Goal: Information Seeking & Learning: Learn about a topic

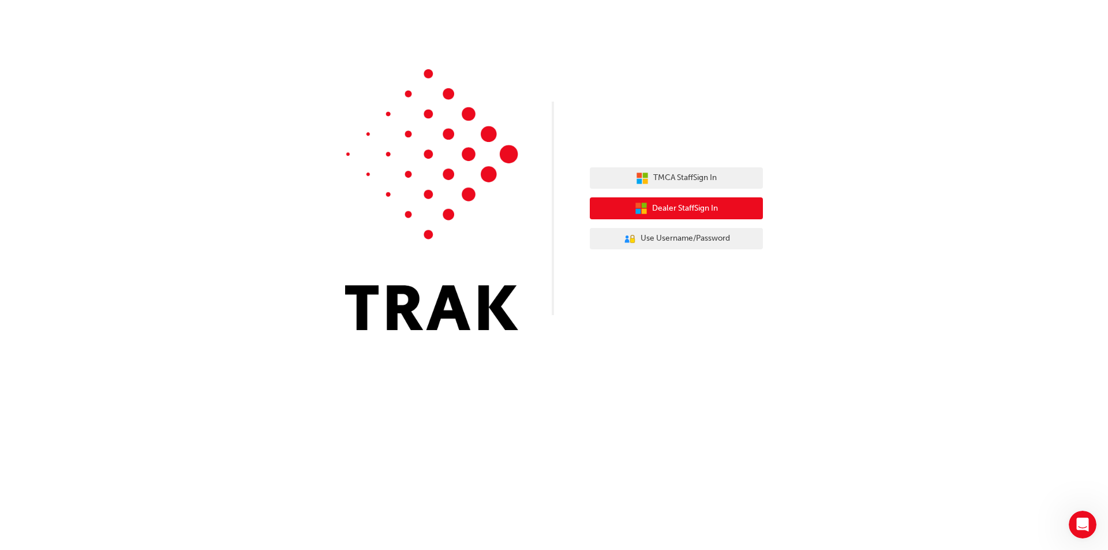
click at [704, 207] on span "Dealer Staff Sign In" at bounding box center [685, 208] width 66 height 13
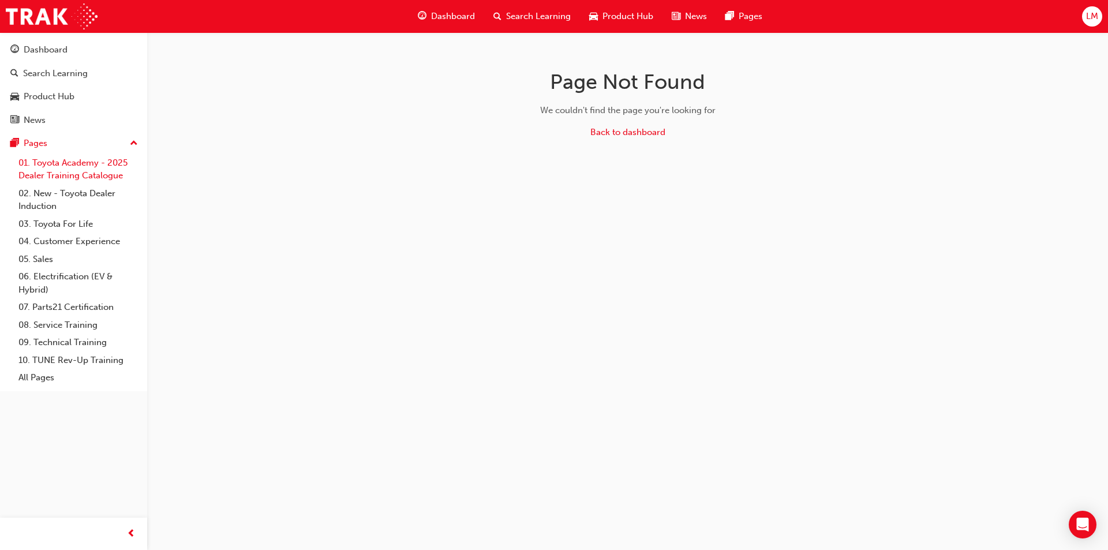
click at [65, 163] on link "01. Toyota Academy - 2025 Dealer Training Catalogue" at bounding box center [78, 169] width 129 height 31
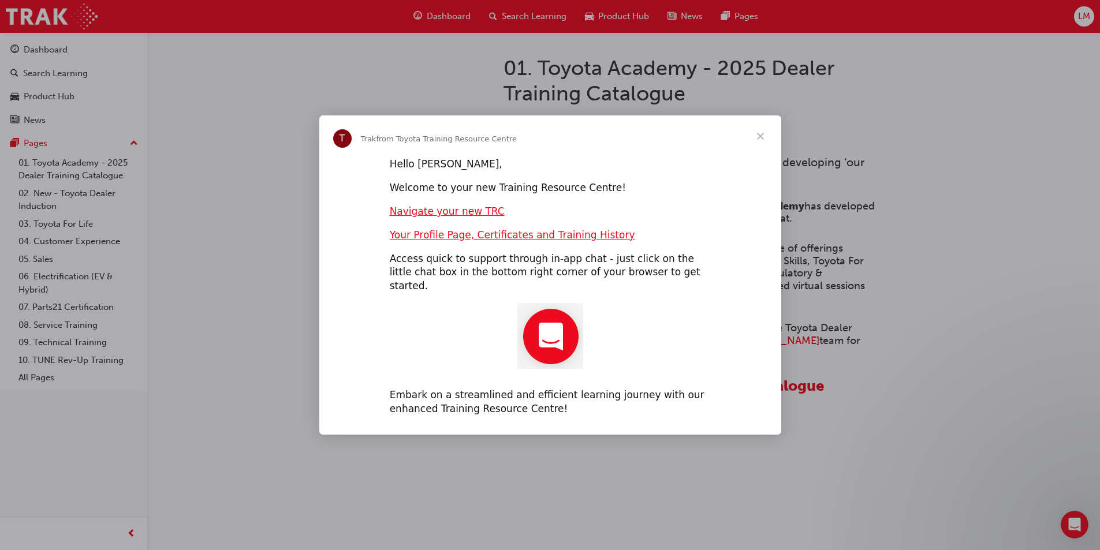
click at [760, 144] on span "Close" at bounding box center [761, 136] width 42 height 42
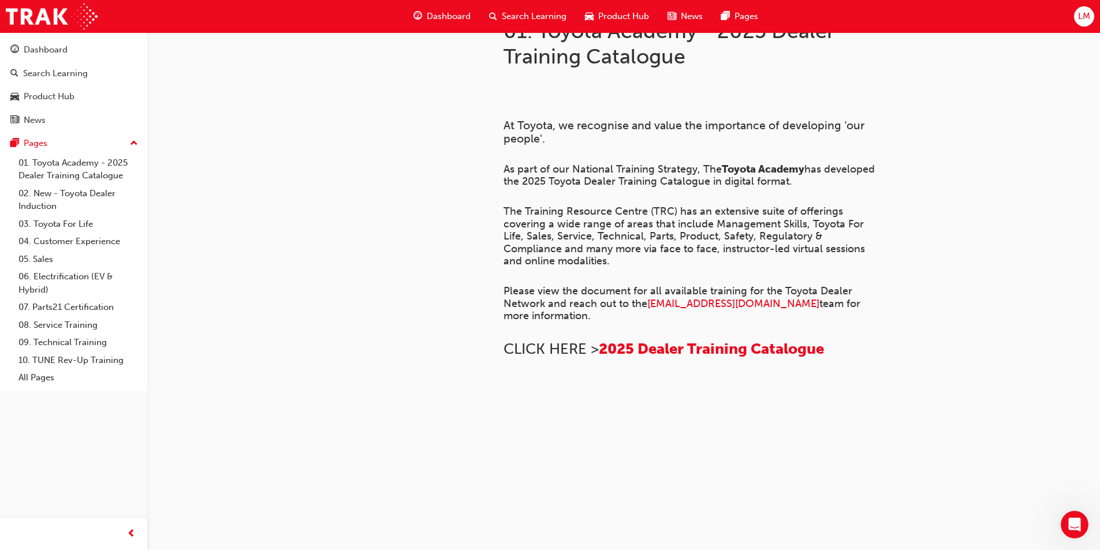
scroll to position [535, 0]
click at [99, 168] on link "01. Toyota Academy - 2025 Dealer Training Catalogue" at bounding box center [78, 169] width 129 height 31
click at [663, 340] on span "2025 Dealer Training Catalogue" at bounding box center [711, 349] width 225 height 18
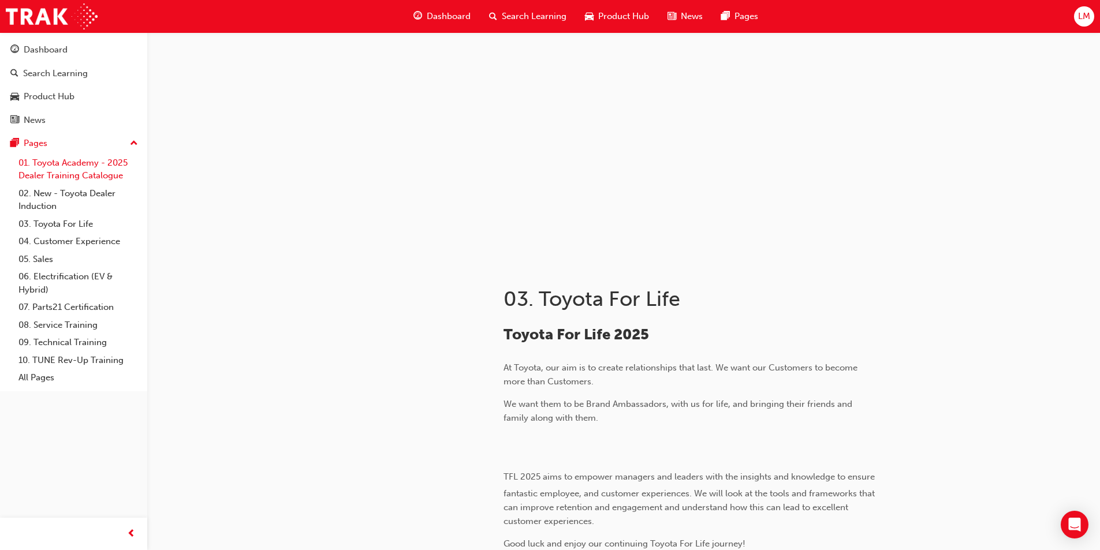
click at [74, 171] on link "01. Toyota Academy - 2025 Dealer Training Catalogue" at bounding box center [78, 169] width 129 height 31
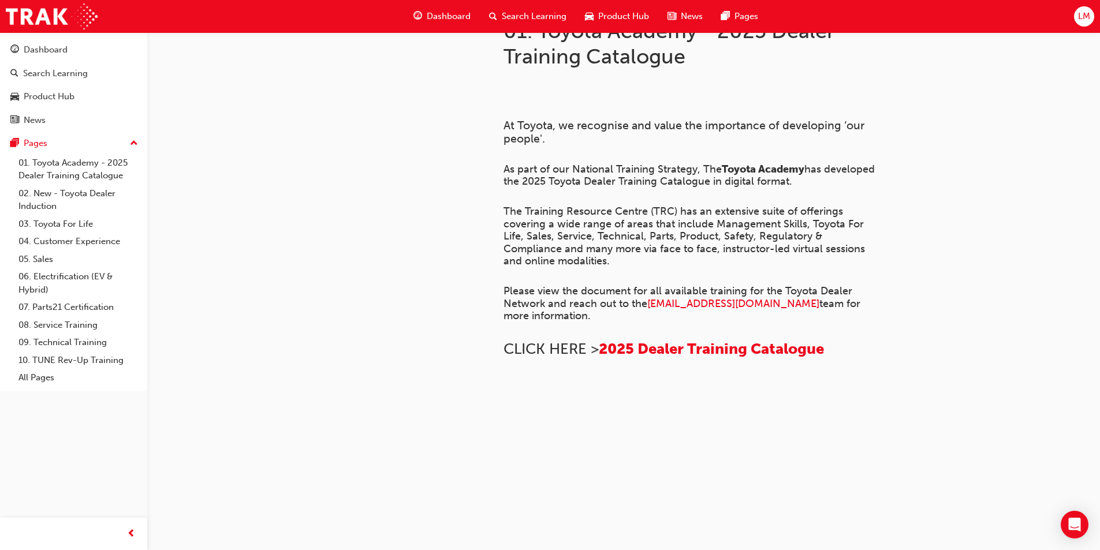
scroll to position [635, 0]
click at [503, 400] on img at bounding box center [503, 400] width 0 height 0
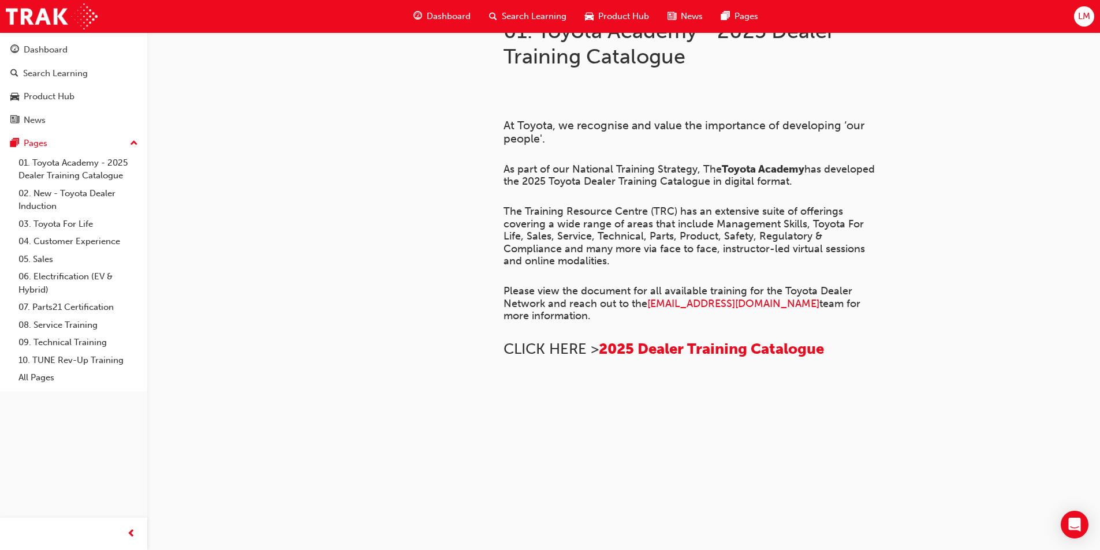
scroll to position [73, 0]
click at [59, 191] on link "02. New - Toyota Dealer Induction" at bounding box center [78, 200] width 129 height 31
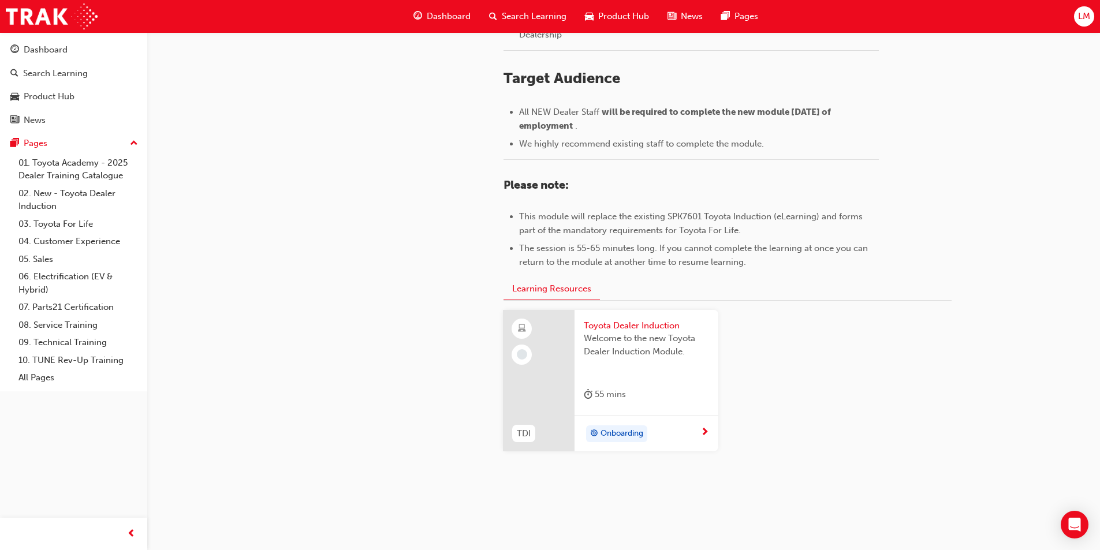
scroll to position [462, 0]
click at [704, 430] on span "next-icon" at bounding box center [704, 432] width 9 height 10
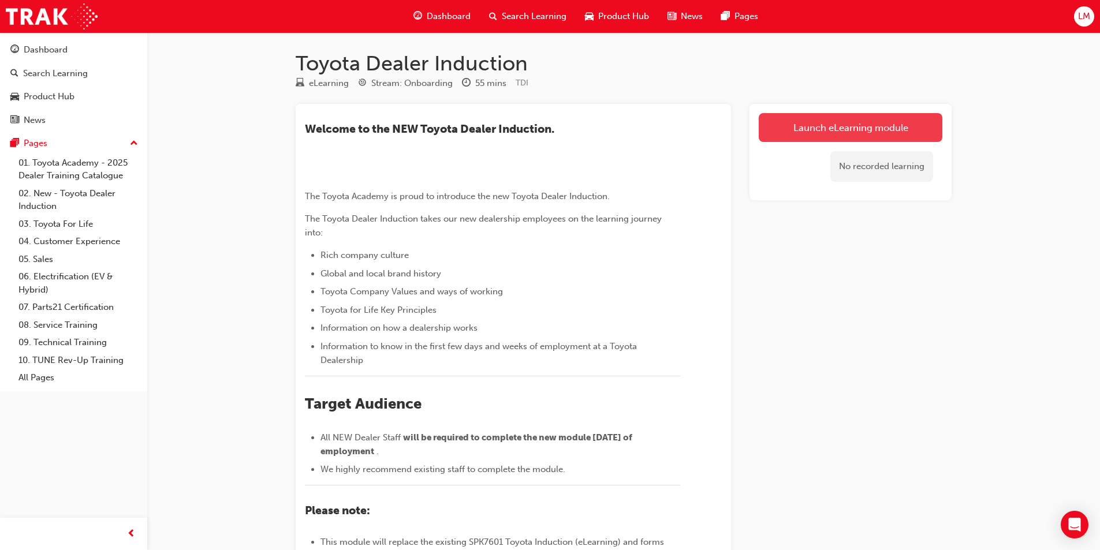
click at [851, 127] on link "Launch eLearning module" at bounding box center [851, 127] width 184 height 29
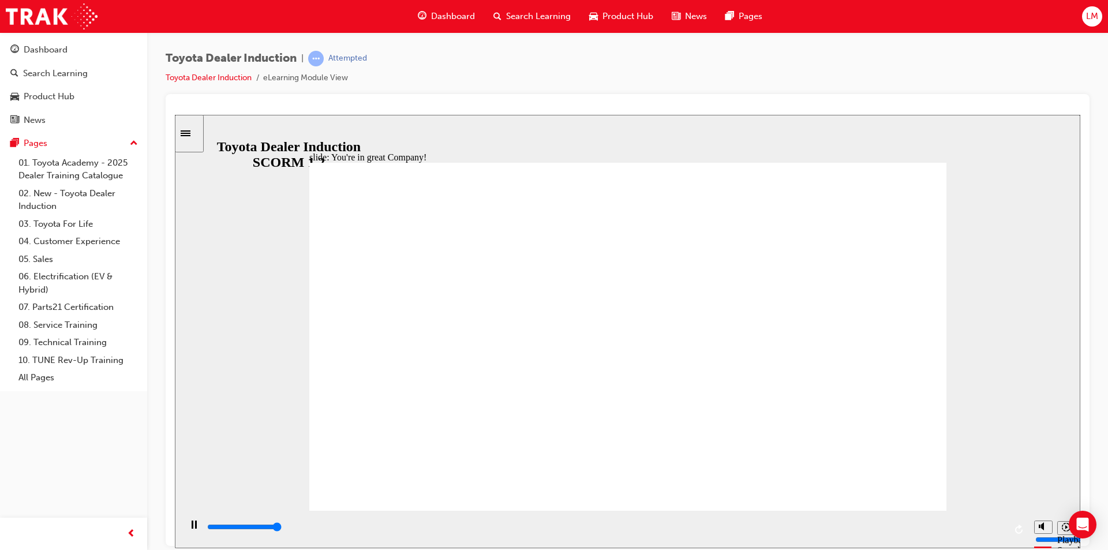
type input "7500"
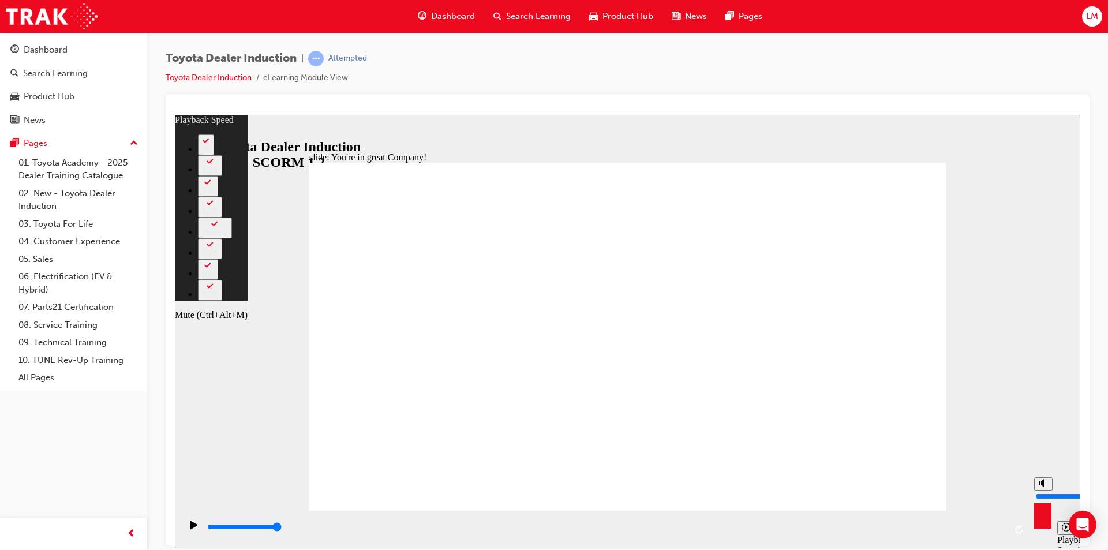
type input "68"
type input "7"
type input "68"
type input "7"
type input "70"
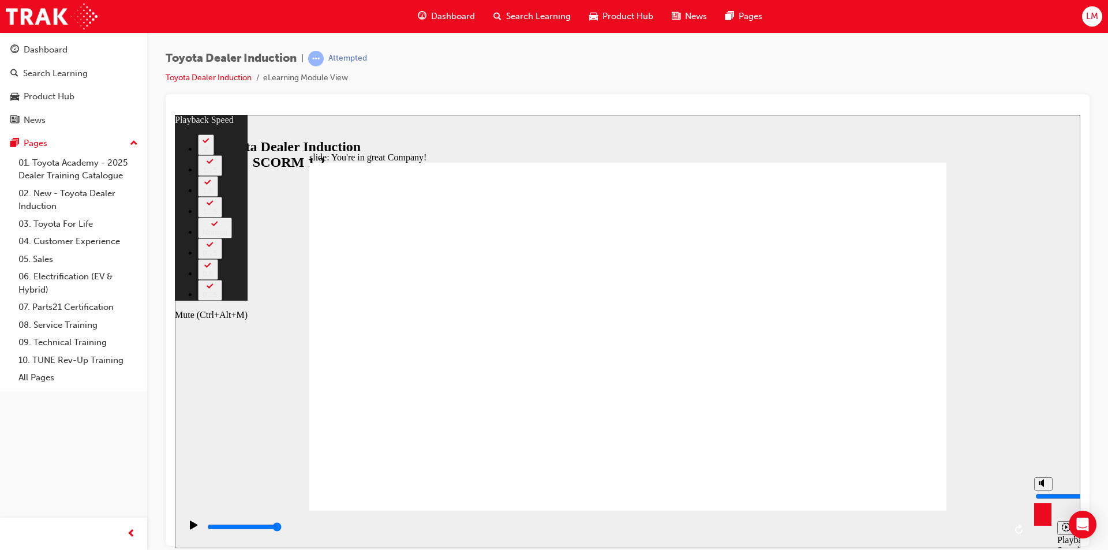
type input "6"
type input "70"
type input "6"
type input "5"
type input "70"
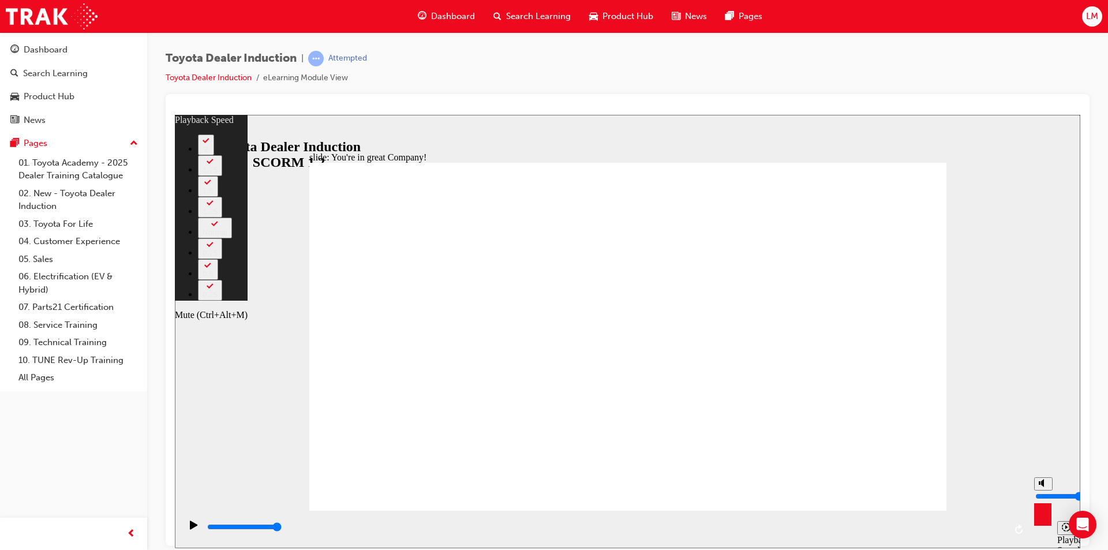
type input "5"
type input "70"
type input "4"
type input "70"
type input "4"
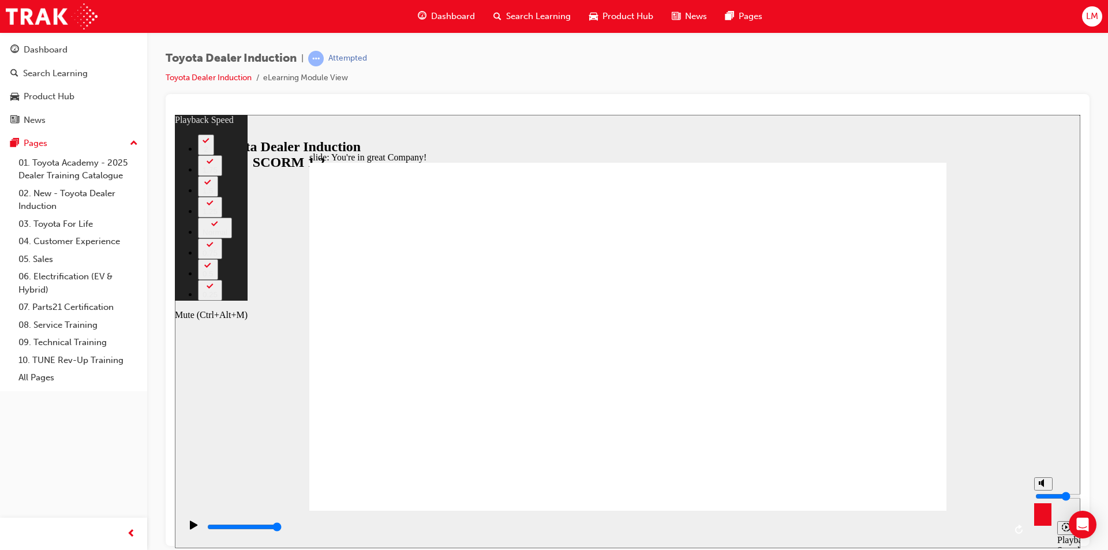
type input "70"
type input "3"
type input "70"
type input "3"
type input "71"
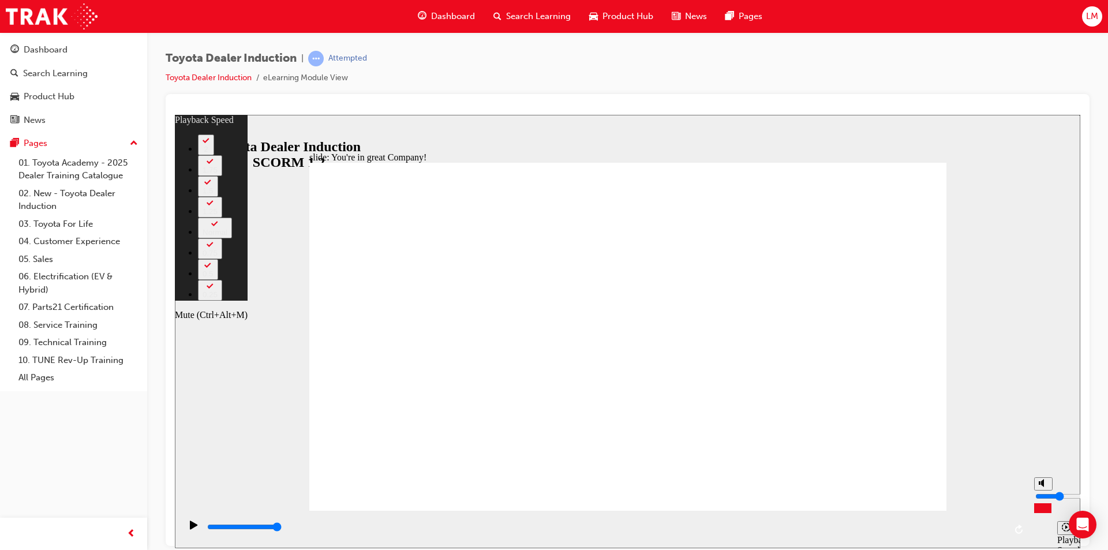
type input "4"
type input "71"
type input "4"
type input "71"
type input "5"
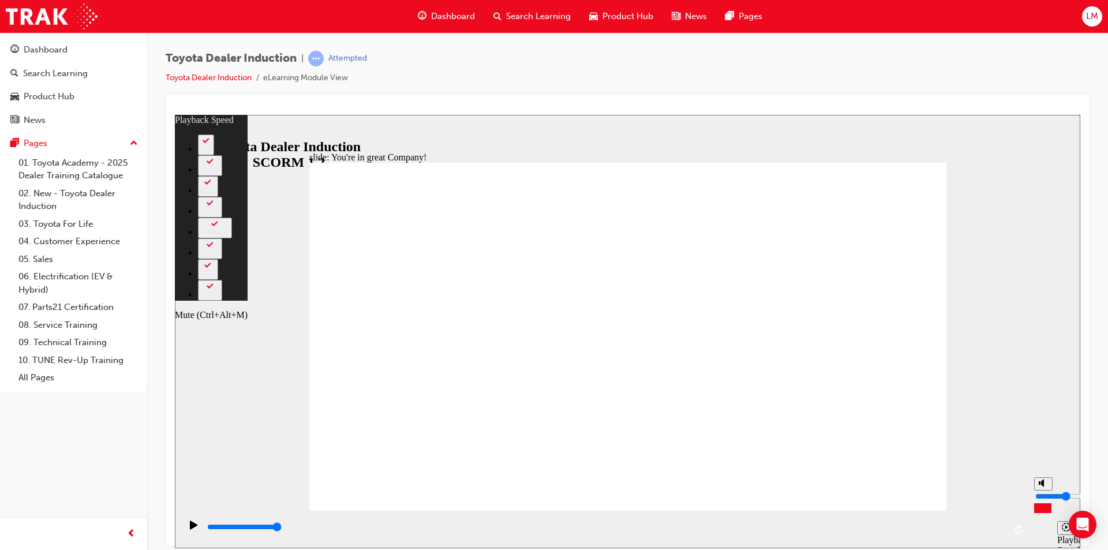
type input "71"
type input "5"
type input "71"
type input "6"
type input "71"
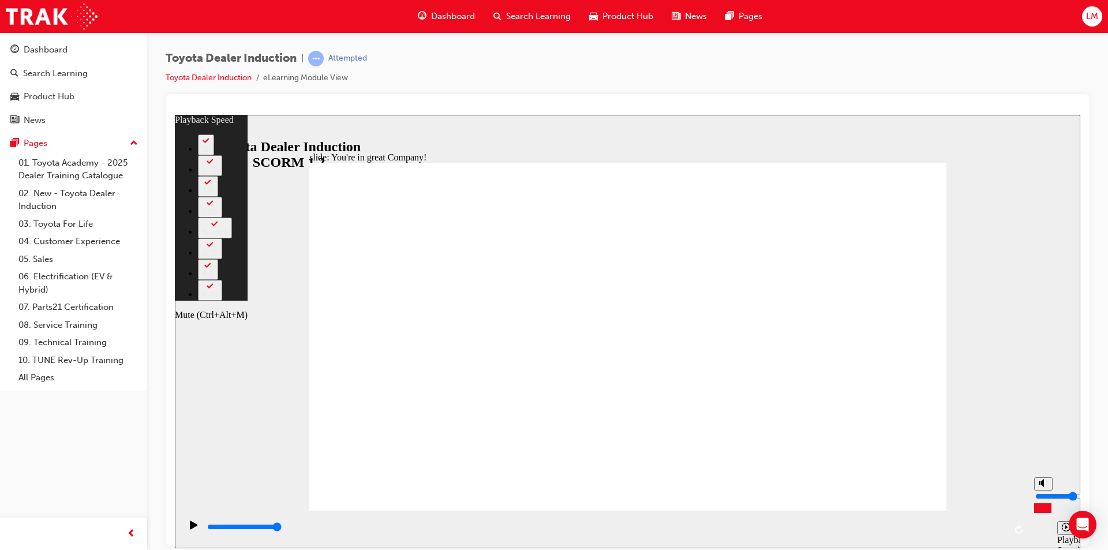
type input "6"
type input "72"
type input "5"
type input "72"
type input "5"
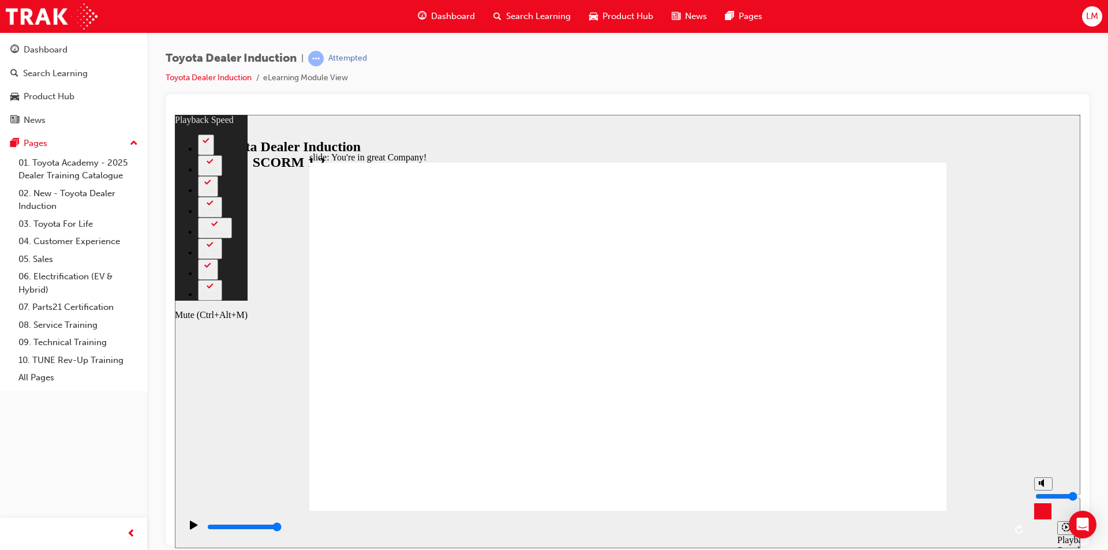
type input "73"
drag, startPoint x: 1042, startPoint y: 484, endPoint x: 1042, endPoint y: 494, distance: 9.8
type input "5"
click at [1042, 494] on input "volume" at bounding box center [1073, 495] width 74 height 9
type input "131"
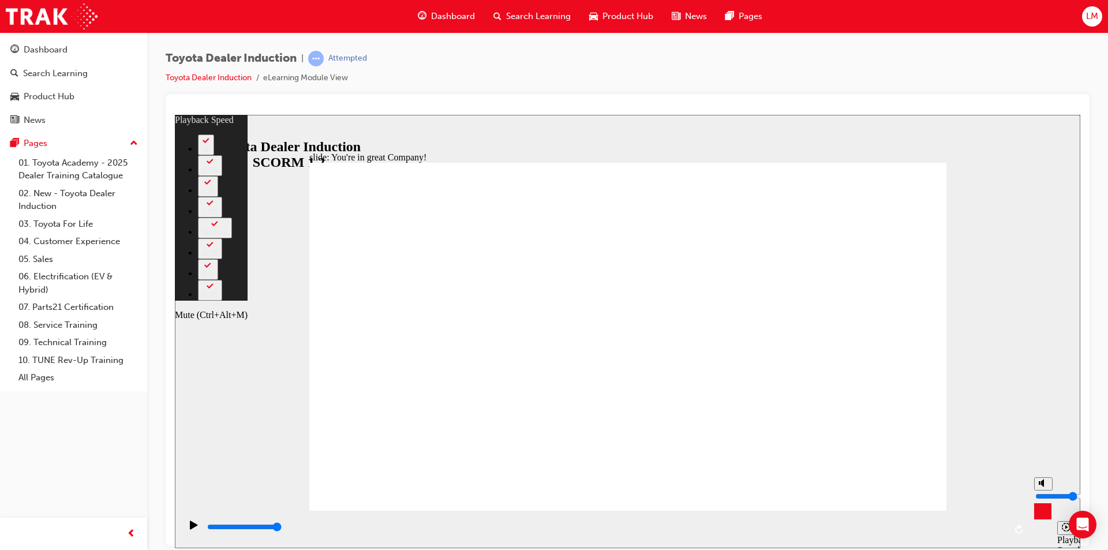
click at [1042, 487] on polygon "Mute (Ctrl+Alt+M)" at bounding box center [1043, 483] width 3 height 8
type input "0"
type input "131"
type input "0"
type input "135"
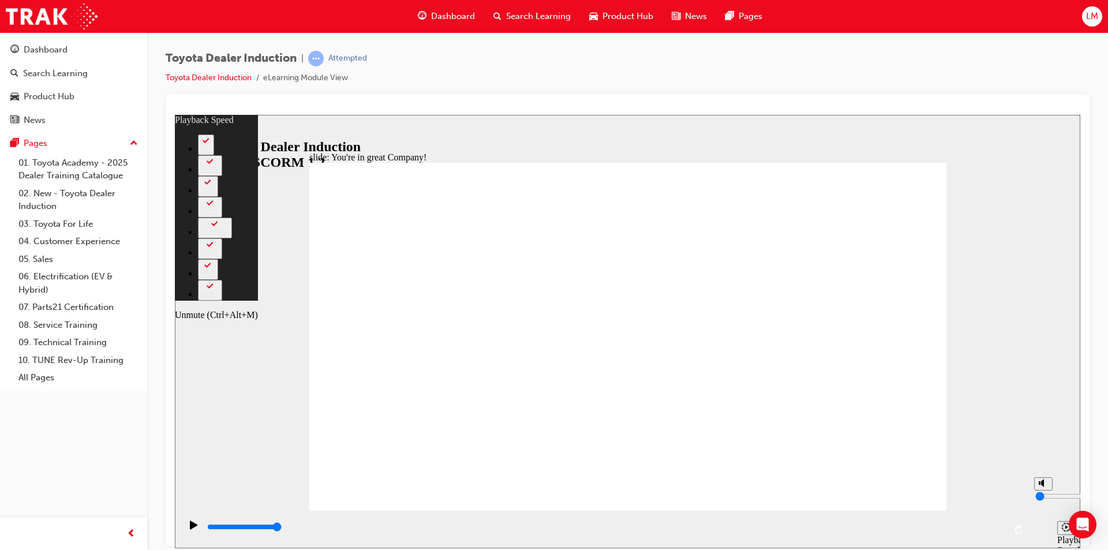
type input "2"
type input "135"
type input "2"
type input "3"
type input "135"
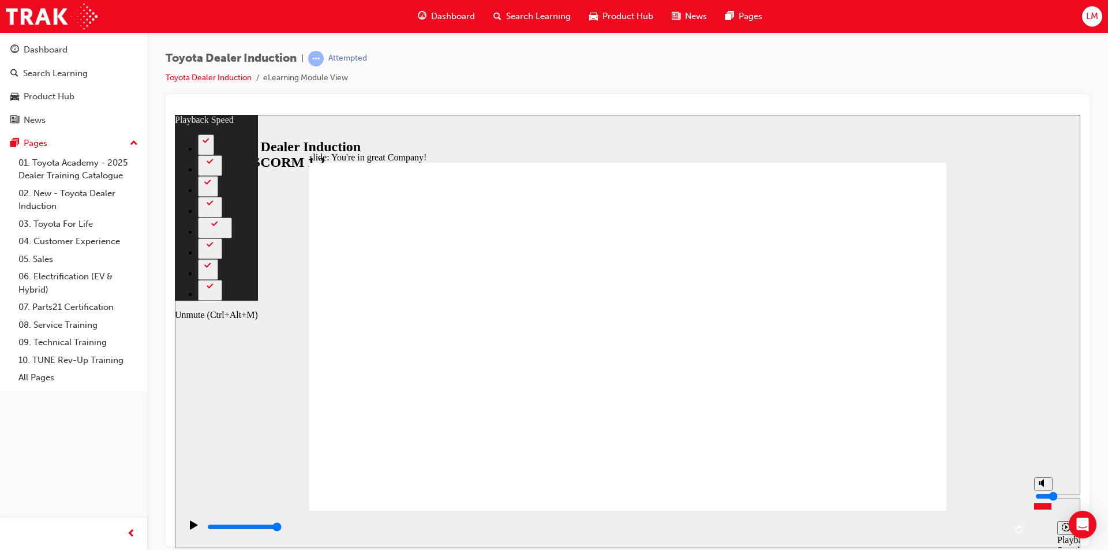
type input "3"
type input "136"
drag, startPoint x: 1044, startPoint y: 510, endPoint x: 1042, endPoint y: 501, distance: 8.8
type input "3"
click at [1042, 501] on input "volume" at bounding box center [1073, 495] width 74 height 9
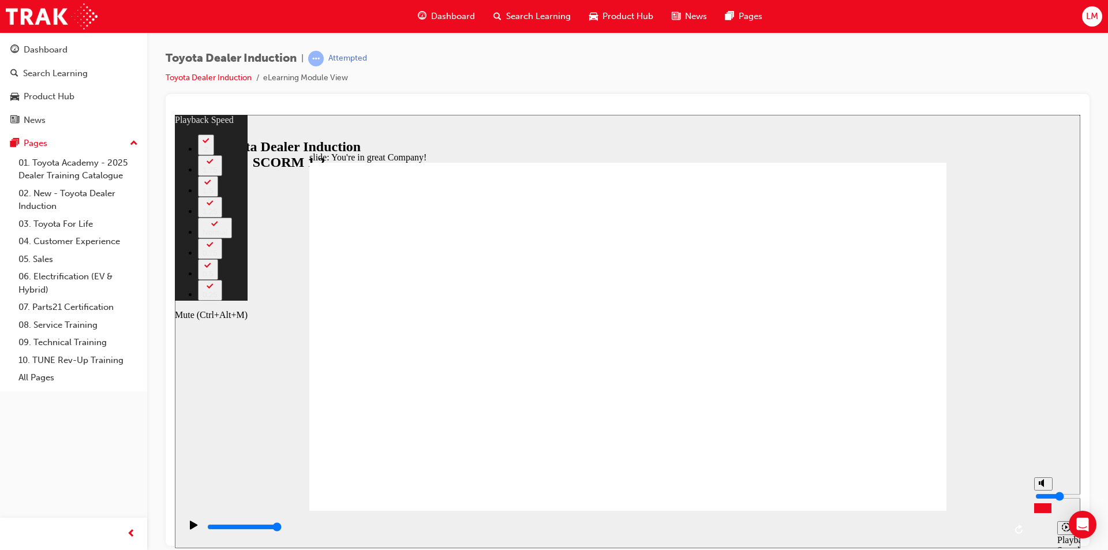
click at [248, 320] on div "Mute (Ctrl+Alt+M)" at bounding box center [211, 314] width 73 height 10
type input "149"
type input "4"
type input "149"
type input "4"
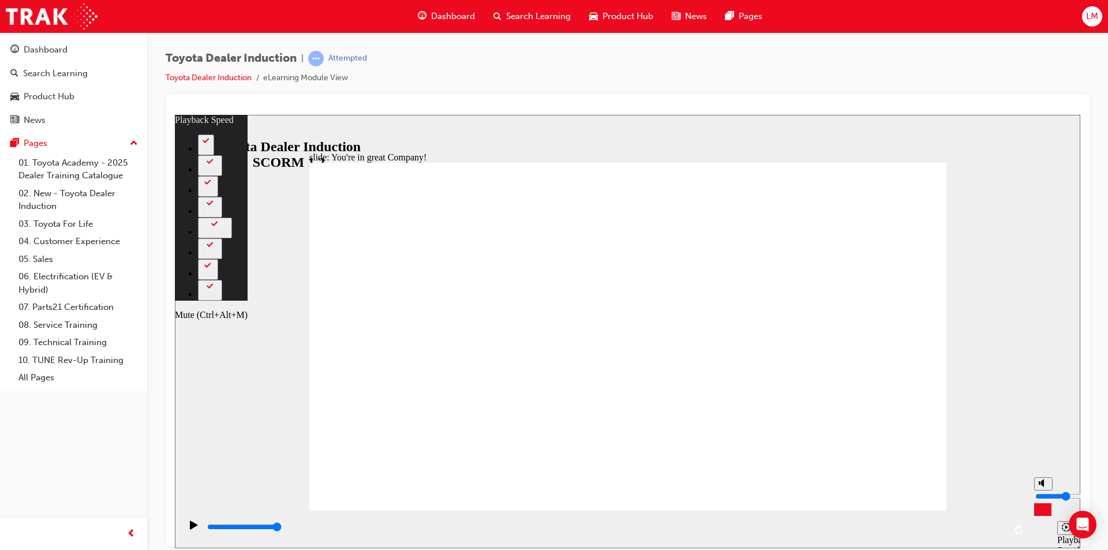
type input "149"
type input "4"
click at [1043, 498] on input "volume" at bounding box center [1073, 495] width 74 height 9
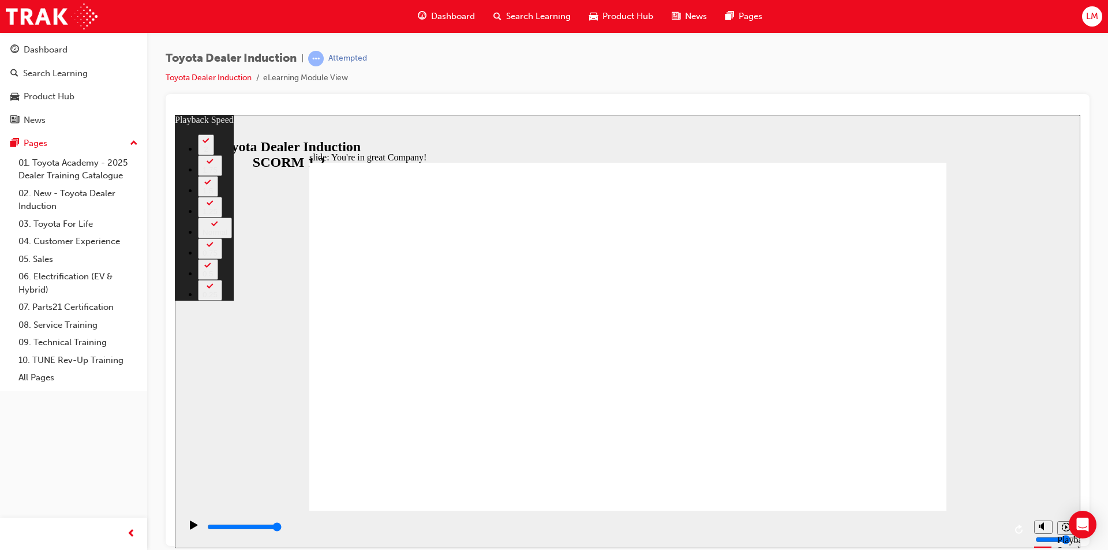
type input "156"
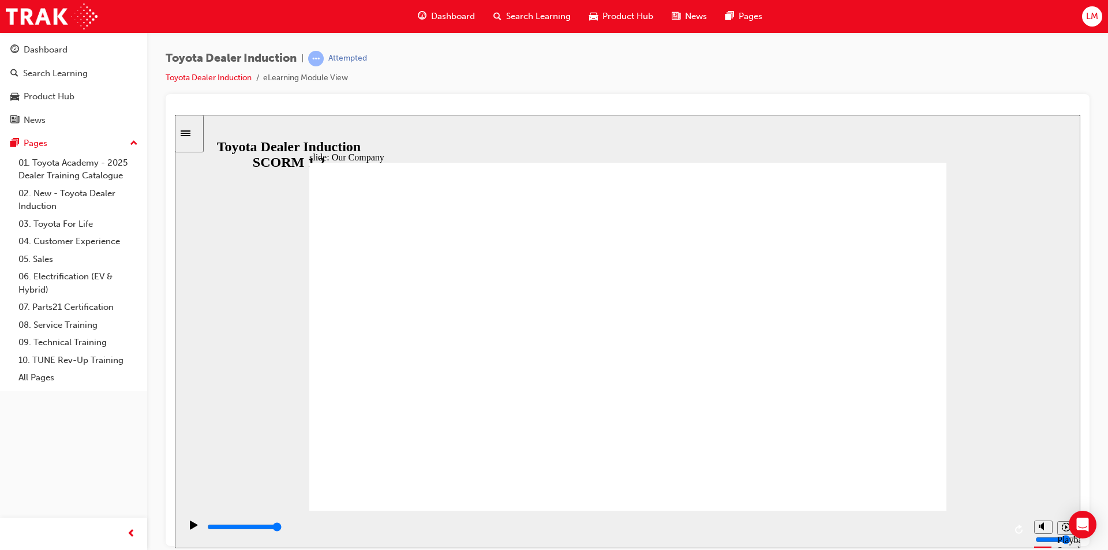
drag, startPoint x: 457, startPoint y: 441, endPoint x: 529, endPoint y: 441, distance: 72.2
drag, startPoint x: 621, startPoint y: 442, endPoint x: 727, endPoint y: 435, distance: 106.4
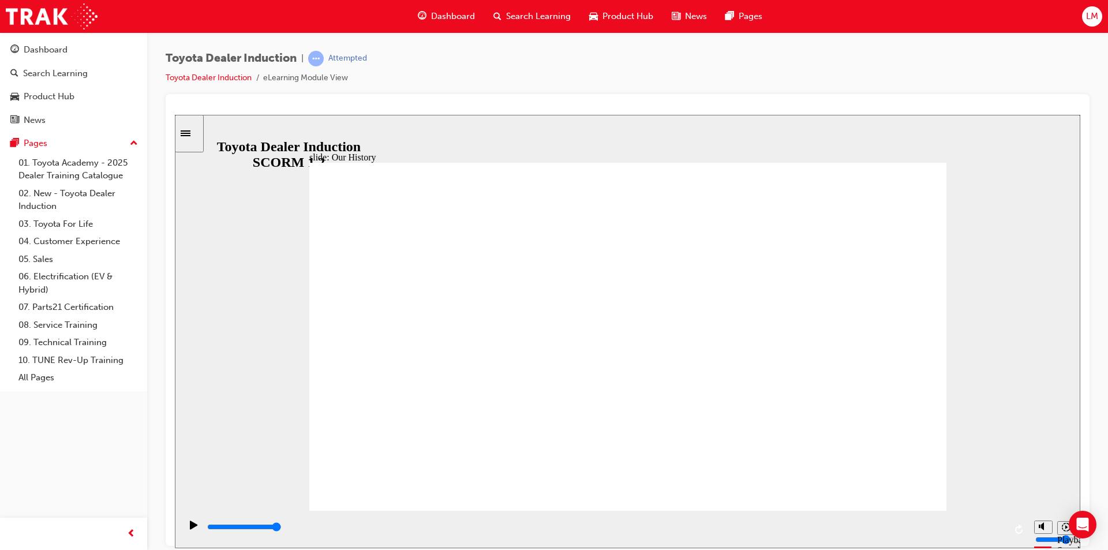
click at [190, 527] on icon "Play (Ctrl+Alt+P)" at bounding box center [194, 524] width 8 height 9
type input "8300"
drag, startPoint x: 625, startPoint y: 473, endPoint x: 731, endPoint y: 473, distance: 106.2
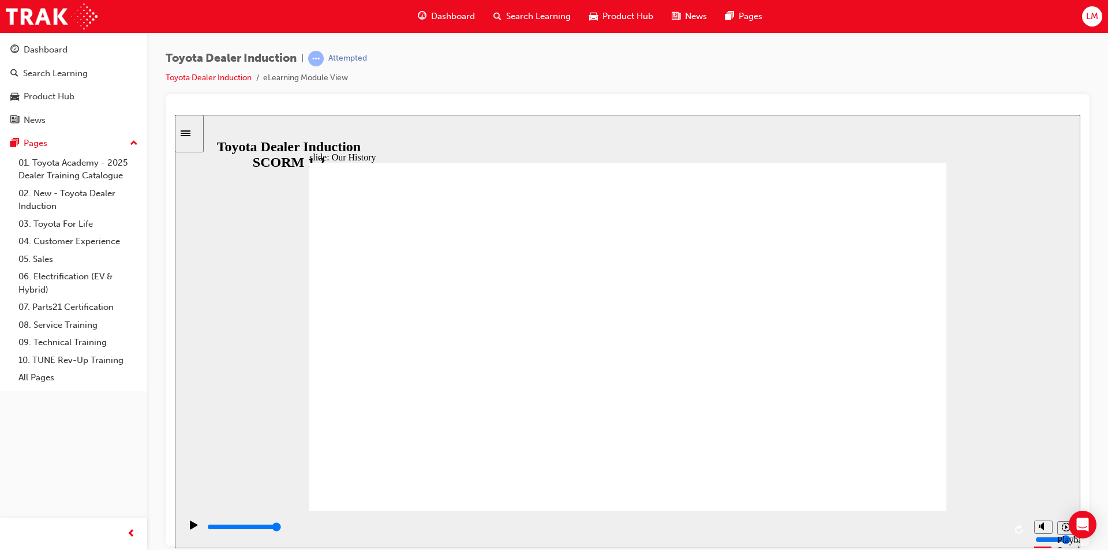
drag, startPoint x: 650, startPoint y: 432, endPoint x: 677, endPoint y: 434, distance: 27.2
drag, startPoint x: 480, startPoint y: 441, endPoint x: 613, endPoint y: 439, distance: 132.8
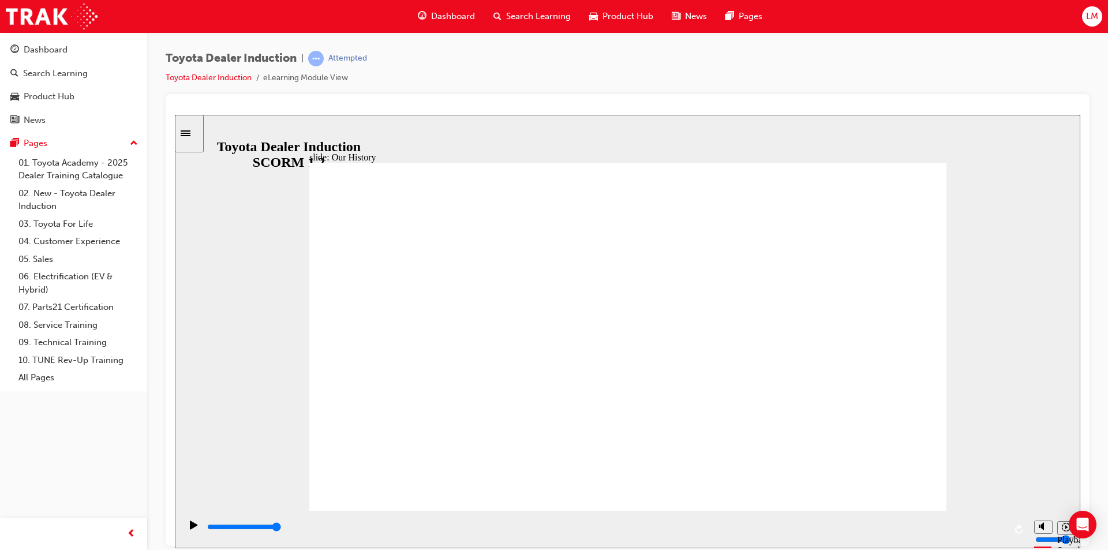
drag, startPoint x: 613, startPoint y: 439, endPoint x: 749, endPoint y: 439, distance: 136.8
drag, startPoint x: 789, startPoint y: 435, endPoint x: 849, endPoint y: 360, distance: 96.1
drag, startPoint x: 869, startPoint y: 334, endPoint x: 572, endPoint y: 383, distance: 301.4
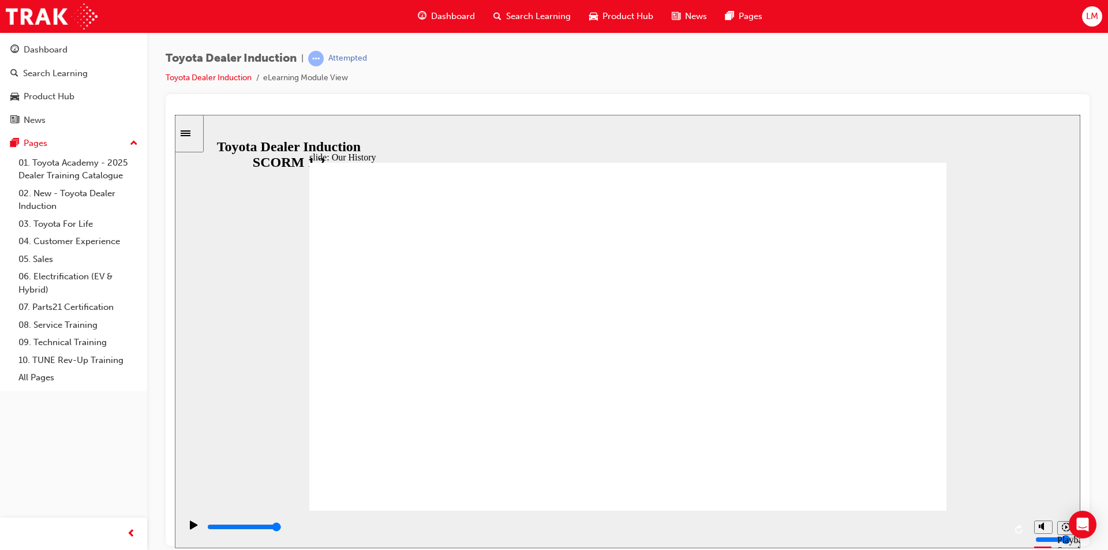
drag, startPoint x: 625, startPoint y: 443, endPoint x: 495, endPoint y: 449, distance: 130.6
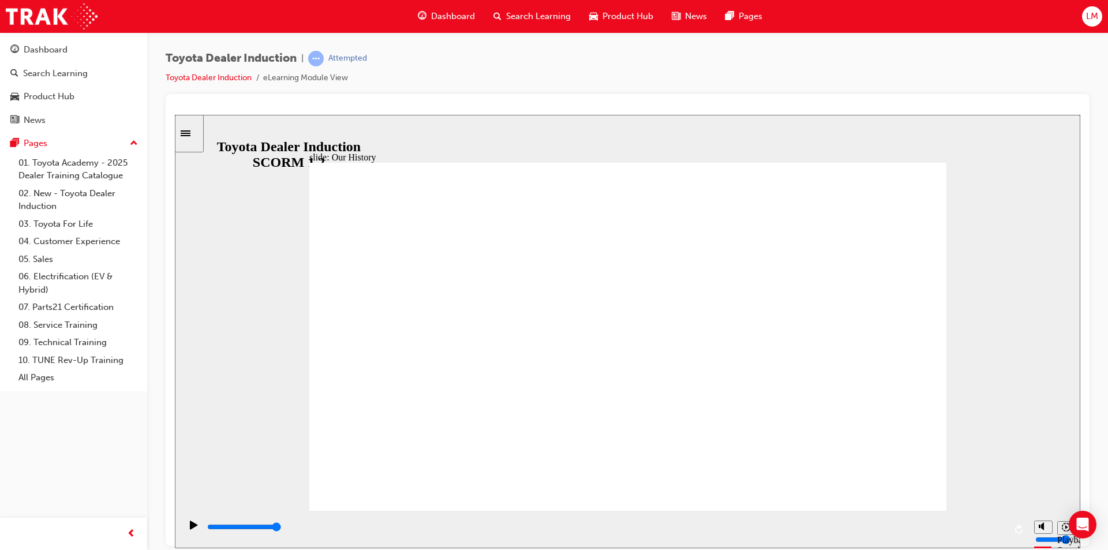
drag, startPoint x: 456, startPoint y: 443, endPoint x: 563, endPoint y: 441, distance: 107.4
drag, startPoint x: 621, startPoint y: 438, endPoint x: 681, endPoint y: 431, distance: 59.8
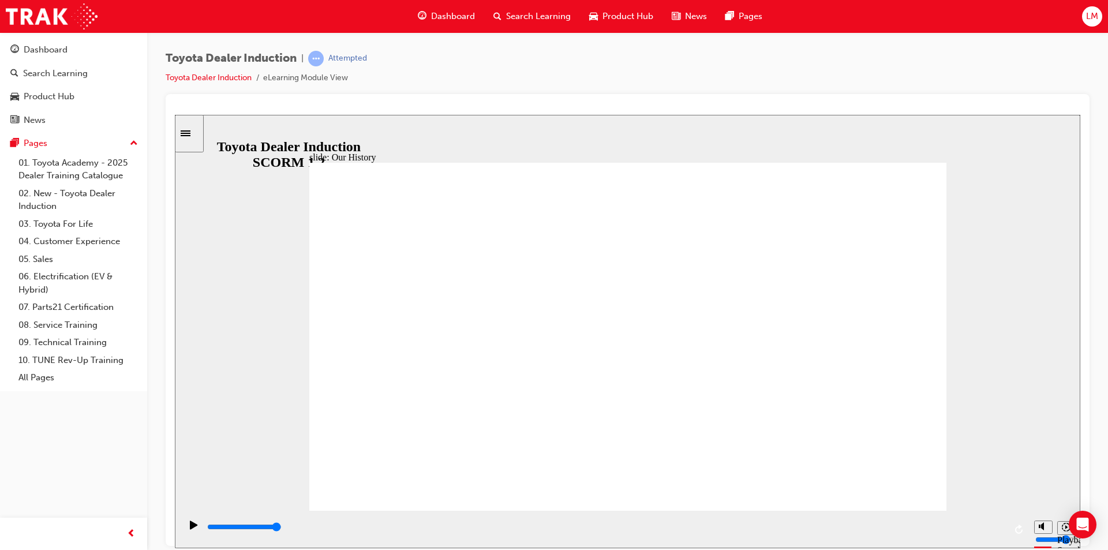
drag, startPoint x: 625, startPoint y: 439, endPoint x: 759, endPoint y: 405, distance: 138.2
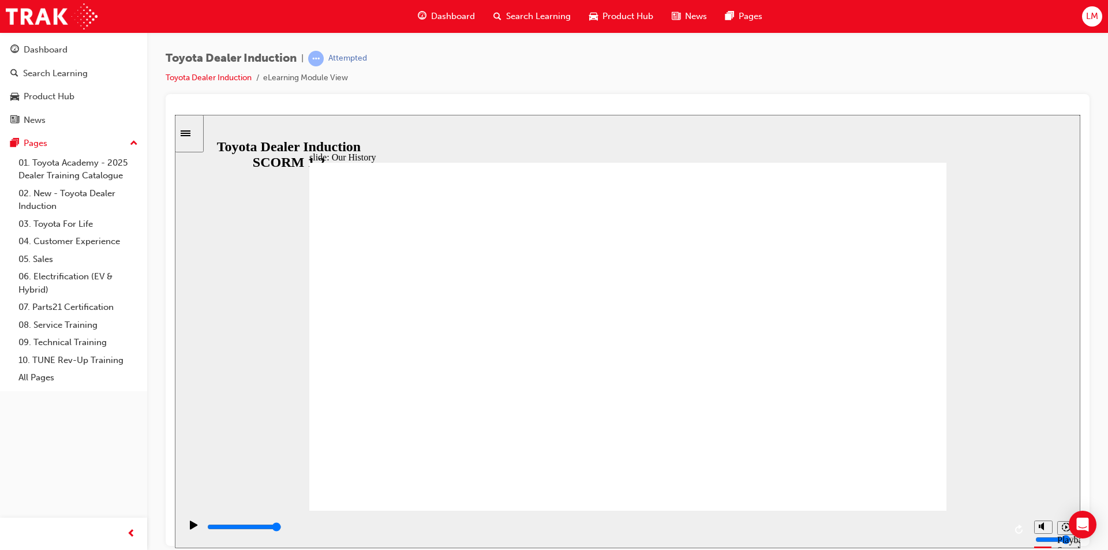
drag, startPoint x: 800, startPoint y: 442, endPoint x: 700, endPoint y: 446, distance: 100.6
drag, startPoint x: 801, startPoint y: 443, endPoint x: 474, endPoint y: 444, distance: 326.8
drag, startPoint x: 449, startPoint y: 439, endPoint x: 516, endPoint y: 427, distance: 68.6
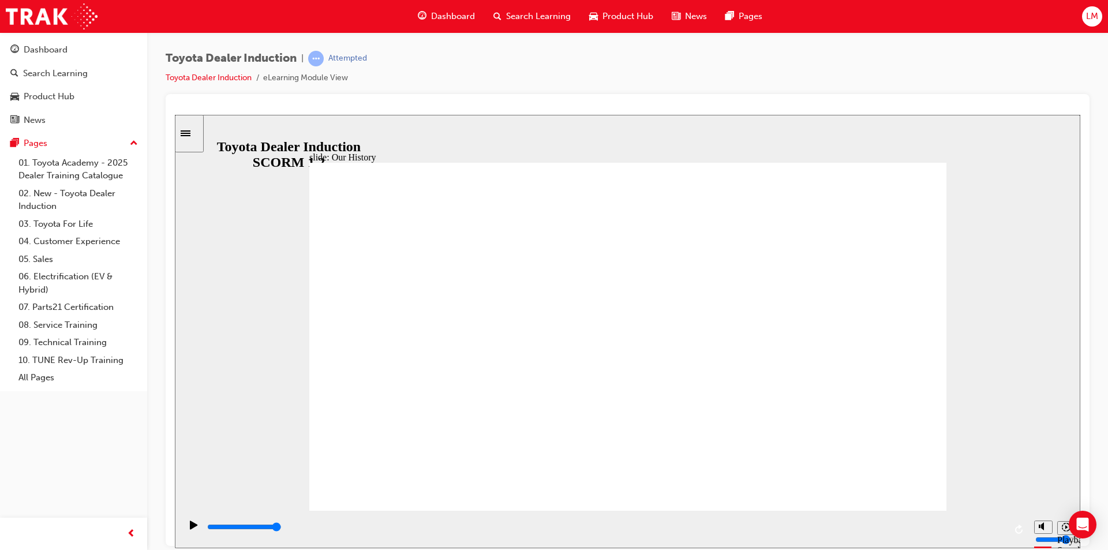
drag, startPoint x: 463, startPoint y: 424, endPoint x: 682, endPoint y: 418, distance: 219.5
drag, startPoint x: 625, startPoint y: 405, endPoint x: 730, endPoint y: 395, distance: 105.0
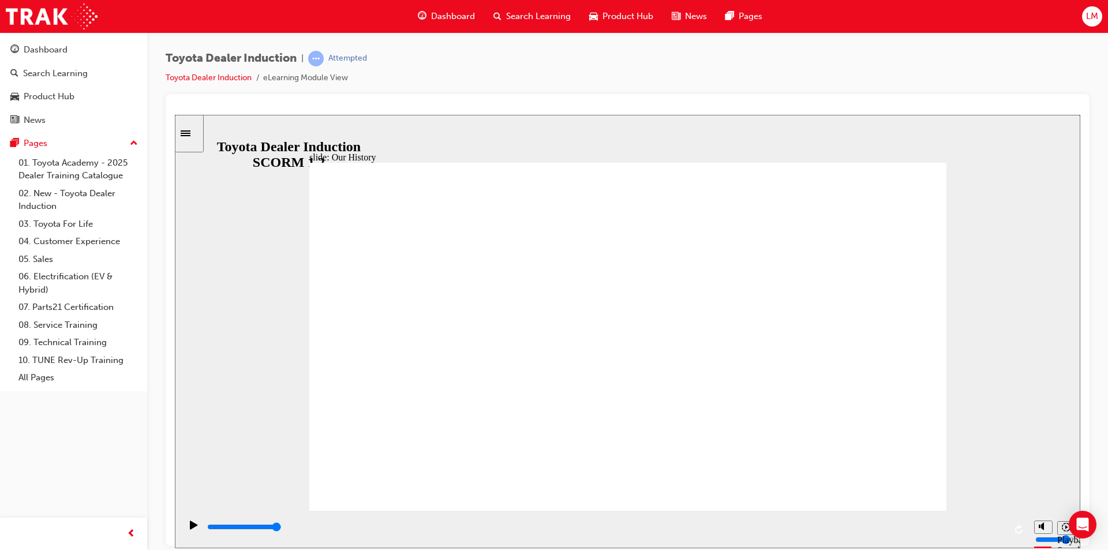
drag, startPoint x: 889, startPoint y: 322, endPoint x: 895, endPoint y: 327, distance: 8.2
drag, startPoint x: 899, startPoint y: 329, endPoint x: 884, endPoint y: 344, distance: 21.2
drag, startPoint x: 801, startPoint y: 442, endPoint x: 587, endPoint y: 452, distance: 214.4
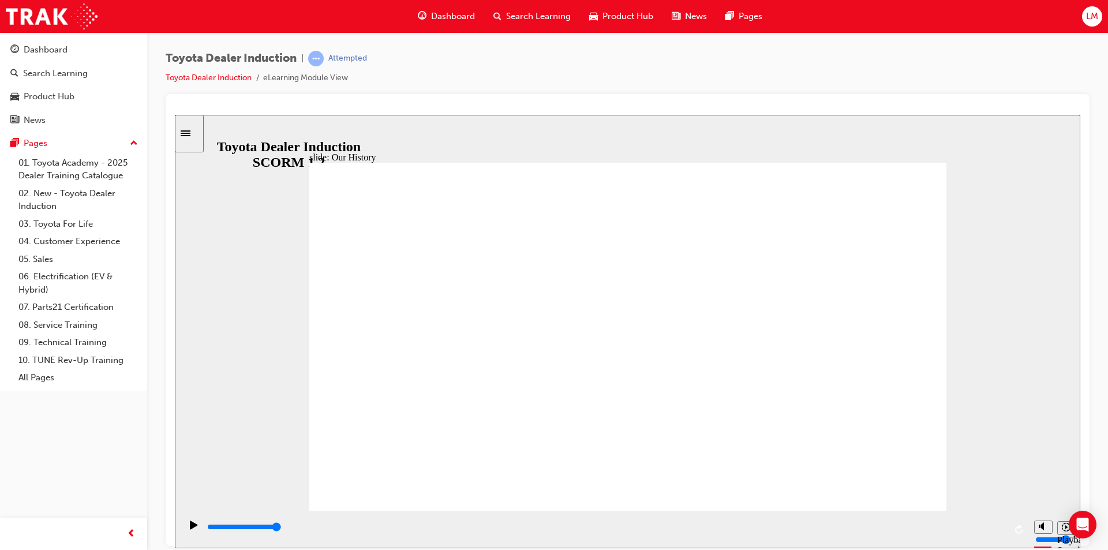
drag, startPoint x: 640, startPoint y: 449, endPoint x: 717, endPoint y: 445, distance: 77.5
drag, startPoint x: 622, startPoint y: 431, endPoint x: 703, endPoint y: 418, distance: 81.9
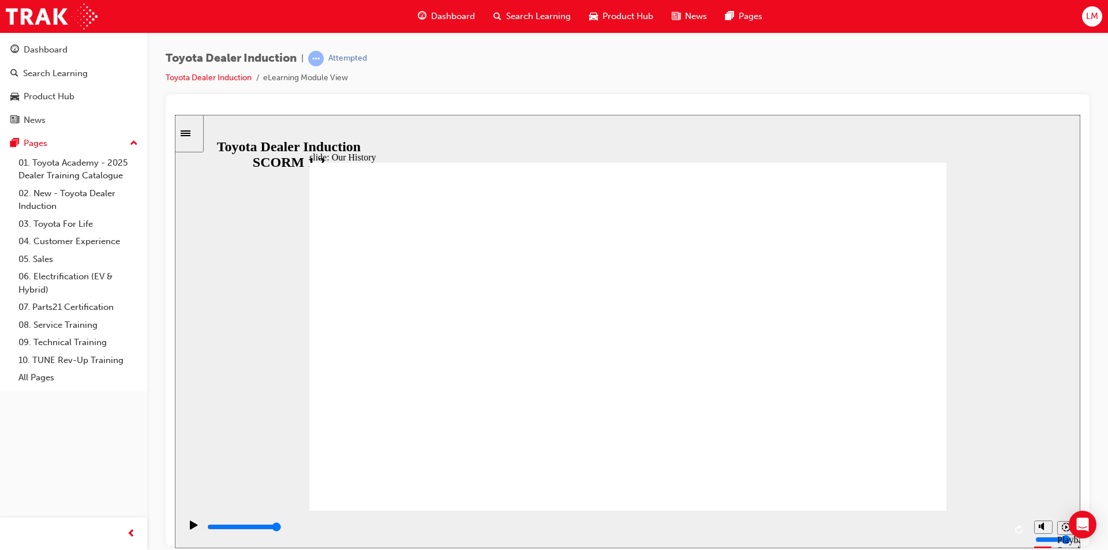
drag, startPoint x: 621, startPoint y: 405, endPoint x: 673, endPoint y: 451, distance: 69.5
drag, startPoint x: 629, startPoint y: 443, endPoint x: 693, endPoint y: 436, distance: 64.4
drag, startPoint x: 625, startPoint y: 439, endPoint x: 869, endPoint y: 443, distance: 244.3
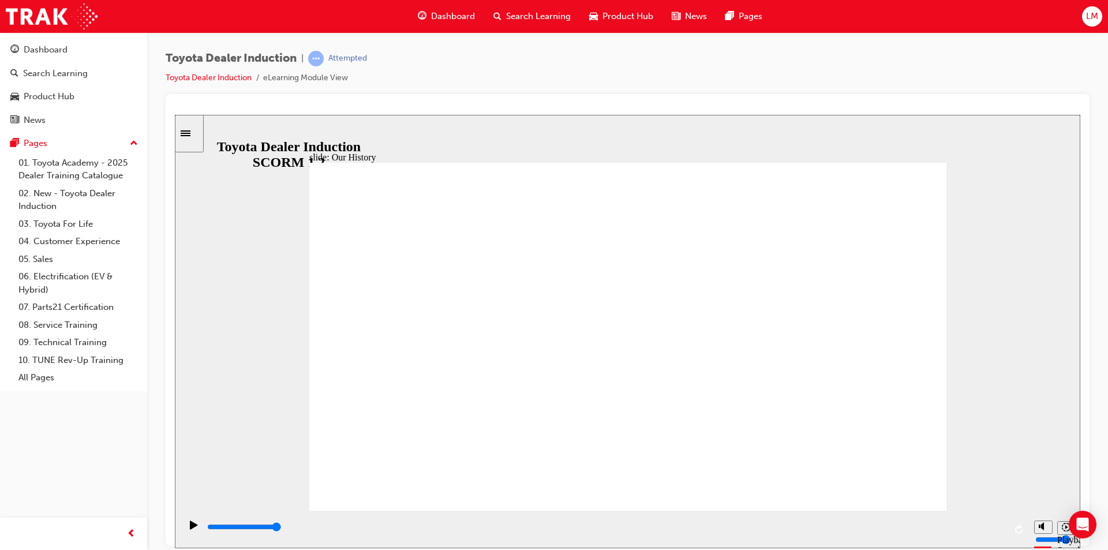
drag, startPoint x: 823, startPoint y: 428, endPoint x: 799, endPoint y: 417, distance: 26.3
drag, startPoint x: 815, startPoint y: 423, endPoint x: 820, endPoint y: 423, distance: 5.8
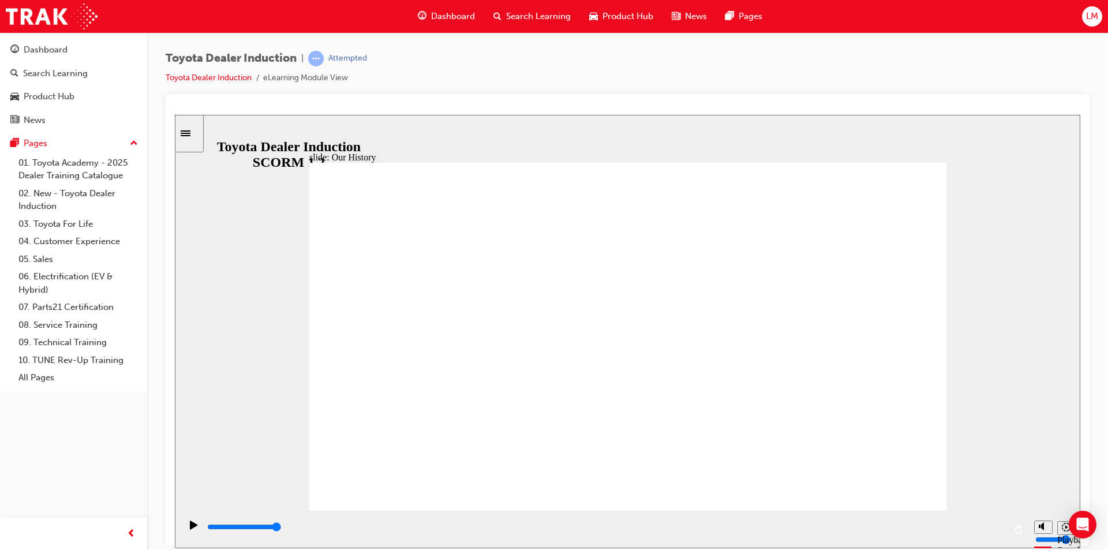
drag, startPoint x: 822, startPoint y: 424, endPoint x: 731, endPoint y: 461, distance: 97.9
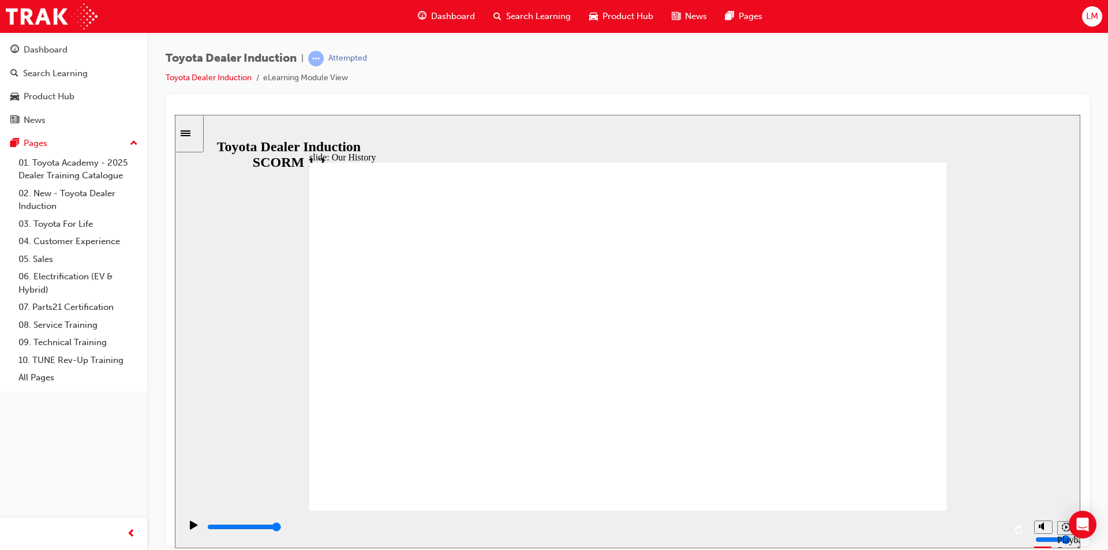
drag, startPoint x: 796, startPoint y: 434, endPoint x: 810, endPoint y: 435, distance: 13.9
drag, startPoint x: 810, startPoint y: 435, endPoint x: 720, endPoint y: 445, distance: 90.6
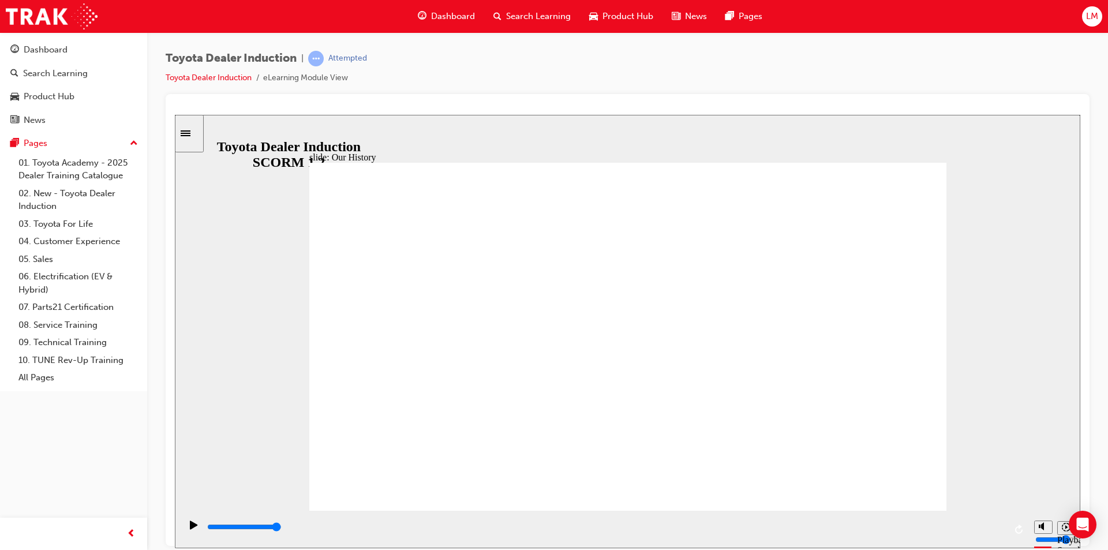
drag, startPoint x: 620, startPoint y: 440, endPoint x: 763, endPoint y: 440, distance: 143.2
drag, startPoint x: 644, startPoint y: 459, endPoint x: 634, endPoint y: 443, distance: 19.2
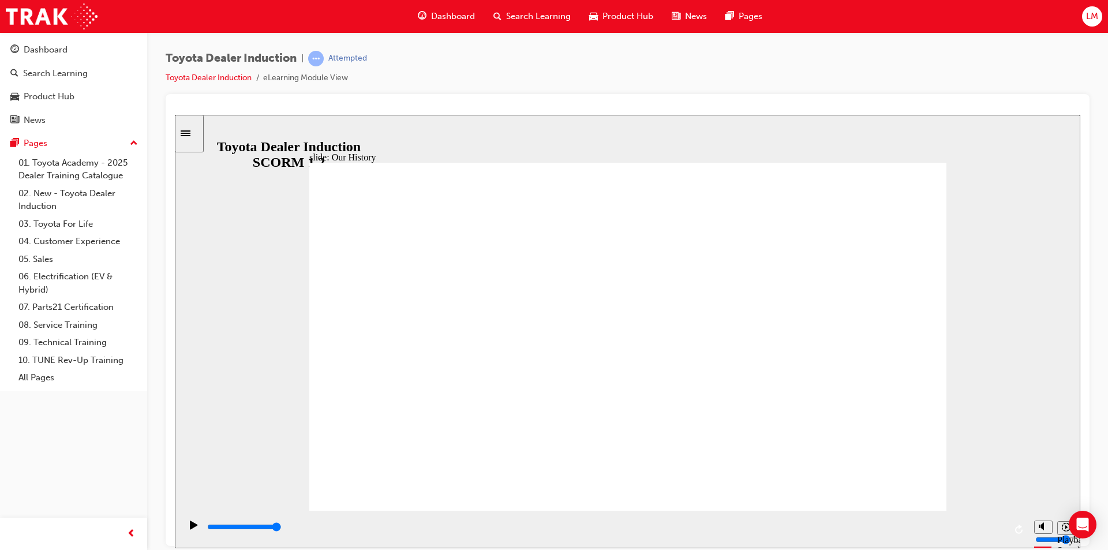
drag, startPoint x: 798, startPoint y: 436, endPoint x: 811, endPoint y: 423, distance: 18.4
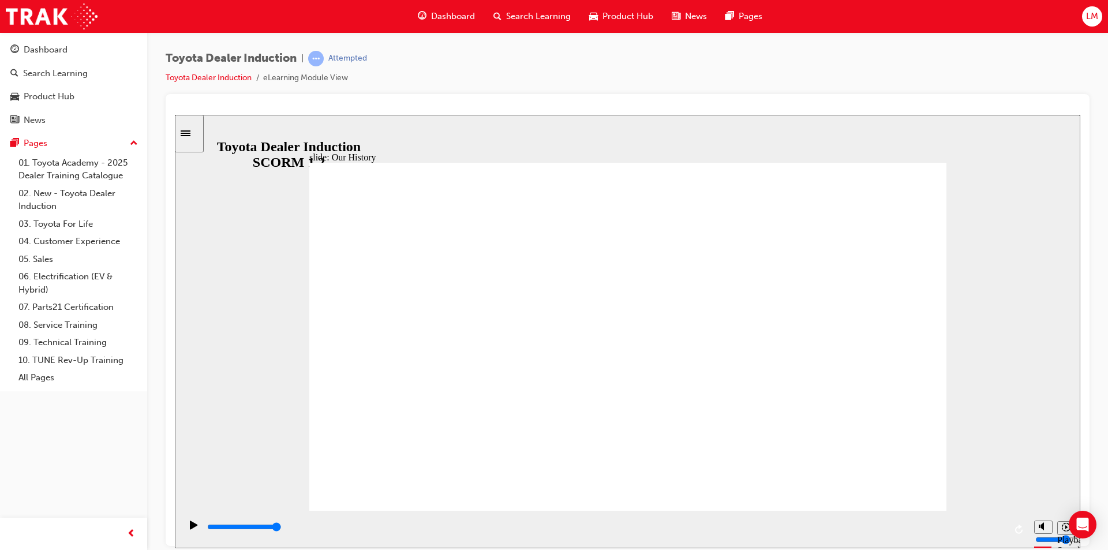
drag, startPoint x: 823, startPoint y: 417, endPoint x: 779, endPoint y: 491, distance: 85.9
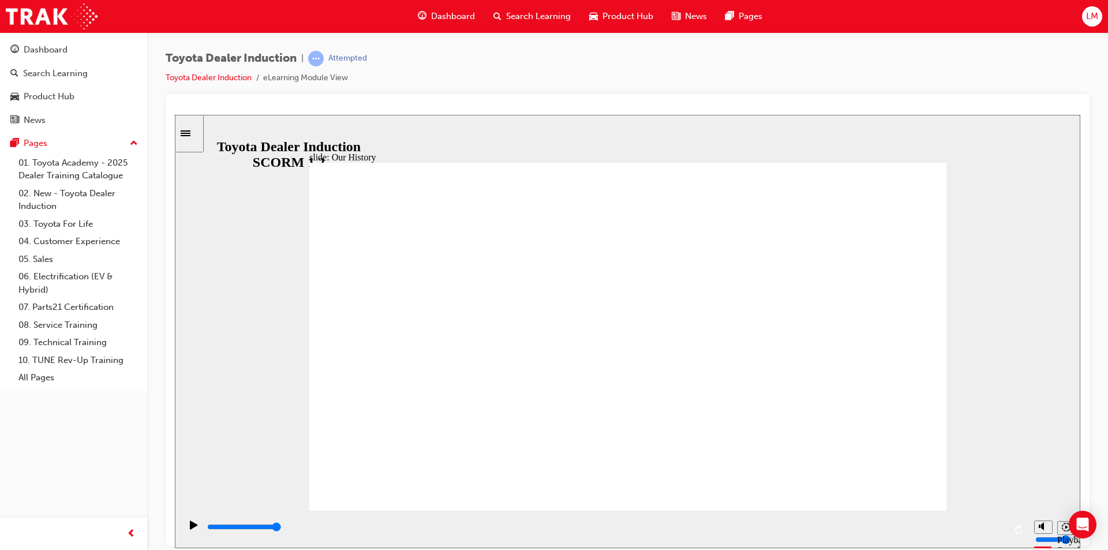
drag, startPoint x: 810, startPoint y: 421, endPoint x: 846, endPoint y: 434, distance: 37.8
drag, startPoint x: 786, startPoint y: 442, endPoint x: 771, endPoint y: 456, distance: 20.4
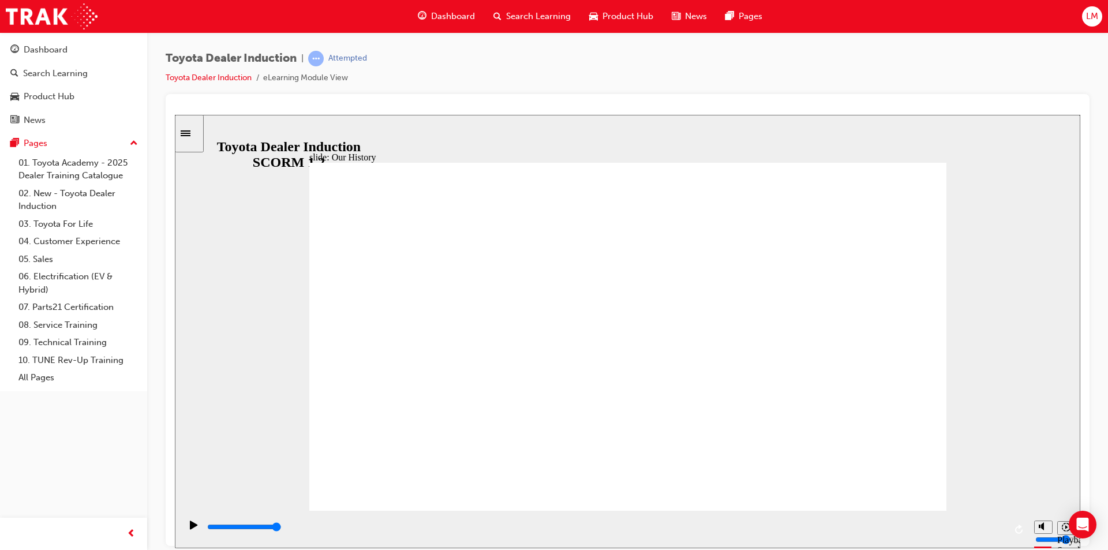
drag, startPoint x: 815, startPoint y: 420, endPoint x: 822, endPoint y: 420, distance: 6.4
drag, startPoint x: 822, startPoint y: 420, endPoint x: 824, endPoint y: 431, distance: 11.2
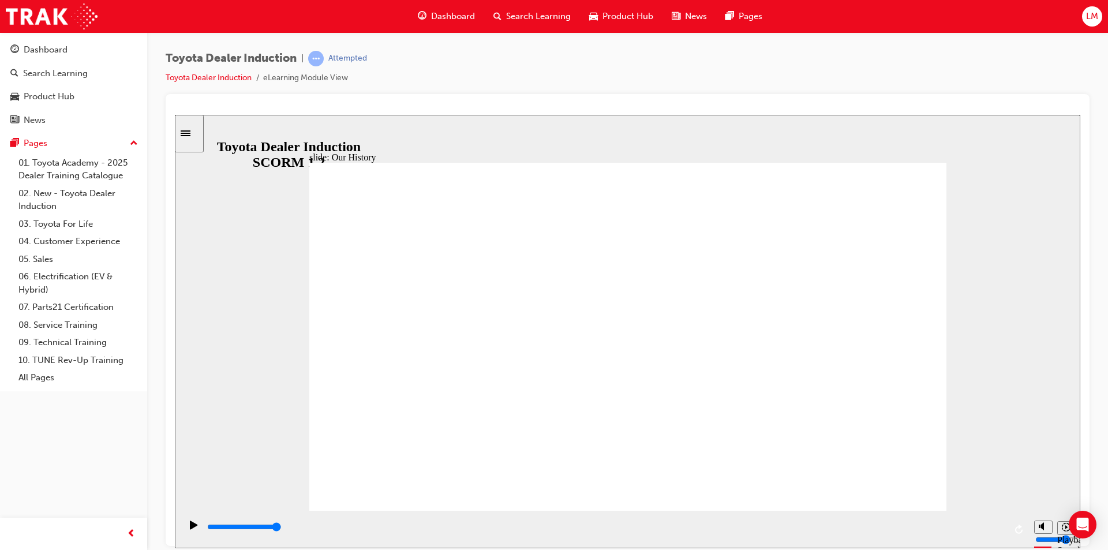
drag, startPoint x: 826, startPoint y: 425, endPoint x: 803, endPoint y: 451, distance: 34.4
drag, startPoint x: 819, startPoint y: 423, endPoint x: 805, endPoint y: 431, distance: 15.9
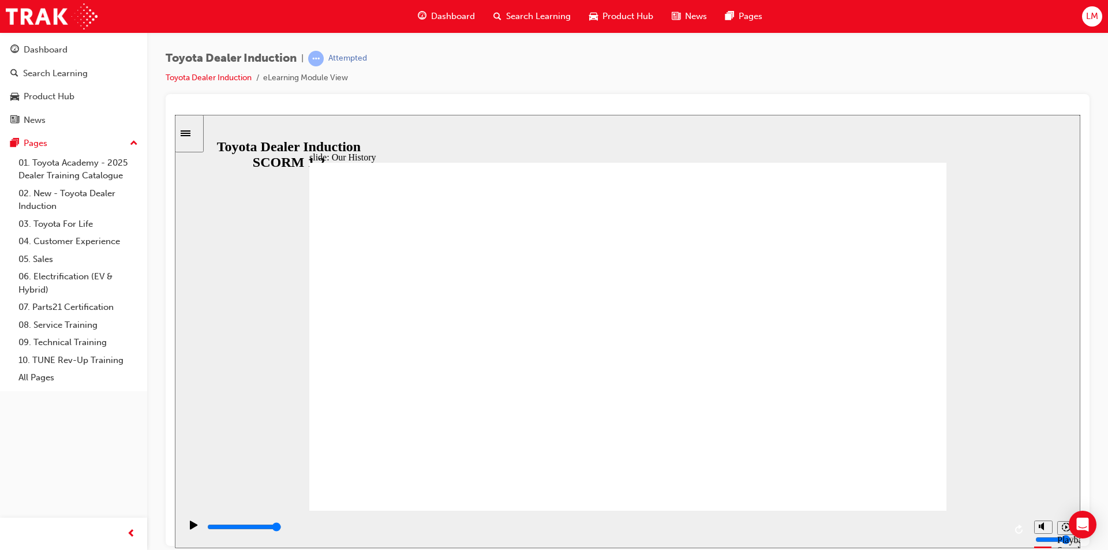
drag
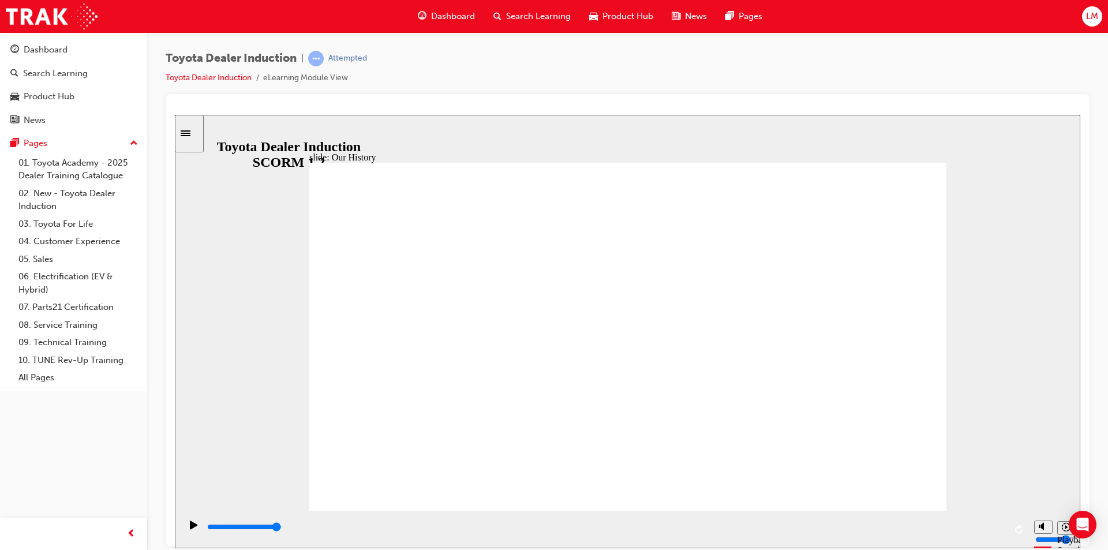
type input "3"
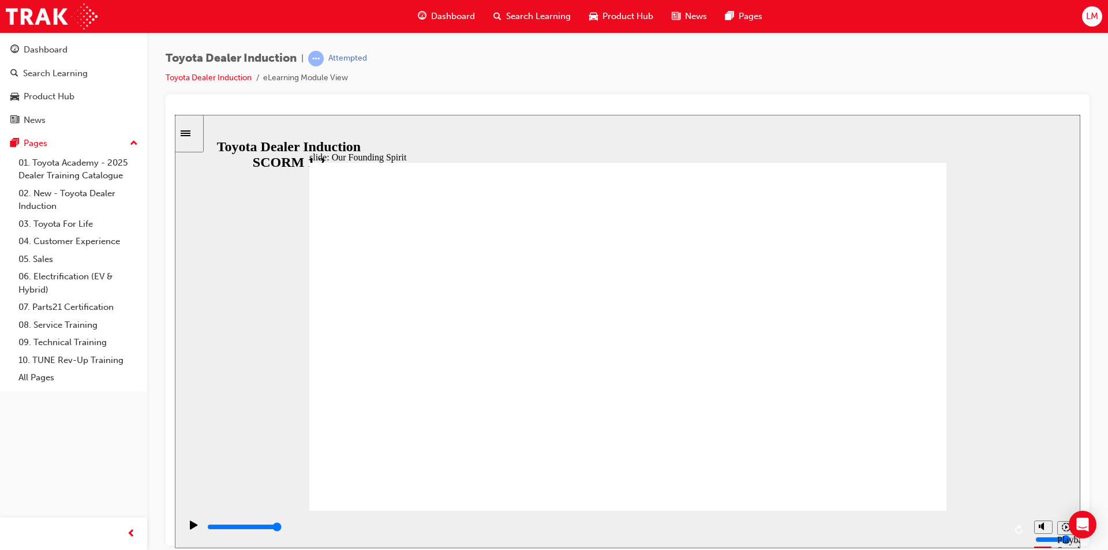
type input "8300"
drag, startPoint x: 799, startPoint y: 438, endPoint x: 420, endPoint y: 469, distance: 380.6
type input "2"
drag, startPoint x: 447, startPoint y: 439, endPoint x: 563, endPoint y: 438, distance: 116.6
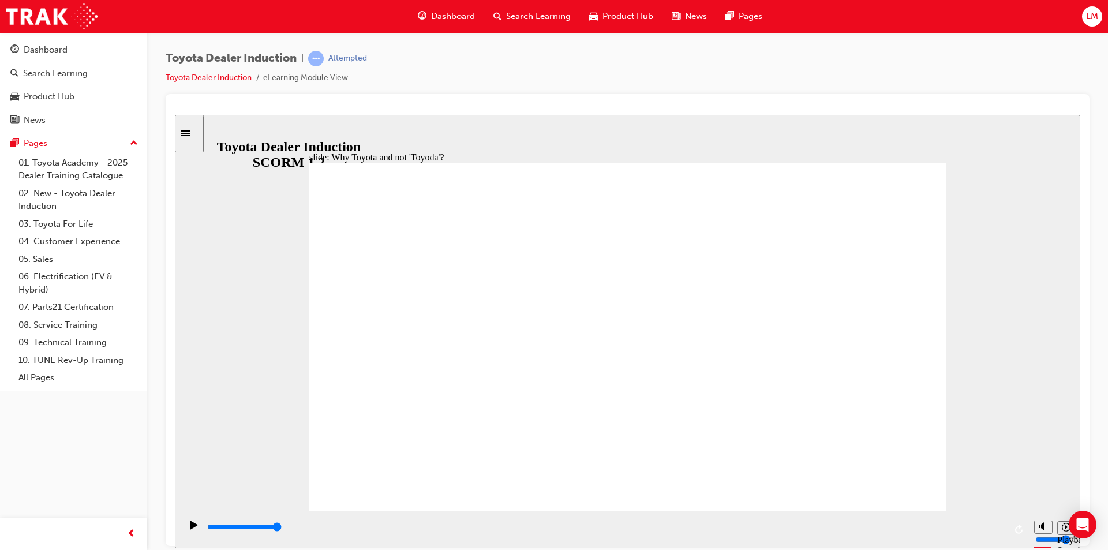
type input "2800"
radio input "true"
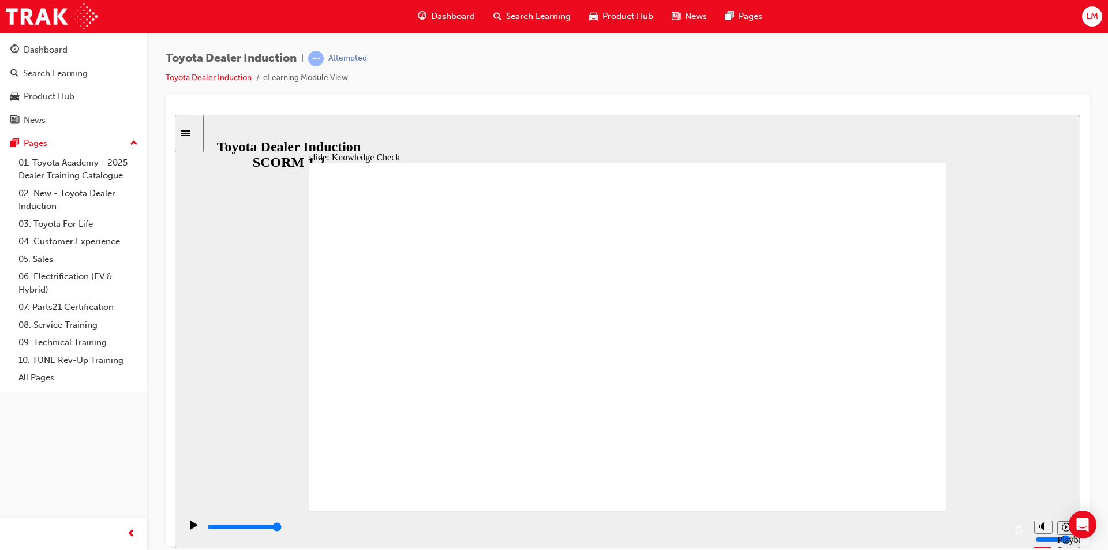
type input "5000"
radio input "true"
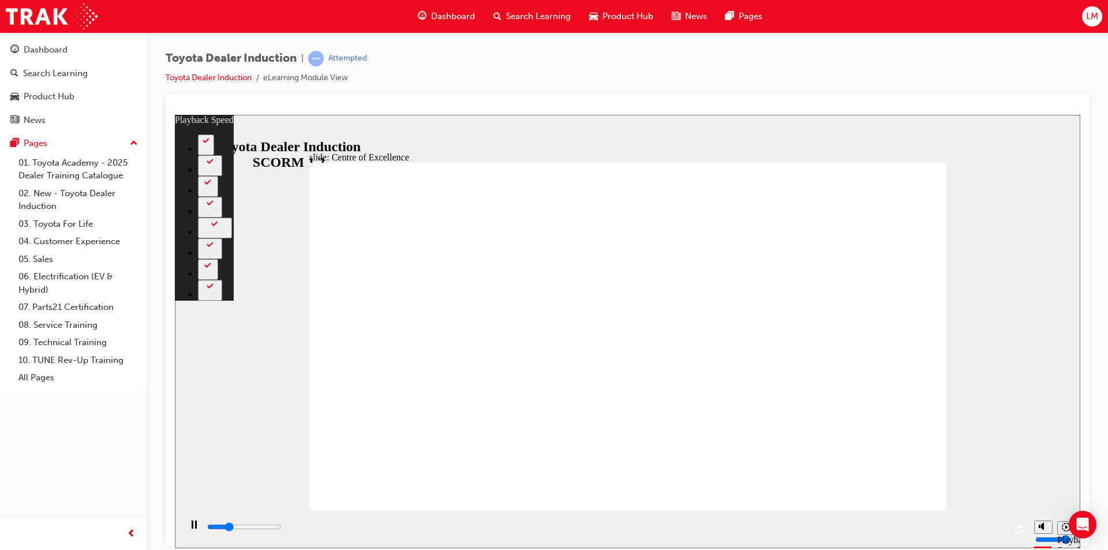
type input "4000"
type input "0"
type input "4200"
type input "0"
type input "4400"
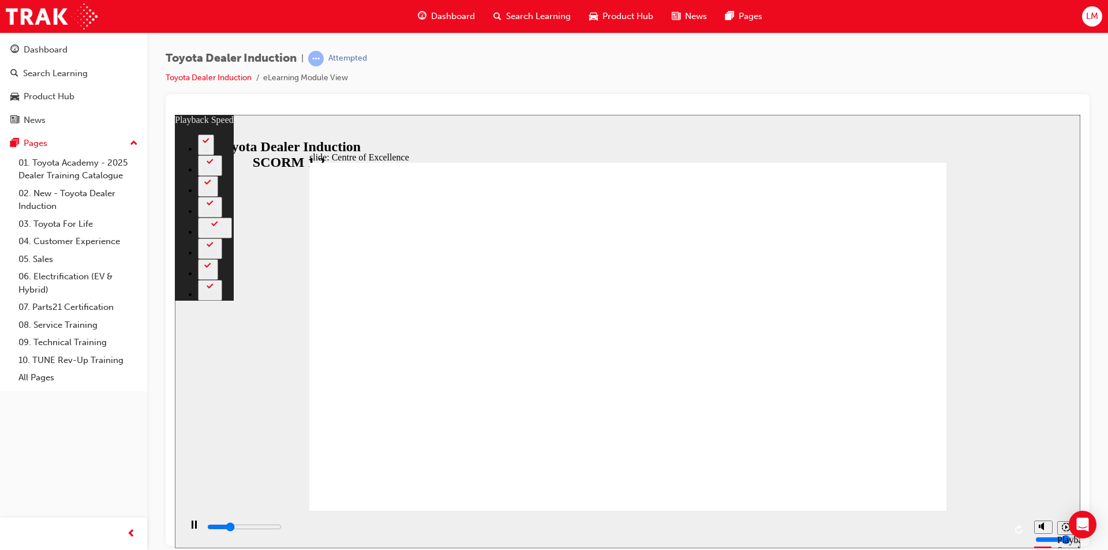
type input "1"
type input "4700"
type input "1"
type input "5000"
type input "1"
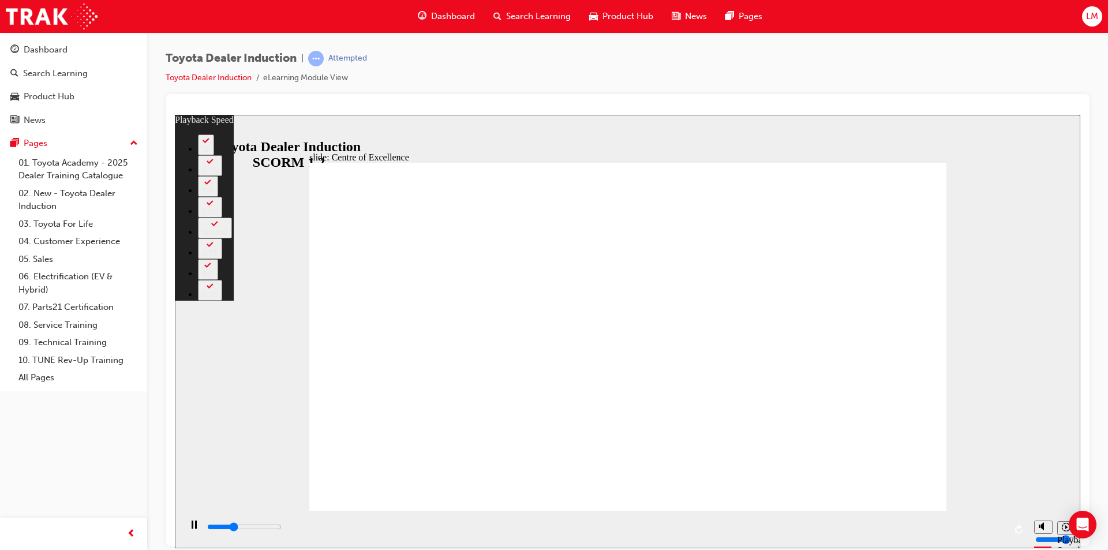
type input "5200"
type input "1"
type input "5500"
type input "2"
type input "5800"
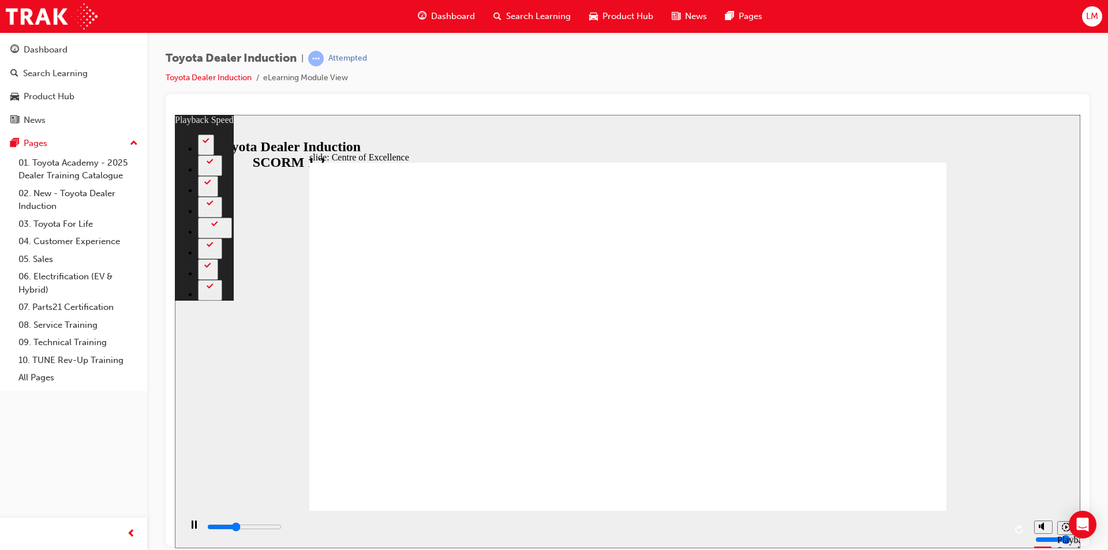
type input "2"
type input "6000"
type input "2"
type input "6300"
type input "2"
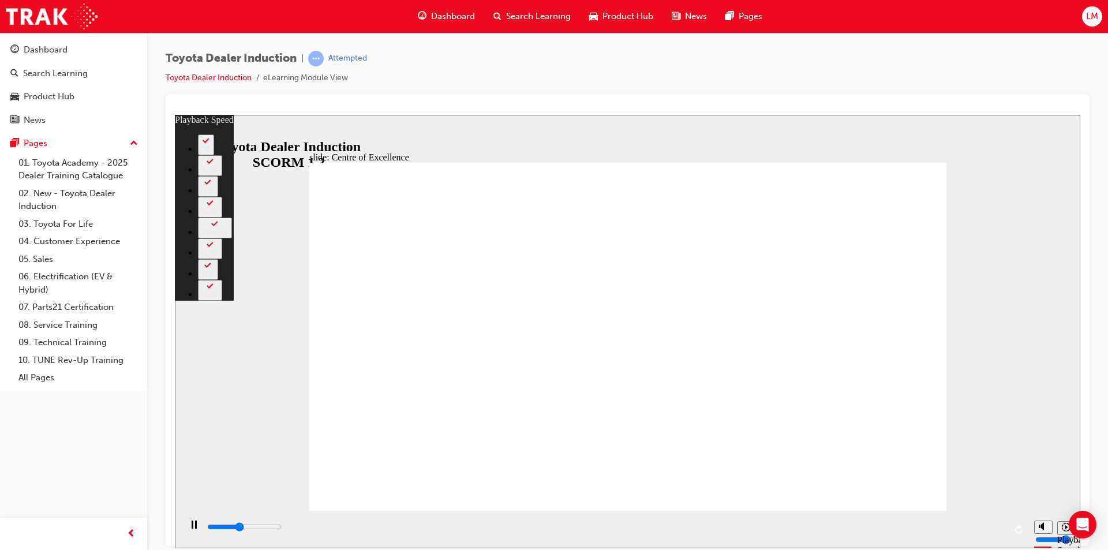
type input "6600"
type input "3"
type input "6800"
type input "3"
type input "7100"
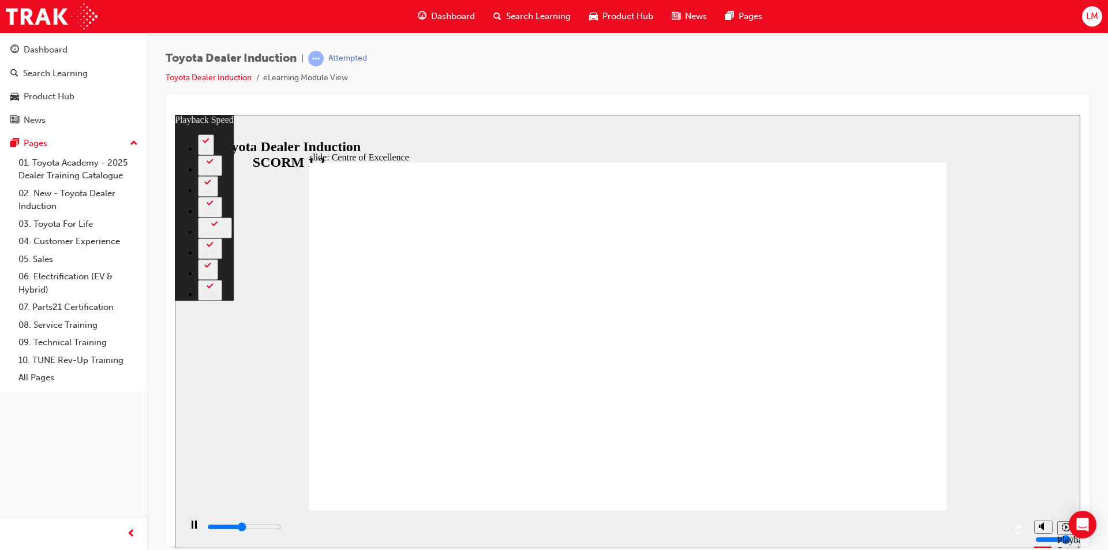
type input "3"
type input "7400"
type input "3"
type input "7600"
type input "4"
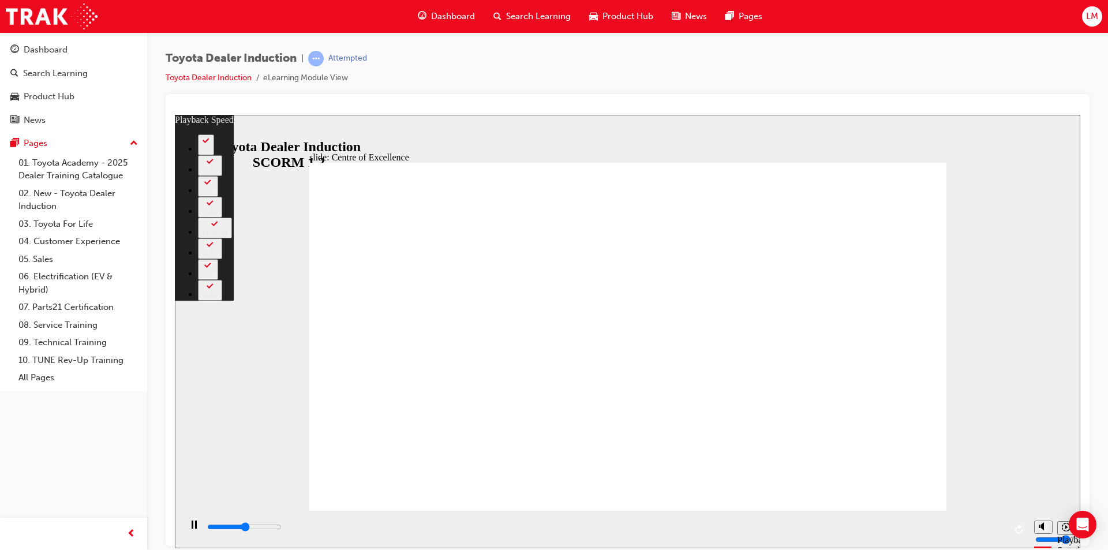
type input "7900"
type input "4"
type input "8200"
type input "4"
type input "8400"
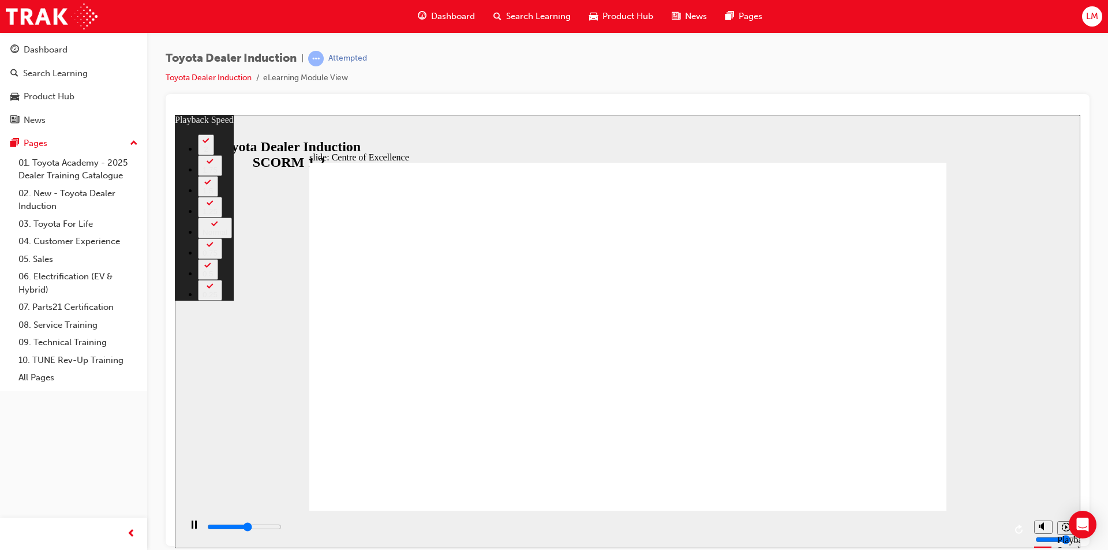
type input "4"
type input "8700"
type input "5"
type input "8900"
type input "5"
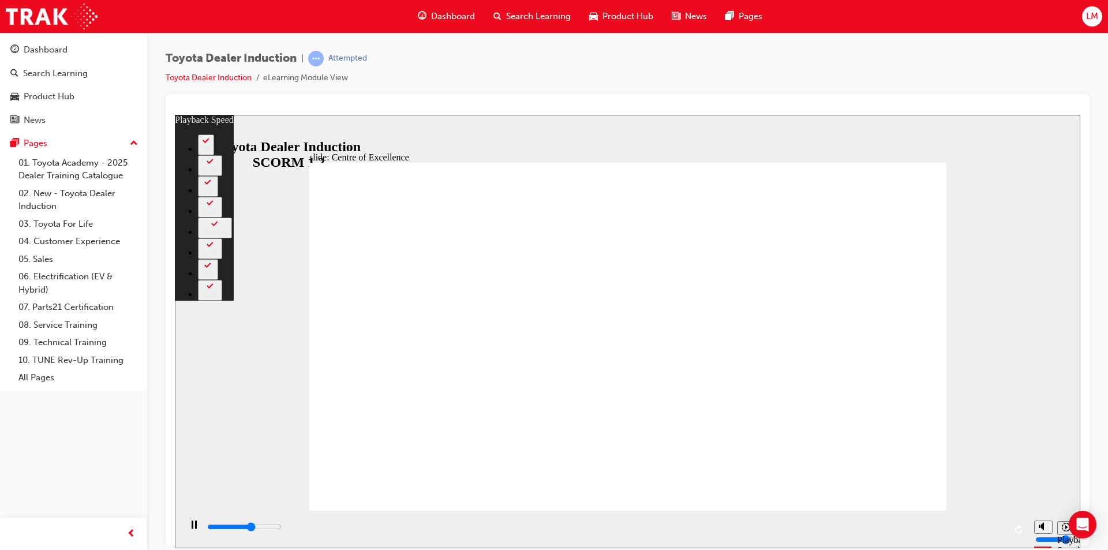
type input "9200"
type input "5"
type input "9500"
type input "6"
type input "9700"
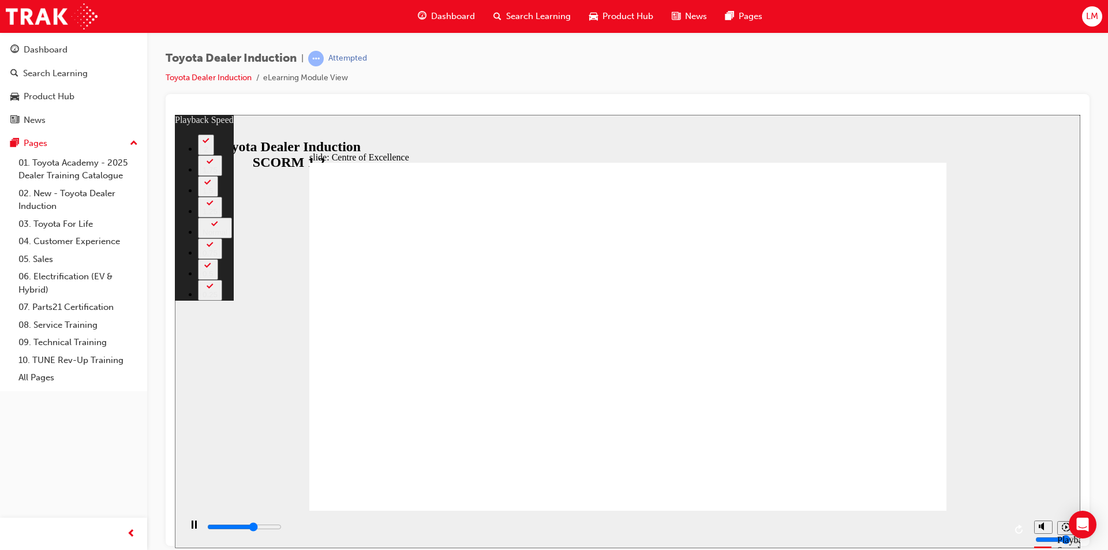
type input "6"
type input "9800"
type input "6"
type input "10000"
type input "6"
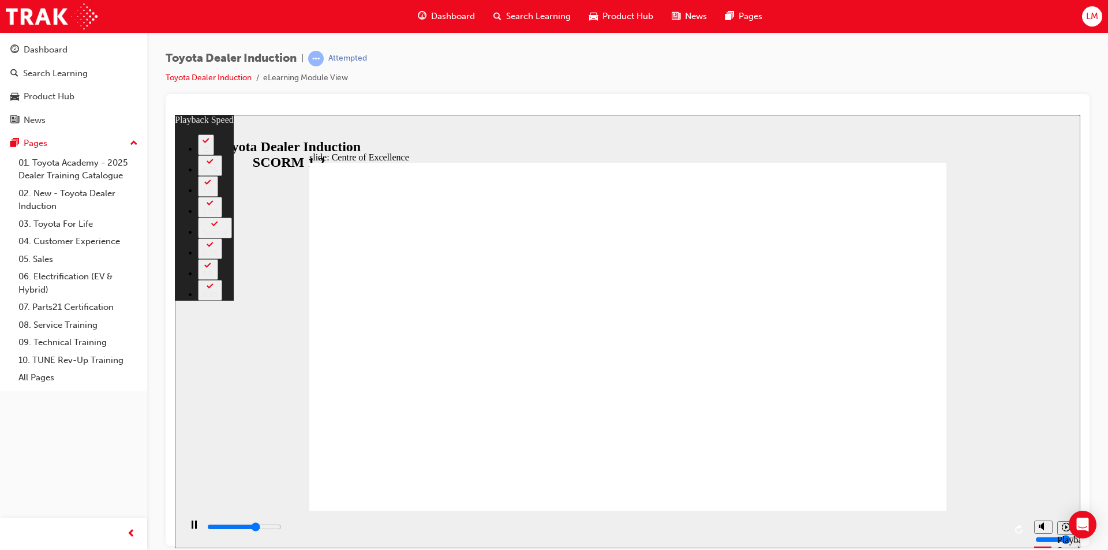
type input "10300"
type input "6"
type input "10500"
type input "7"
type input "10800"
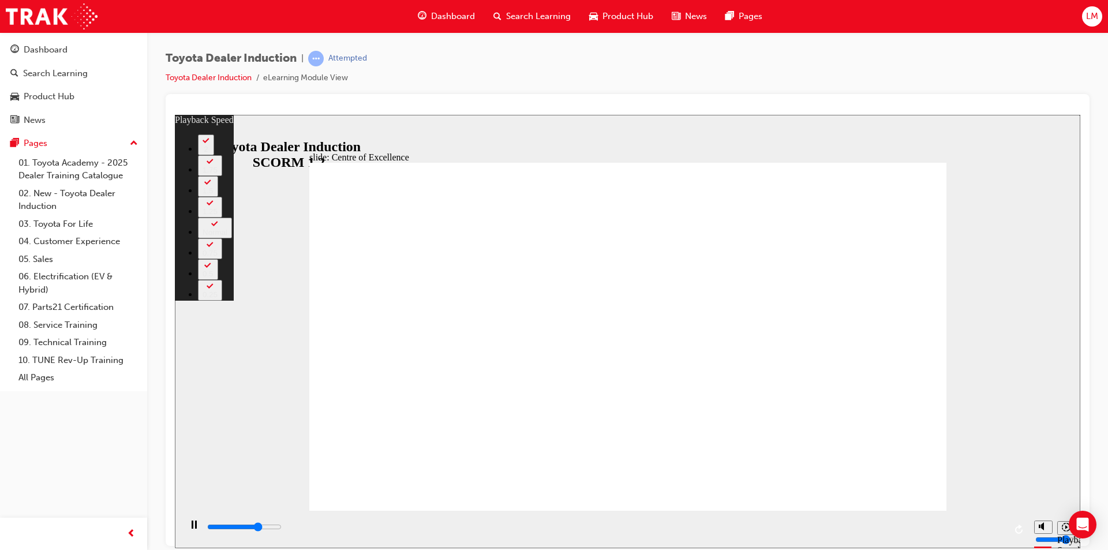
type input "7"
type input "11100"
type input "7"
type input "11300"
type input "7"
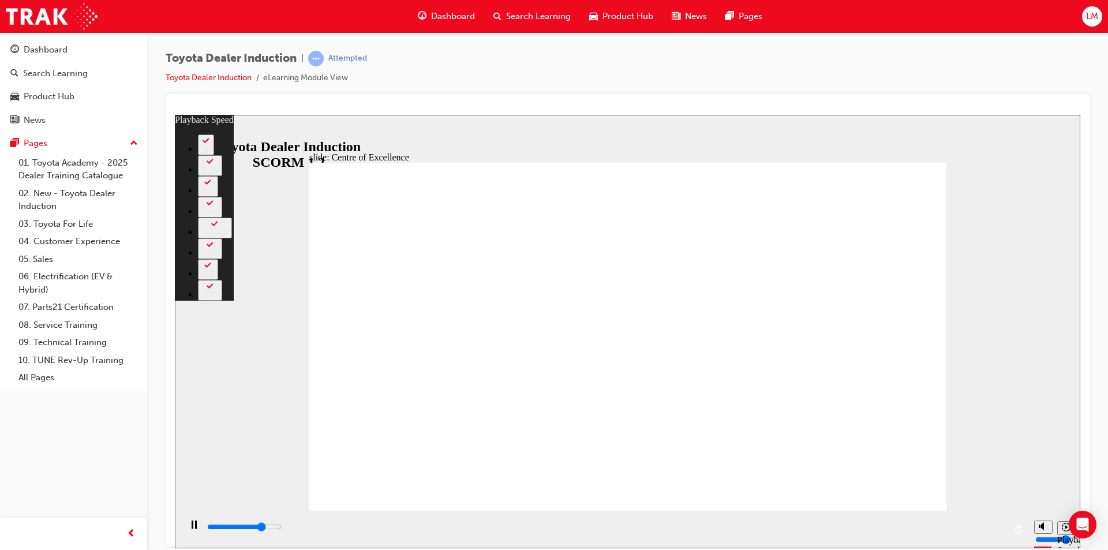
type input "11600"
type input "8"
type input "11900"
type input "8"
type input "12100"
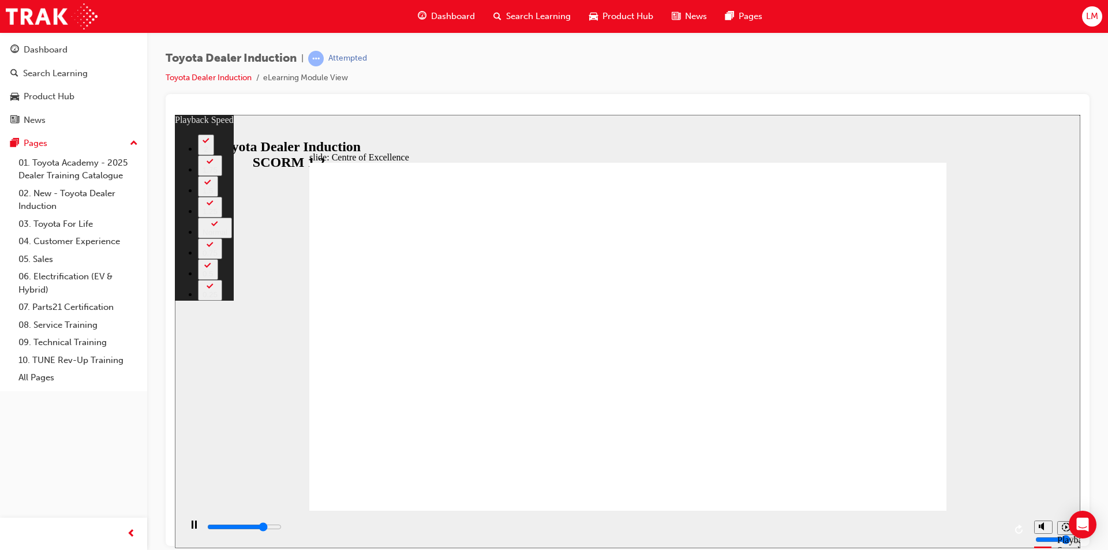
type input "8"
type input "12400"
type input "8"
type input "12700"
type input "9"
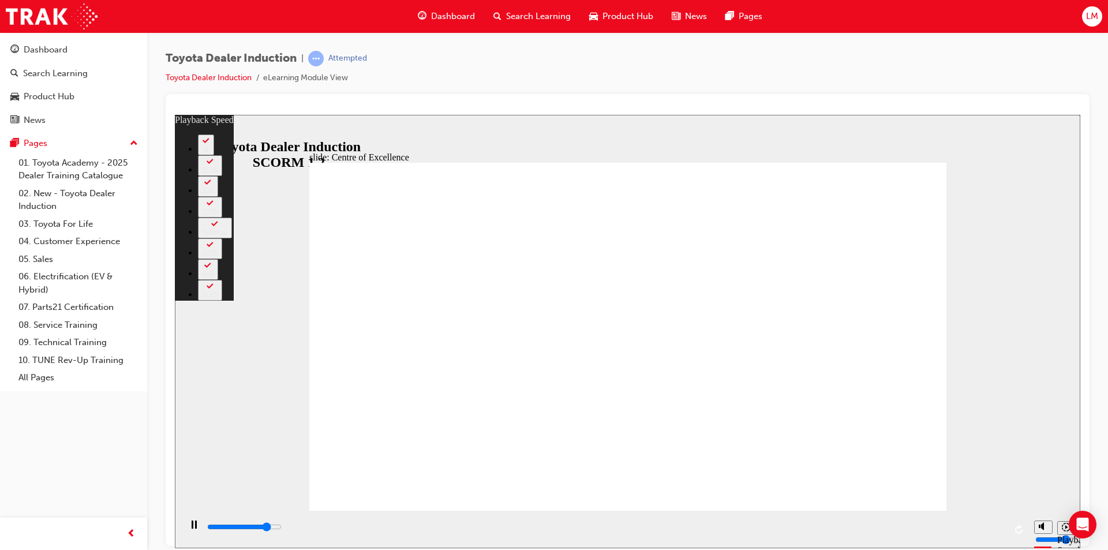
type input "12900"
type input "9"
type input "13200"
type input "9"
type input "13500"
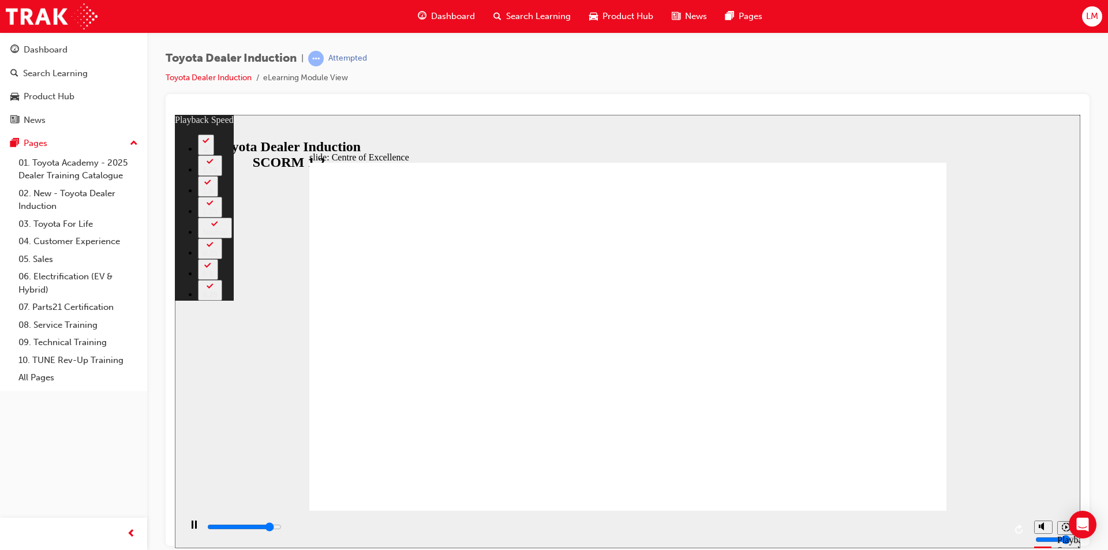
type input "10"
type input "13700"
type input "10"
type input "14000"
type input "10"
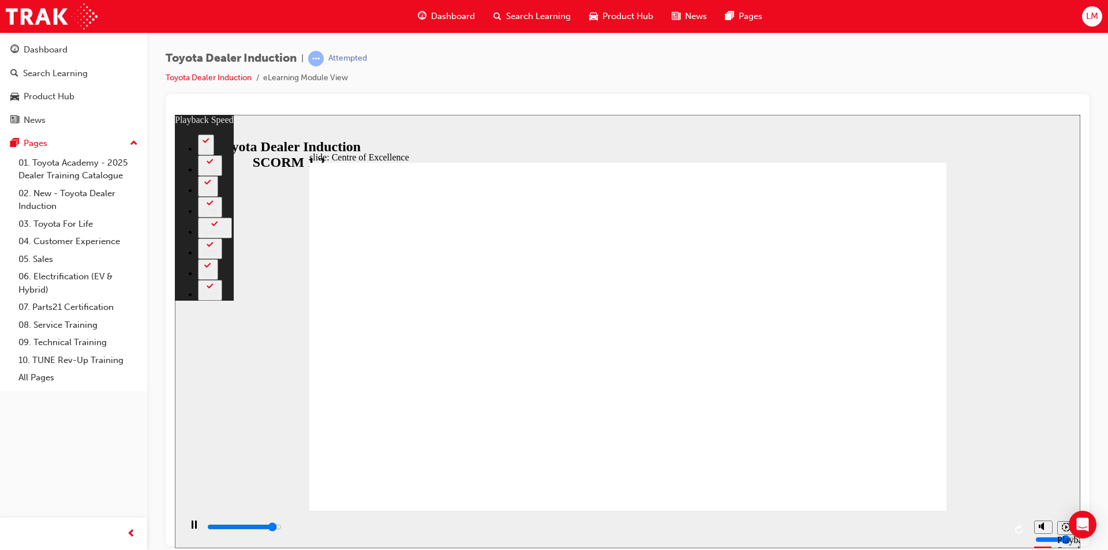
type input "14300"
type input "10"
type input "14500"
type input "11"
type input "14800"
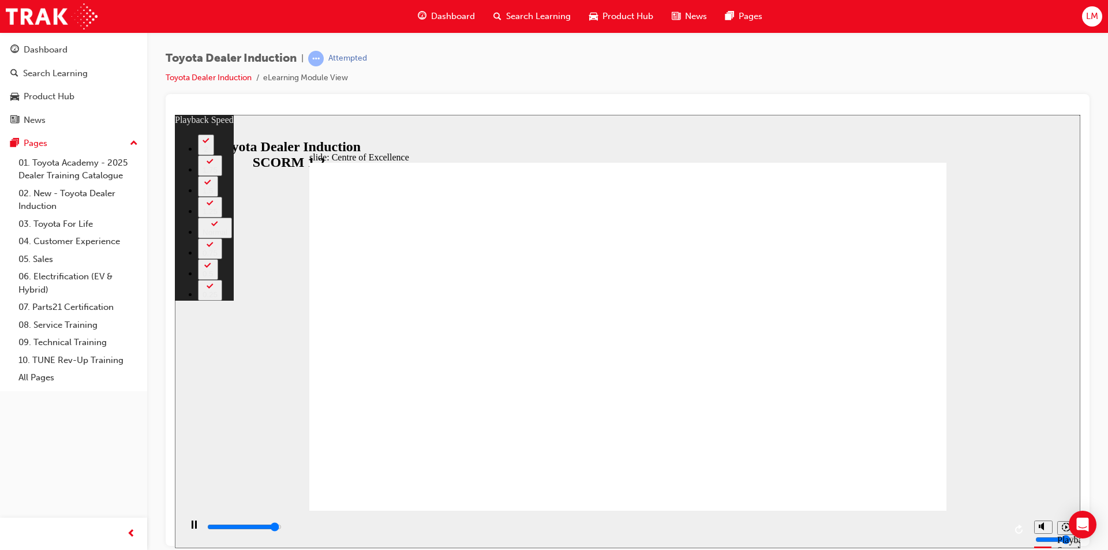
type input "11"
type input "15100"
type input "11"
type input "15300"
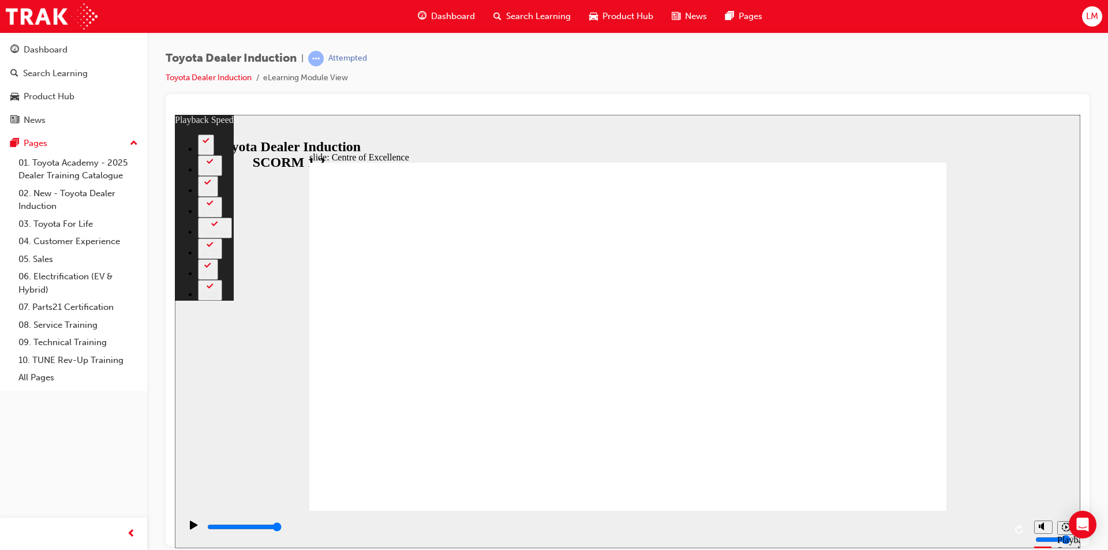
type input "248"
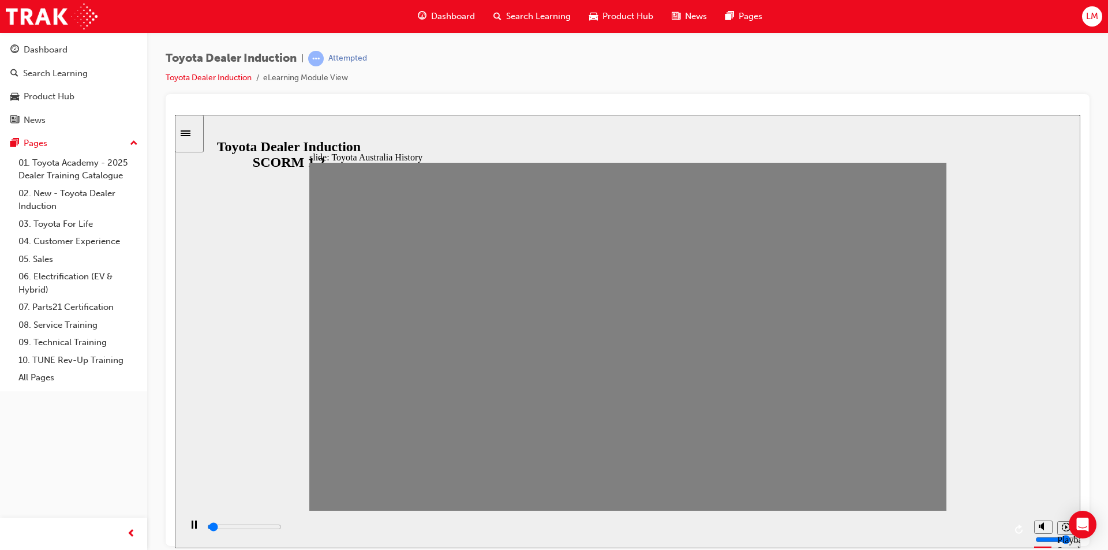
drag, startPoint x: 335, startPoint y: 341, endPoint x: 361, endPoint y: 341, distance: 26.6
drag, startPoint x: 362, startPoint y: 342, endPoint x: 388, endPoint y: 342, distance: 26.0
drag, startPoint x: 387, startPoint y: 346, endPoint x: 415, endPoint y: 345, distance: 27.2
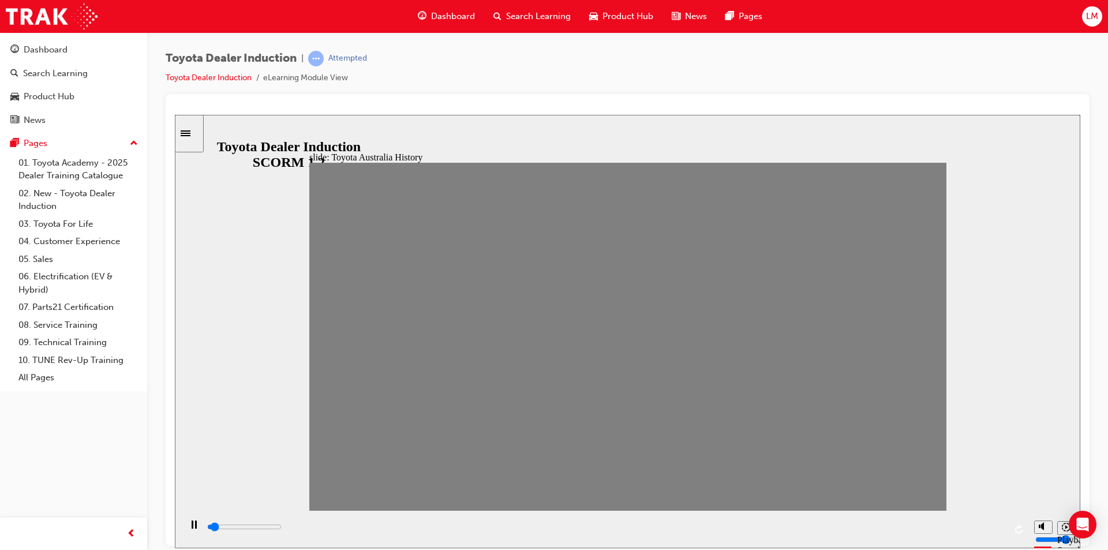
drag, startPoint x: 420, startPoint y: 343, endPoint x: 445, endPoint y: 343, distance: 24.8
drag, startPoint x: 444, startPoint y: 339, endPoint x: 468, endPoint y: 339, distance: 24.3
drag, startPoint x: 473, startPoint y: 348, endPoint x: 508, endPoint y: 344, distance: 34.9
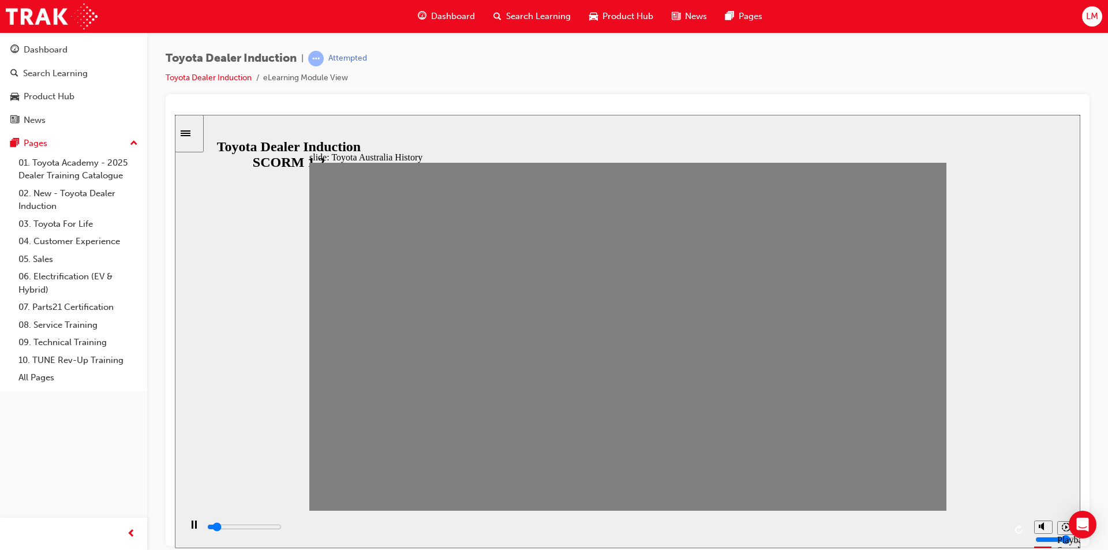
drag, startPoint x: 503, startPoint y: 346, endPoint x: 532, endPoint y: 340, distance: 29.4
drag, startPoint x: 538, startPoint y: 352, endPoint x: 571, endPoint y: 345, distance: 34.1
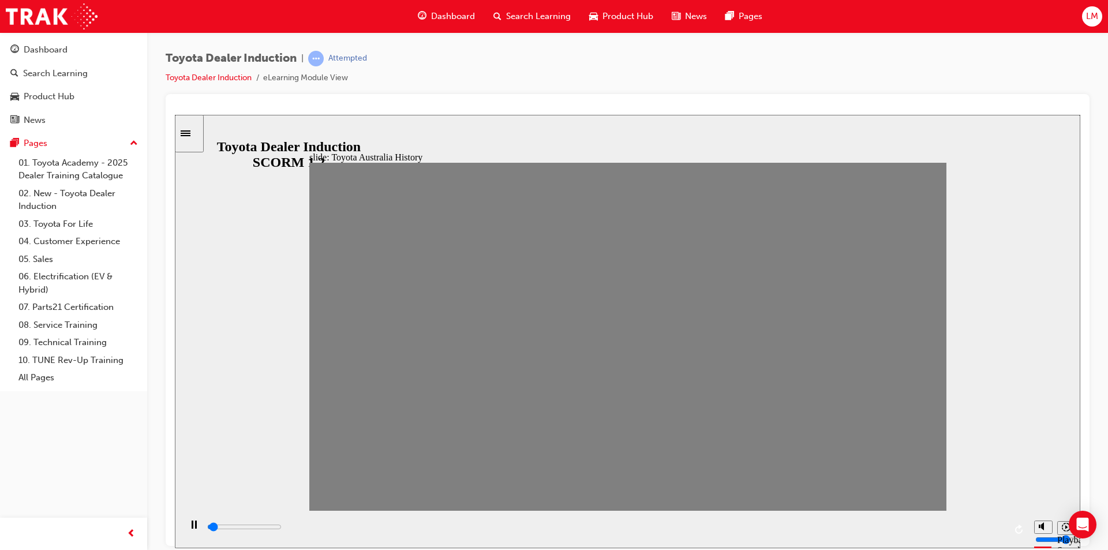
drag, startPoint x: 565, startPoint y: 340, endPoint x: 601, endPoint y: 341, distance: 35.8
drag, startPoint x: 594, startPoint y: 339, endPoint x: 636, endPoint y: 339, distance: 41.6
drag, startPoint x: 628, startPoint y: 348, endPoint x: 652, endPoint y: 346, distance: 24.9
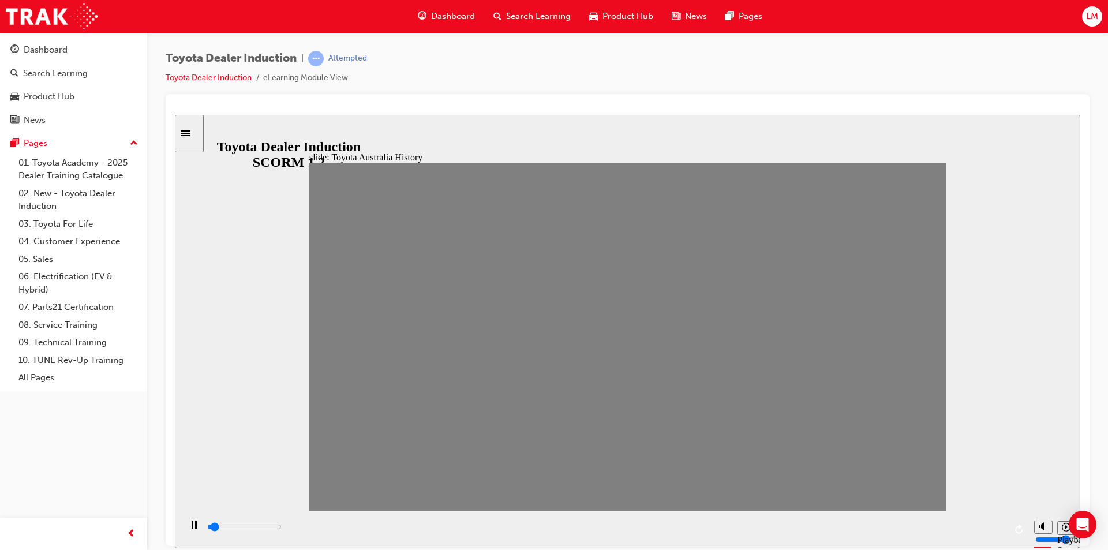
drag, startPoint x: 654, startPoint y: 346, endPoint x: 681, endPoint y: 346, distance: 27.1
drag, startPoint x: 680, startPoint y: 344, endPoint x: 702, endPoint y: 349, distance: 22.5
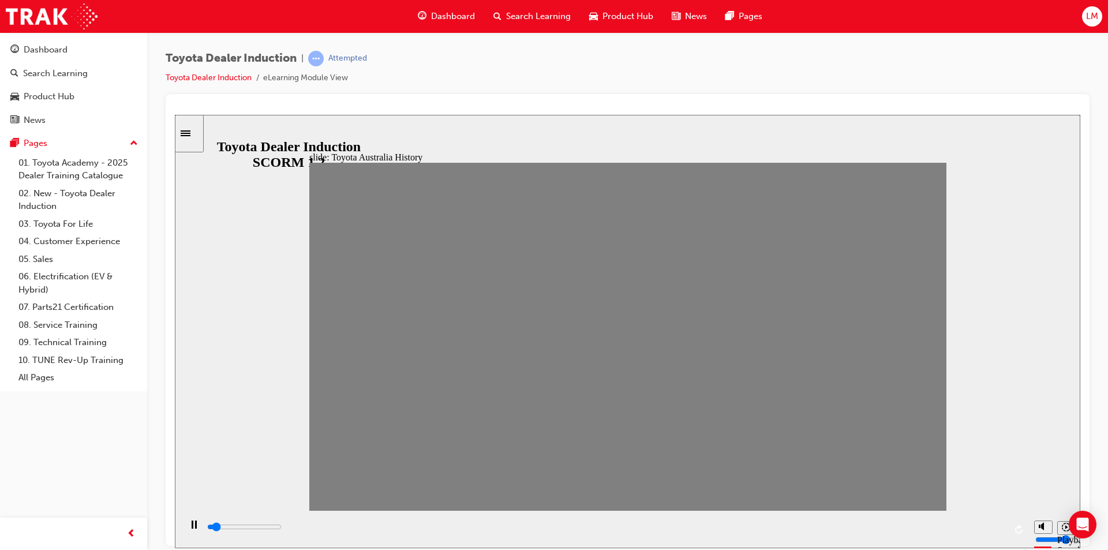
drag, startPoint x: 706, startPoint y: 347, endPoint x: 730, endPoint y: 334, distance: 26.9
drag, startPoint x: 735, startPoint y: 336, endPoint x: 764, endPoint y: 347, distance: 31.4
drag, startPoint x: 767, startPoint y: 341, endPoint x: 799, endPoint y: 337, distance: 32.0
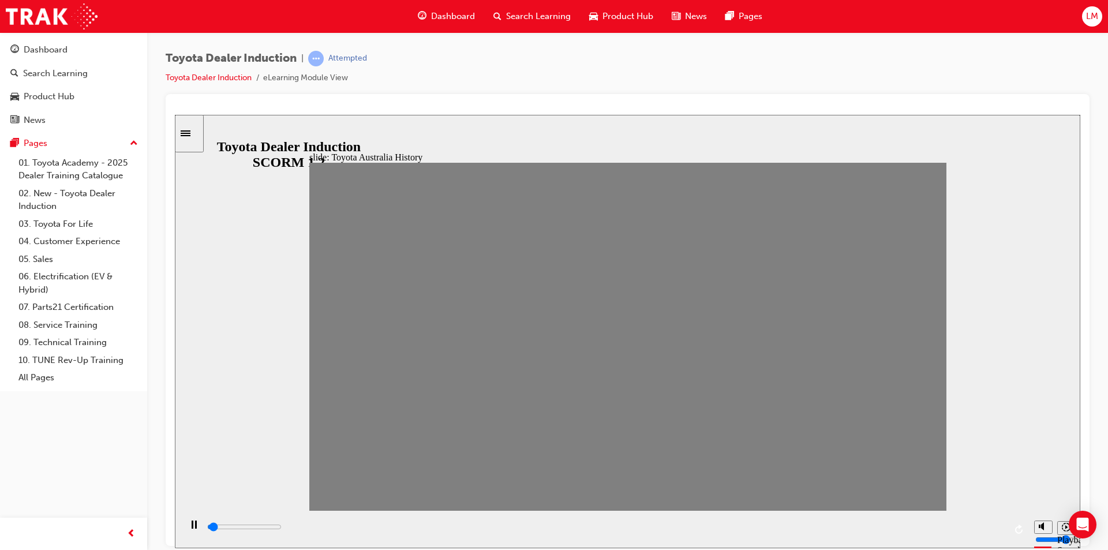
drag, startPoint x: 799, startPoint y: 337, endPoint x: 824, endPoint y: 346, distance: 26.5
type input "100"
type input "18"
drag, startPoint x: 830, startPoint y: 345, endPoint x: 851, endPoint y: 341, distance: 21.7
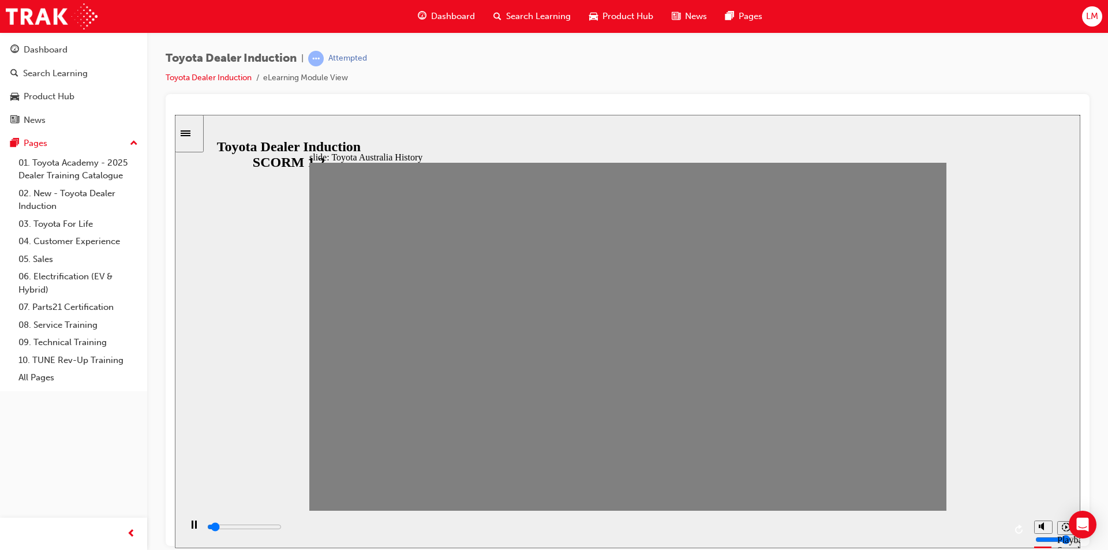
type input "100"
type input "19"
drag, startPoint x: 851, startPoint y: 341, endPoint x: 875, endPoint y: 341, distance: 23.7
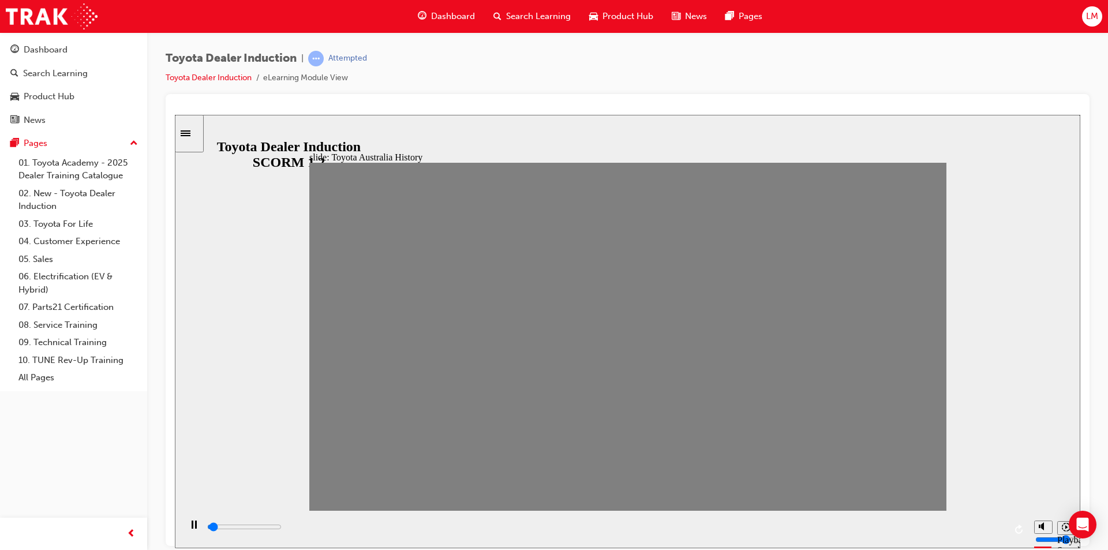
drag, startPoint x: 878, startPoint y: 341, endPoint x: 913, endPoint y: 344, distance: 34.8
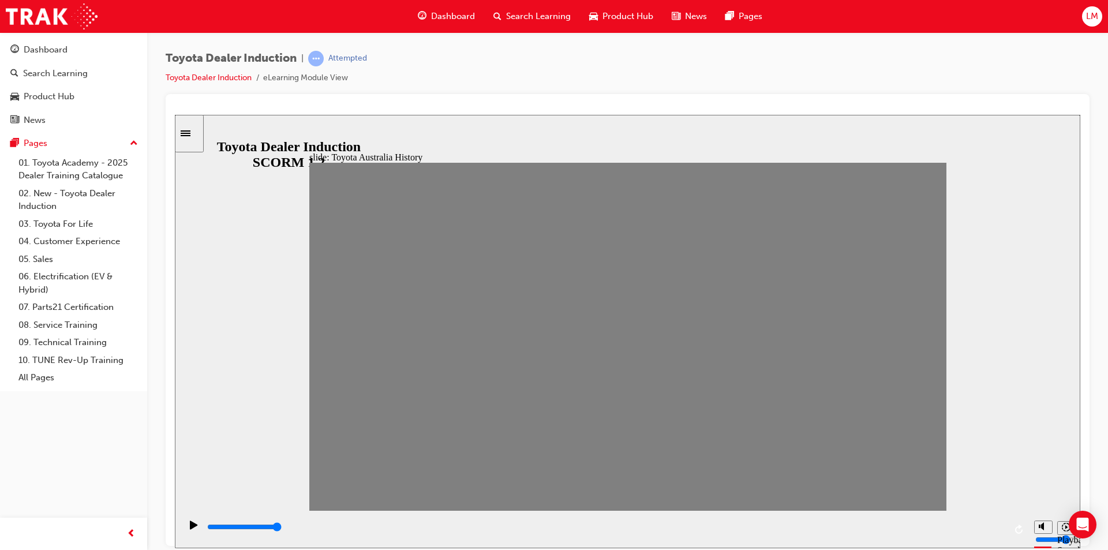
drag, startPoint x: 916, startPoint y: 341, endPoint x: 361, endPoint y: 356, distance: 555.0
type input "0"
type input "3"
type input "0"
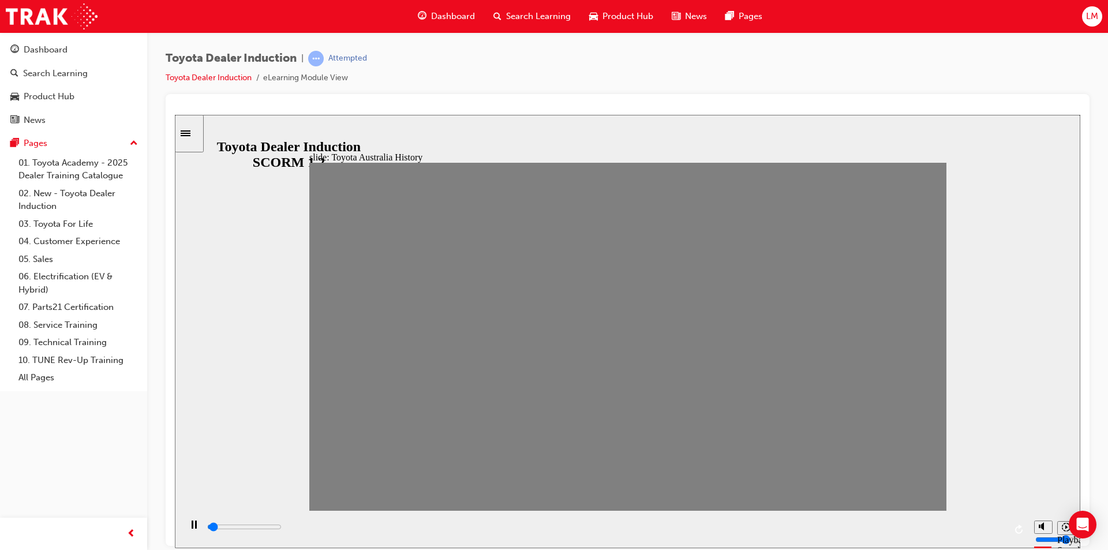
type input "2"
type input "400"
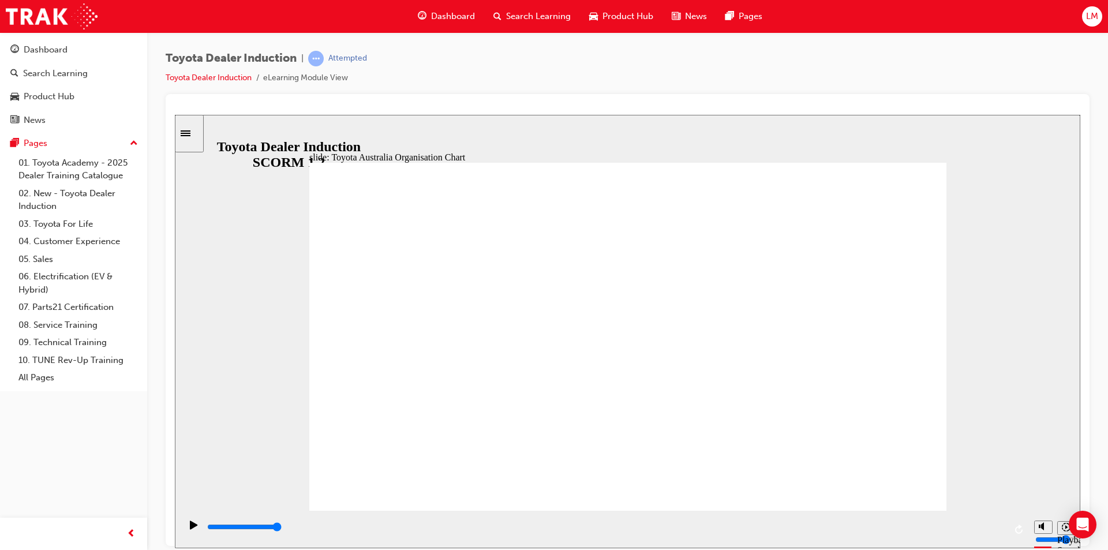
type input "2700"
radio input "true"
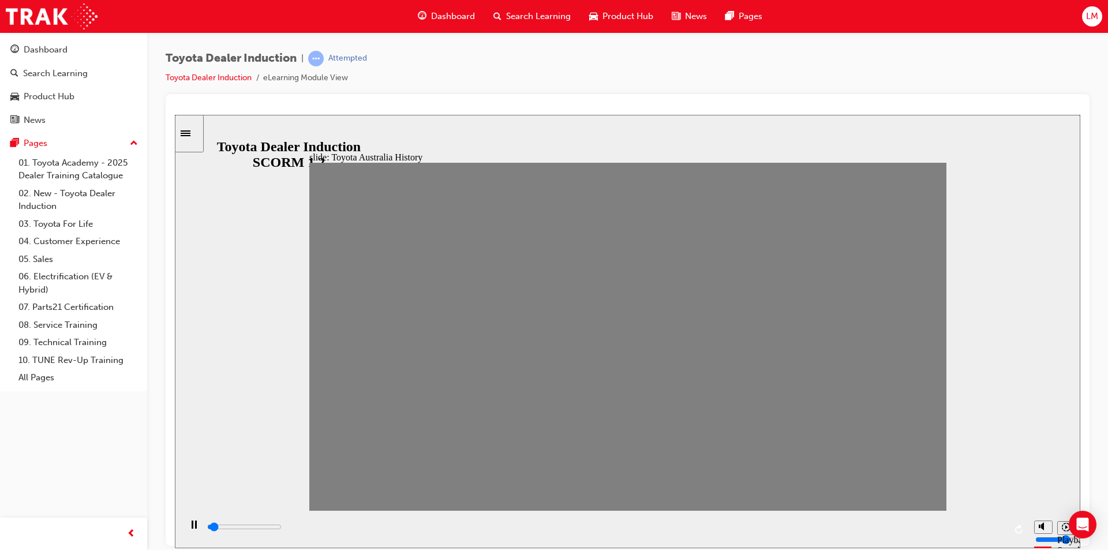
drag, startPoint x: 389, startPoint y: 341, endPoint x: 412, endPoint y: 343, distance: 23.2
drag, startPoint x: 412, startPoint y: 343, endPoint x: 447, endPoint y: 341, distance: 34.7
drag, startPoint x: 447, startPoint y: 341, endPoint x: 476, endPoint y: 336, distance: 29.2
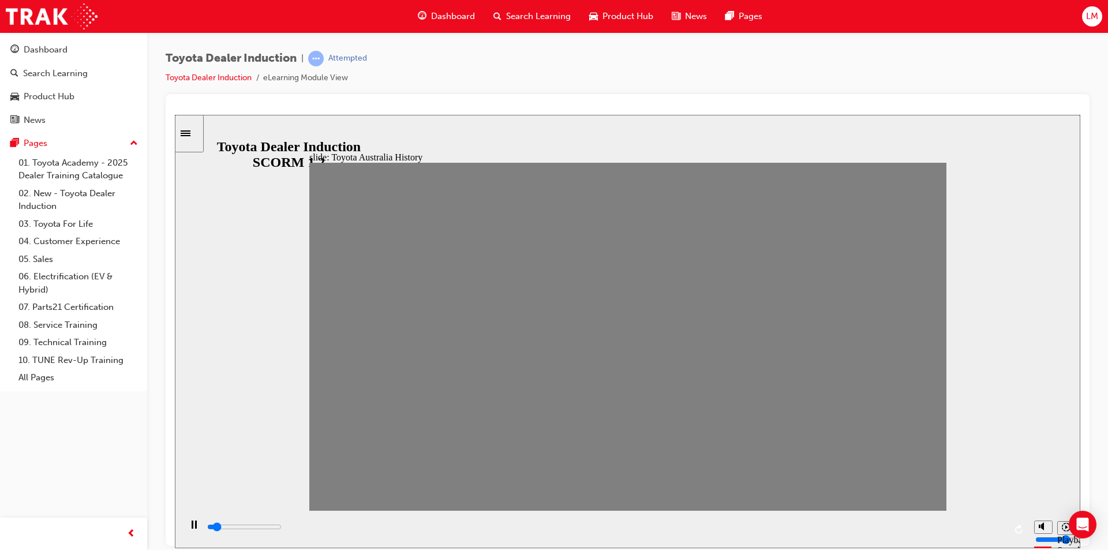
drag, startPoint x: 476, startPoint y: 336, endPoint x: 503, endPoint y: 339, distance: 27.9
drag, startPoint x: 503, startPoint y: 339, endPoint x: 536, endPoint y: 339, distance: 32.3
drag, startPoint x: 536, startPoint y: 339, endPoint x: 558, endPoint y: 338, distance: 22.5
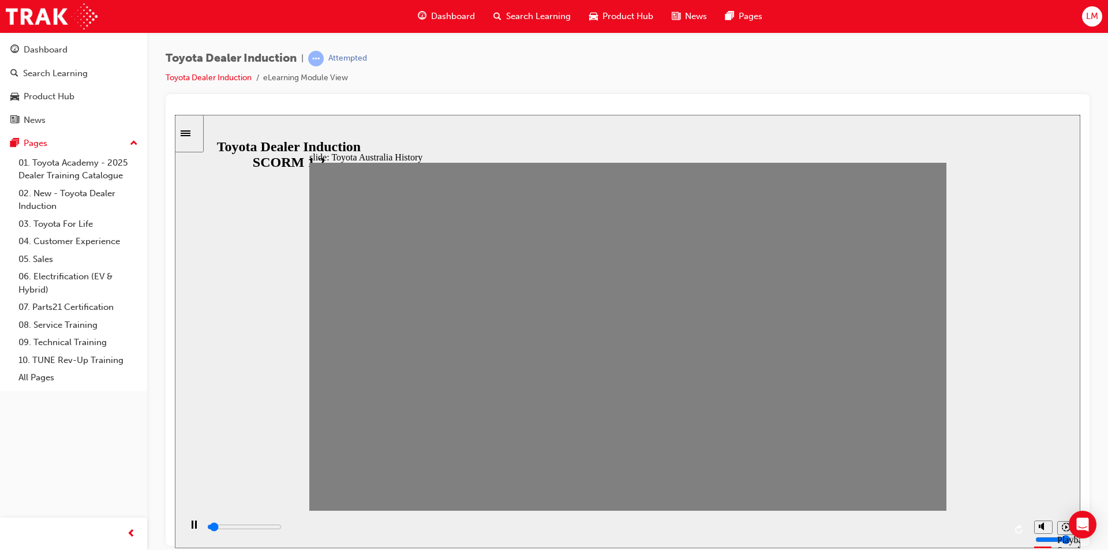
drag, startPoint x: 558, startPoint y: 338, endPoint x: 587, endPoint y: 339, distance: 28.3
drag, startPoint x: 596, startPoint y: 341, endPoint x: 623, endPoint y: 338, distance: 27.3
drag, startPoint x: 623, startPoint y: 338, endPoint x: 643, endPoint y: 341, distance: 20.4
drag, startPoint x: 643, startPoint y: 341, endPoint x: 677, endPoint y: 341, distance: 34.1
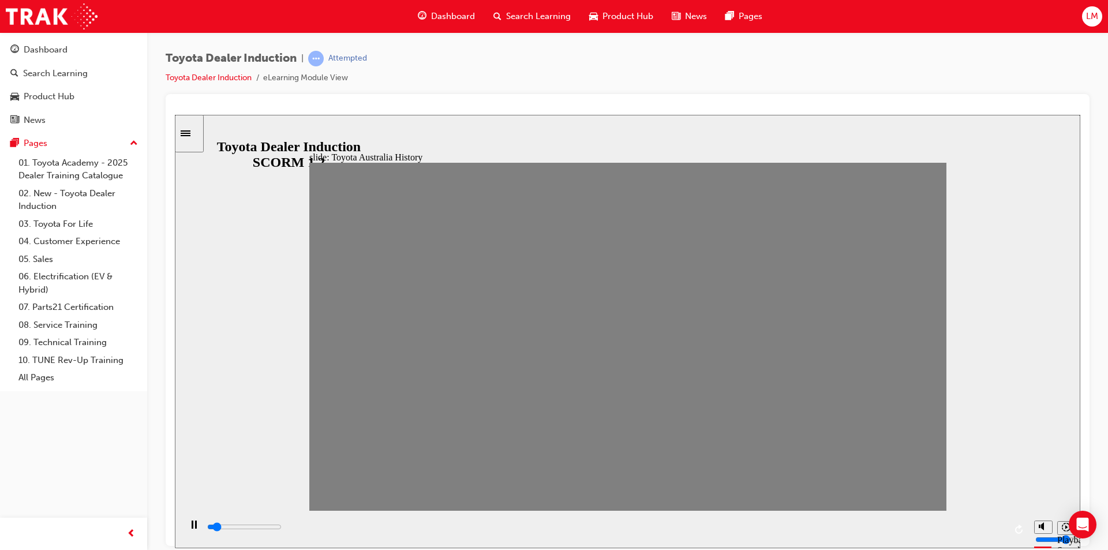
drag, startPoint x: 692, startPoint y: 342, endPoint x: 704, endPoint y: 341, distance: 12.2
drag, startPoint x: 704, startPoint y: 339, endPoint x: 731, endPoint y: 339, distance: 27.7
drag, startPoint x: 731, startPoint y: 339, endPoint x: 750, endPoint y: 339, distance: 18.5
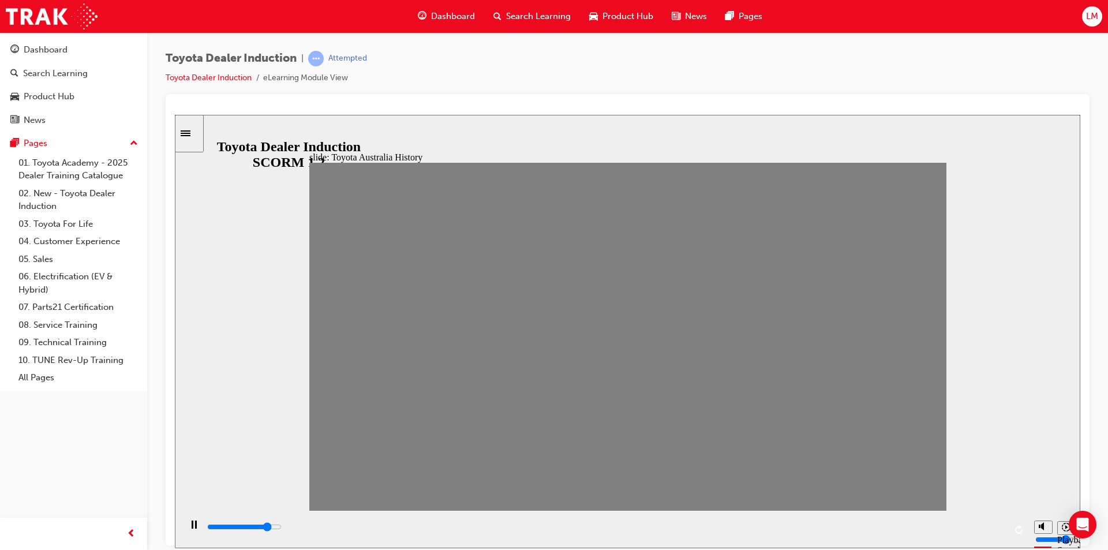
drag, startPoint x: 750, startPoint y: 339, endPoint x: 794, endPoint y: 341, distance: 43.9
drag, startPoint x: 782, startPoint y: 343, endPoint x: 801, endPoint y: 343, distance: 19.1
drag, startPoint x: 801, startPoint y: 343, endPoint x: 833, endPoint y: 344, distance: 31.8
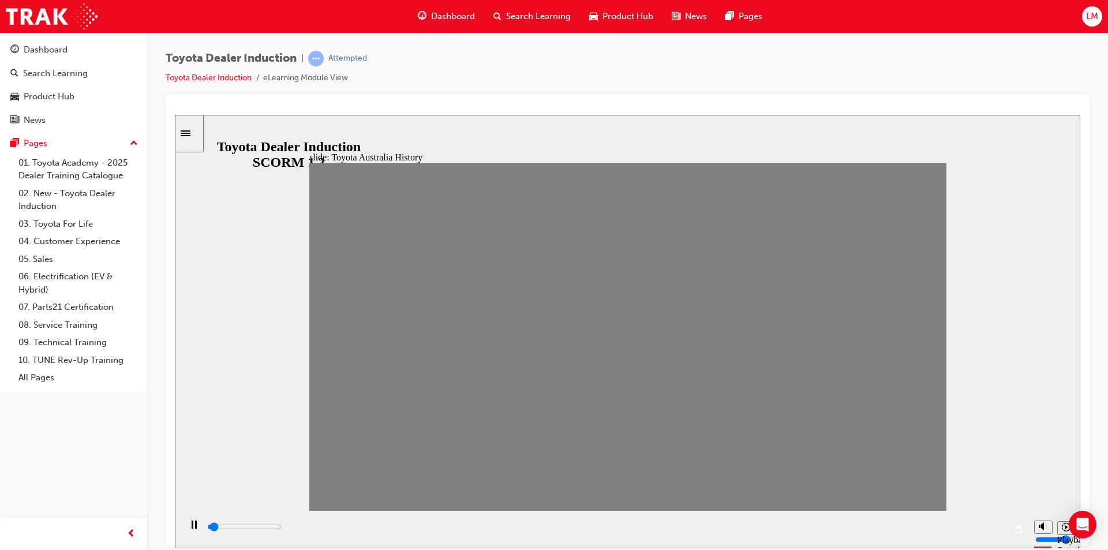
drag, startPoint x: 833, startPoint y: 344, endPoint x: 861, endPoint y: 339, distance: 28.6
drag, startPoint x: 861, startPoint y: 339, endPoint x: 886, endPoint y: 340, distance: 25.4
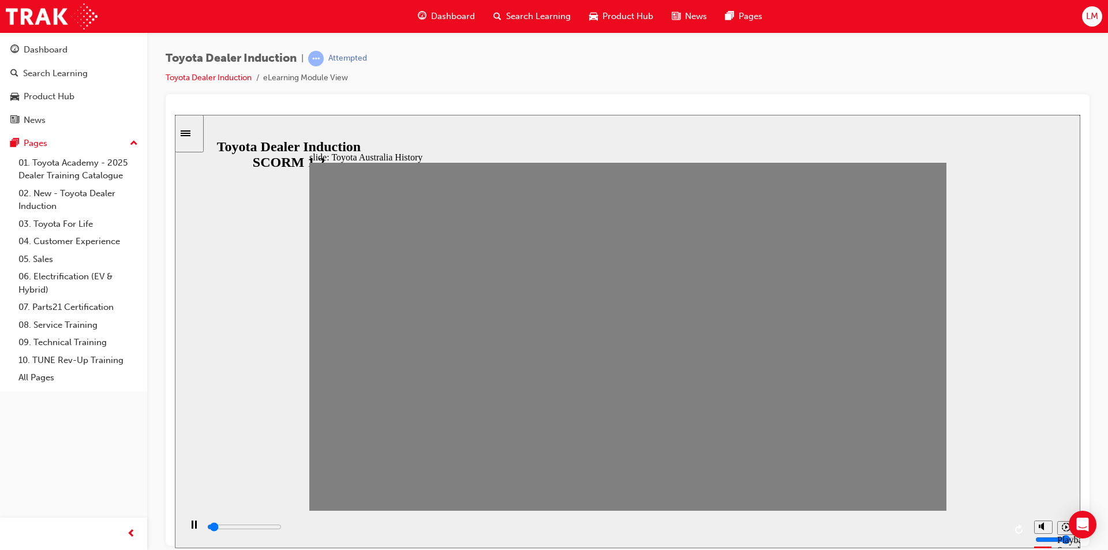
type input "0"
type input "19"
drag, startPoint x: 858, startPoint y: 344, endPoint x: 887, endPoint y: 344, distance: 29.4
type input "100"
type input "20"
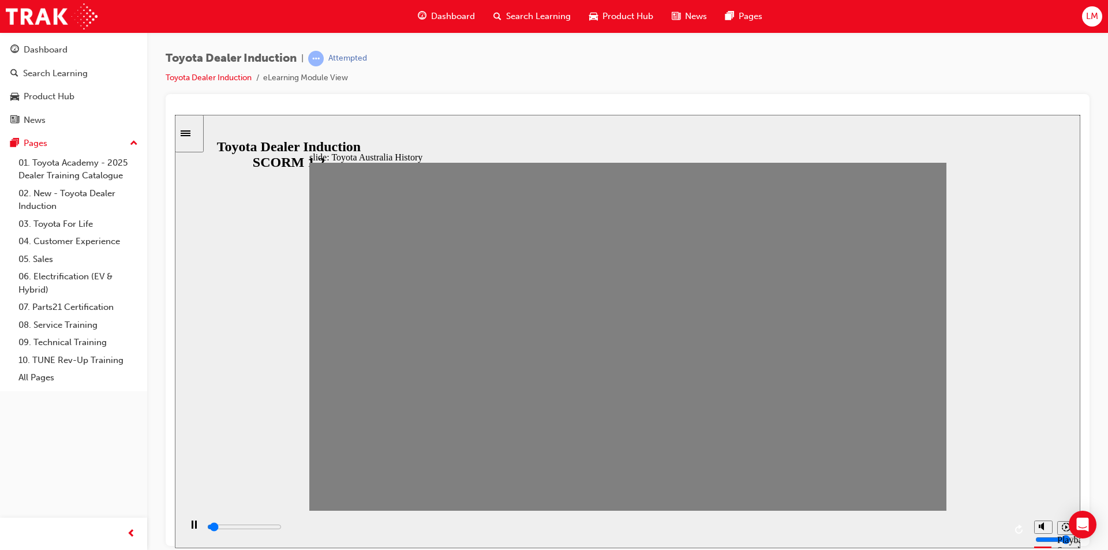
drag, startPoint x: 887, startPoint y: 344, endPoint x: 906, endPoint y: 343, distance: 19.1
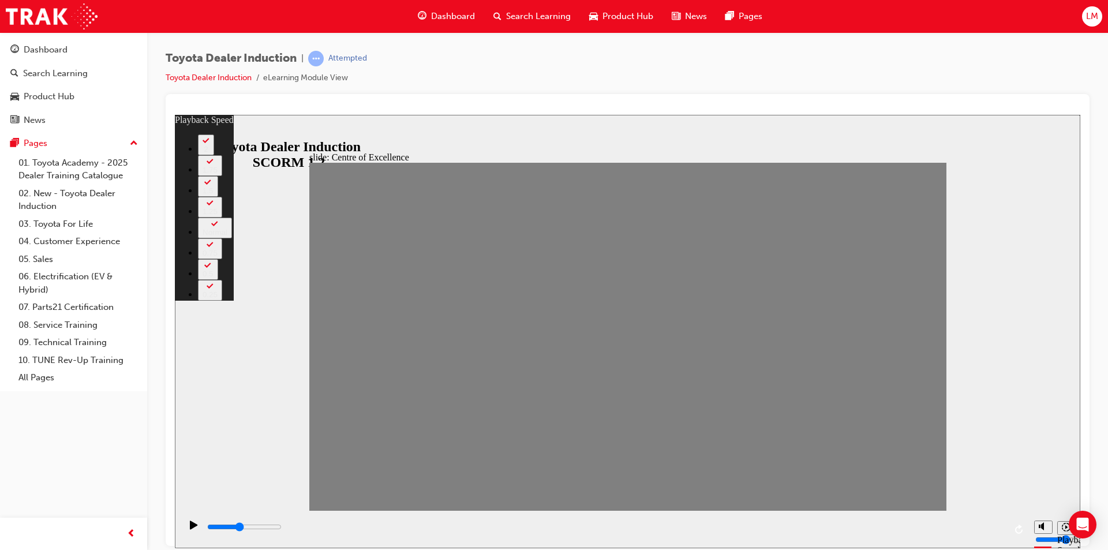
type input "15300"
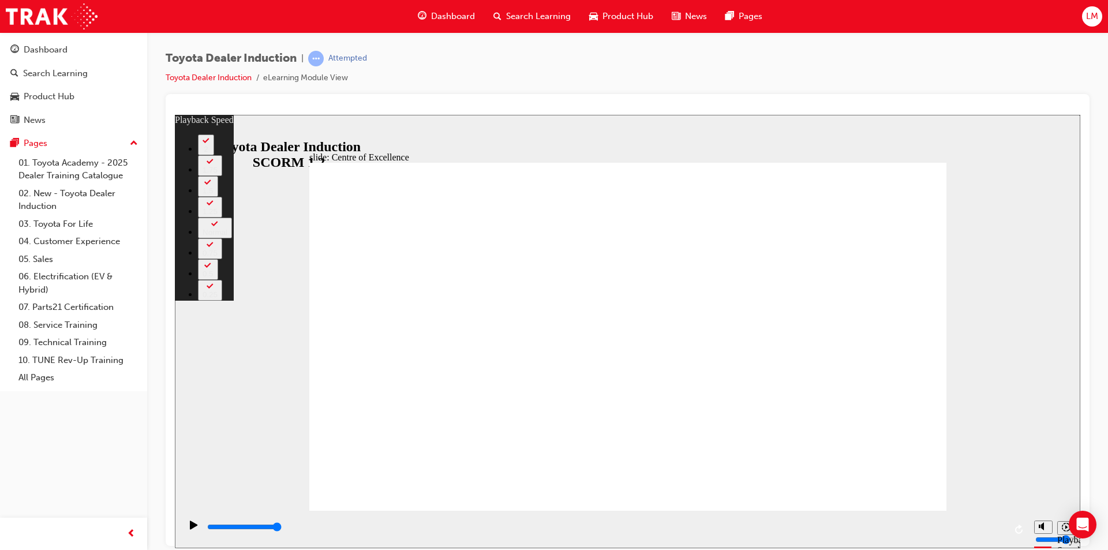
drag, startPoint x: 389, startPoint y: 488, endPoint x: 525, endPoint y: 480, distance: 136.5
drag, startPoint x: 525, startPoint y: 480, endPoint x: 671, endPoint y: 480, distance: 146.1
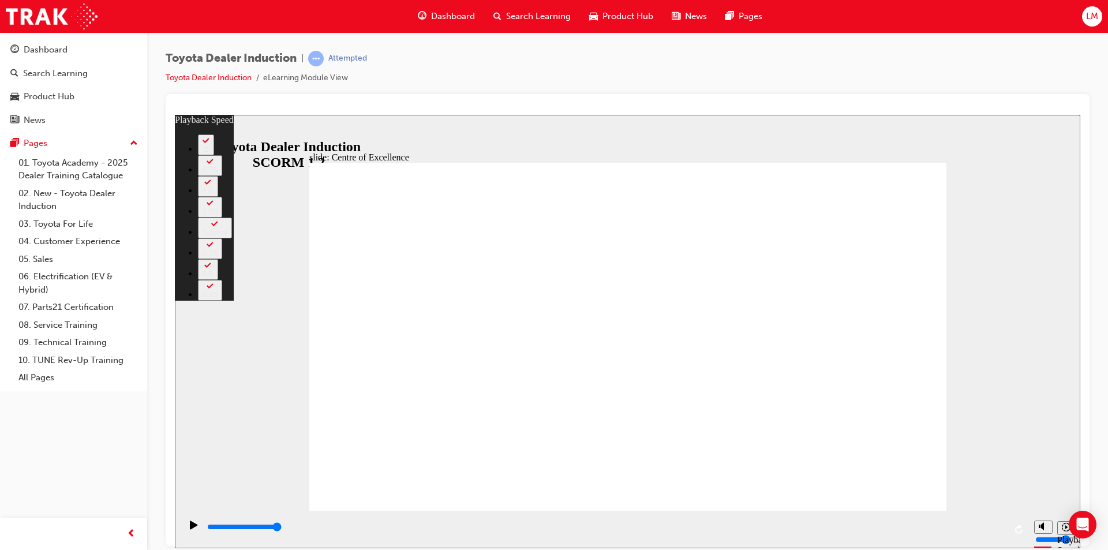
drag, startPoint x: 670, startPoint y: 482, endPoint x: 714, endPoint y: 481, distance: 43.9
drag, startPoint x: 720, startPoint y: 484, endPoint x: 768, endPoint y: 482, distance: 48.6
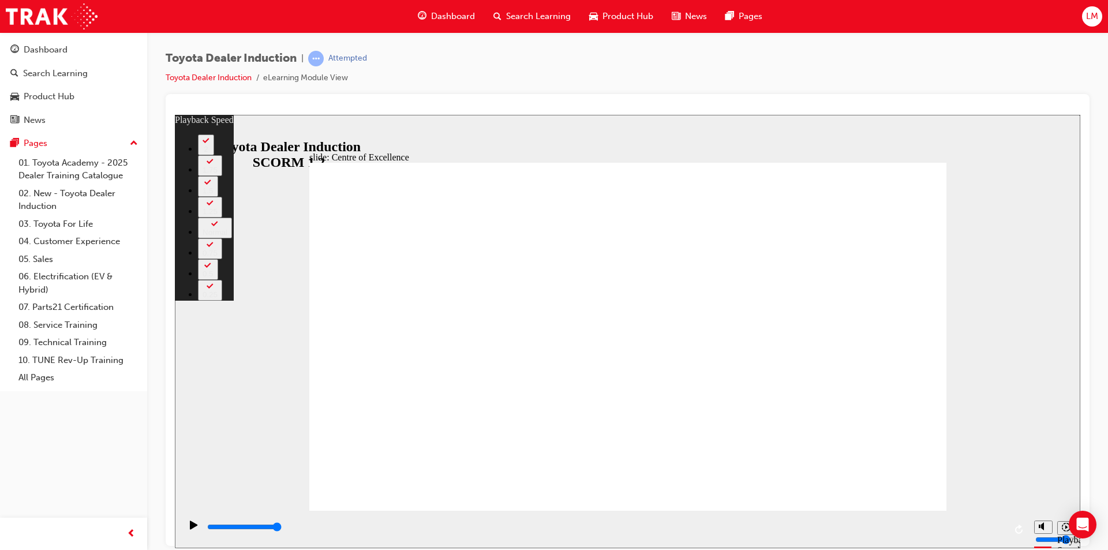
drag, startPoint x: 768, startPoint y: 482, endPoint x: 807, endPoint y: 480, distance: 38.7
drag, startPoint x: 807, startPoint y: 480, endPoint x: 825, endPoint y: 479, distance: 18.0
drag, startPoint x: 827, startPoint y: 484, endPoint x: 848, endPoint y: 483, distance: 20.2
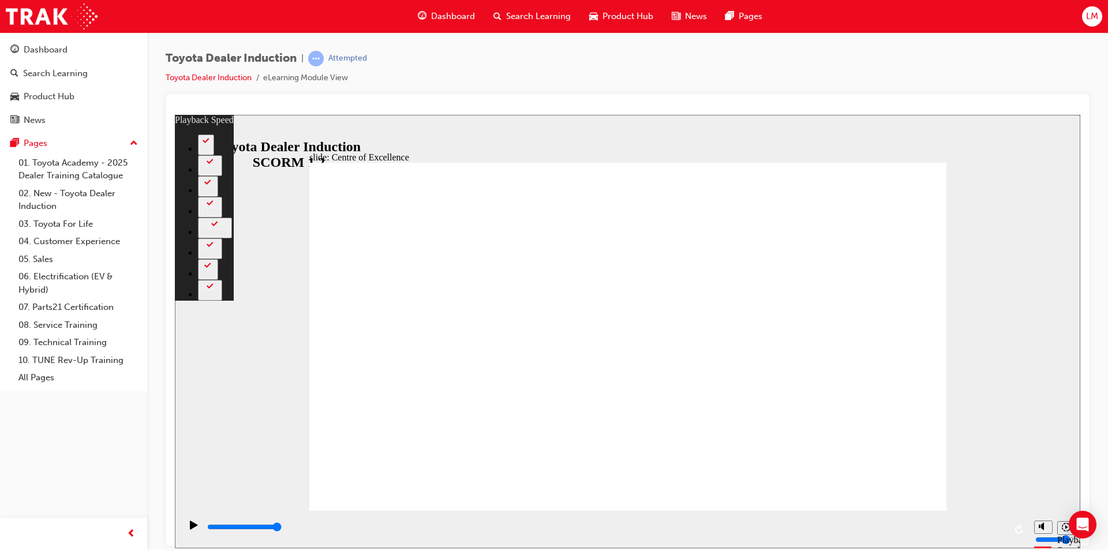
drag, startPoint x: 849, startPoint y: 483, endPoint x: 895, endPoint y: 480, distance: 46.3
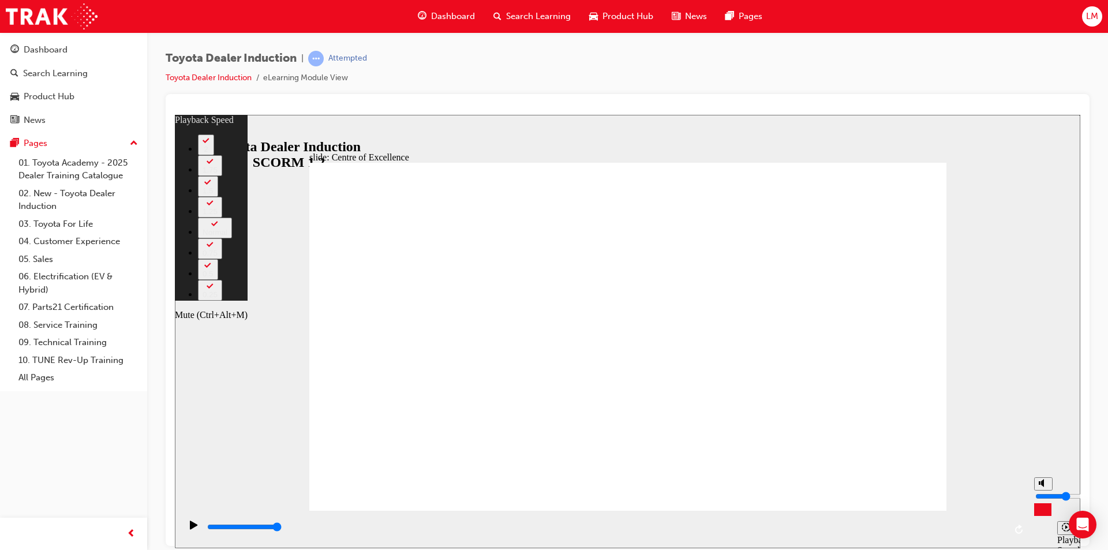
type input "230"
click at [1046, 487] on icon "Mute (Ctrl+Alt+M)" at bounding box center [1043, 483] width 9 height 8
type input "0"
type input "230"
type input "0"
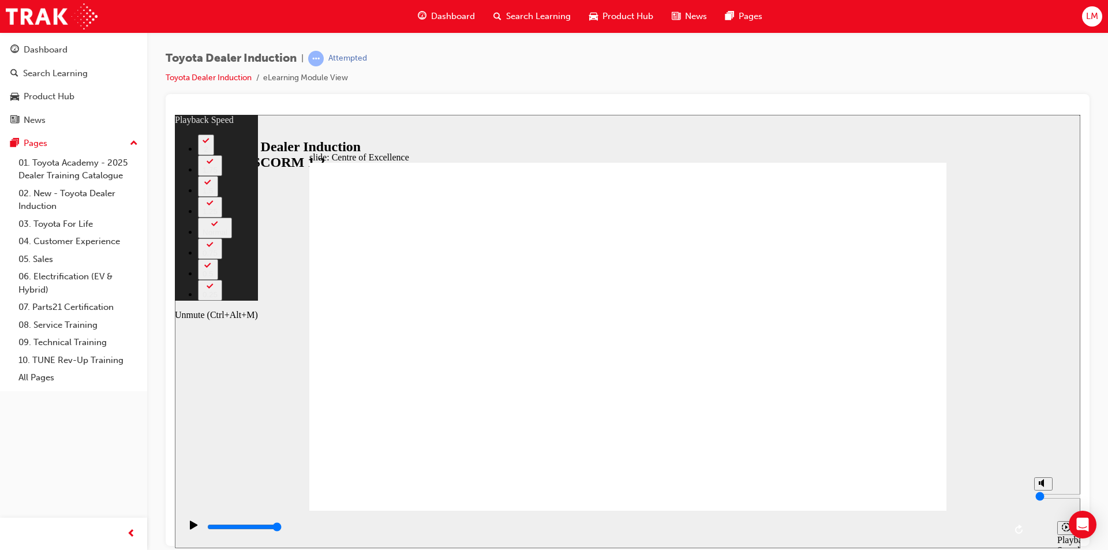
type input "232"
type input "1"
type input "232"
type input "1"
type input "232"
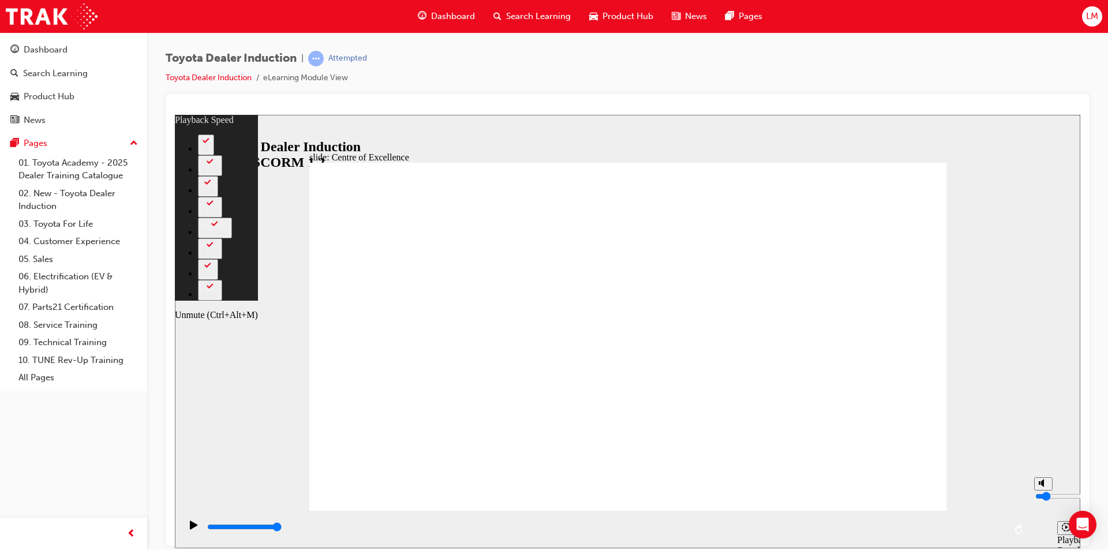
type input "3"
type input "232"
type input "3"
type input "232"
type input "4"
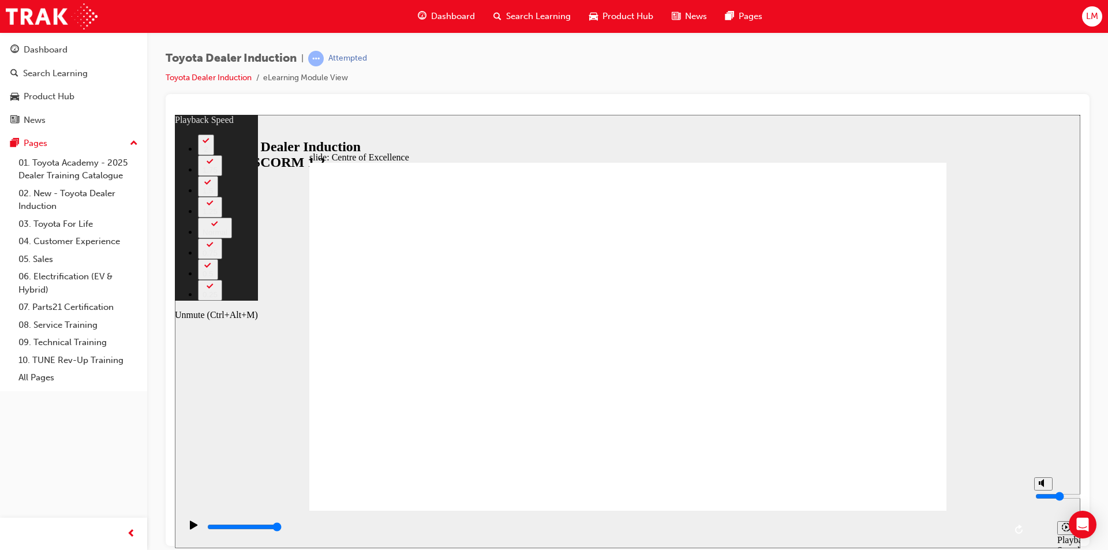
type input "232"
type input "4"
type input "5"
type input "232"
type input "5"
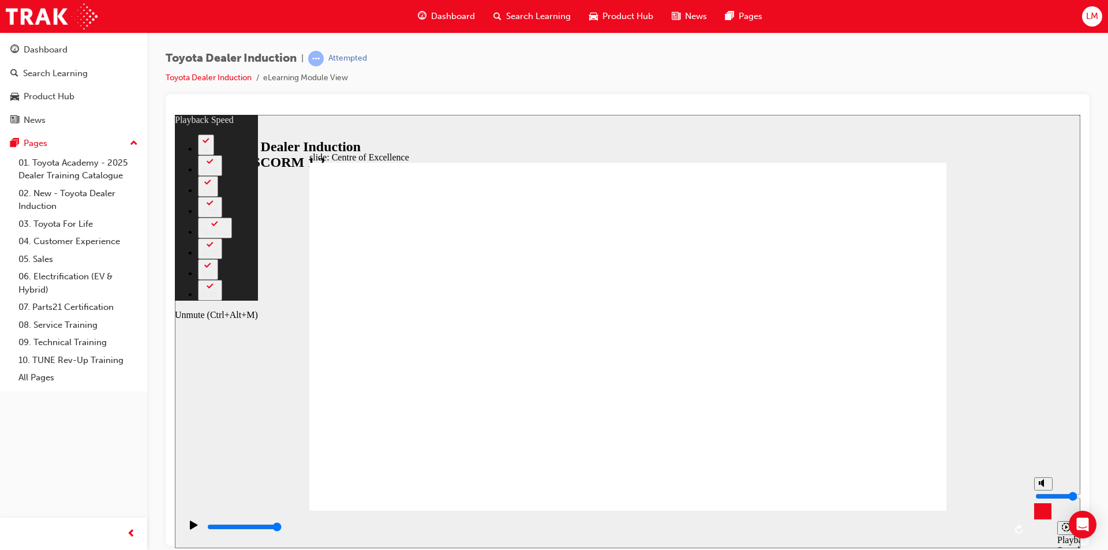
type input "233"
drag, startPoint x: 1045, startPoint y: 509, endPoint x: 1046, endPoint y: 492, distance: 16.2
type input "5"
click at [1046, 492] on input "volume" at bounding box center [1073, 495] width 74 height 9
type input "234"
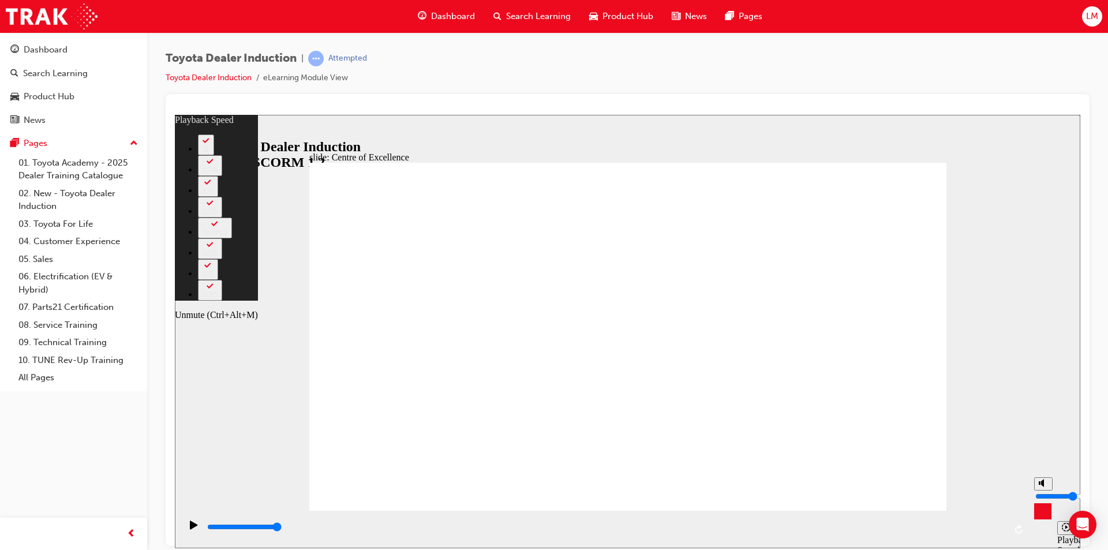
type input "9"
type input "234"
type input "9"
type input "234"
drag, startPoint x: 1045, startPoint y: 492, endPoint x: 1043, endPoint y: 483, distance: 9.5
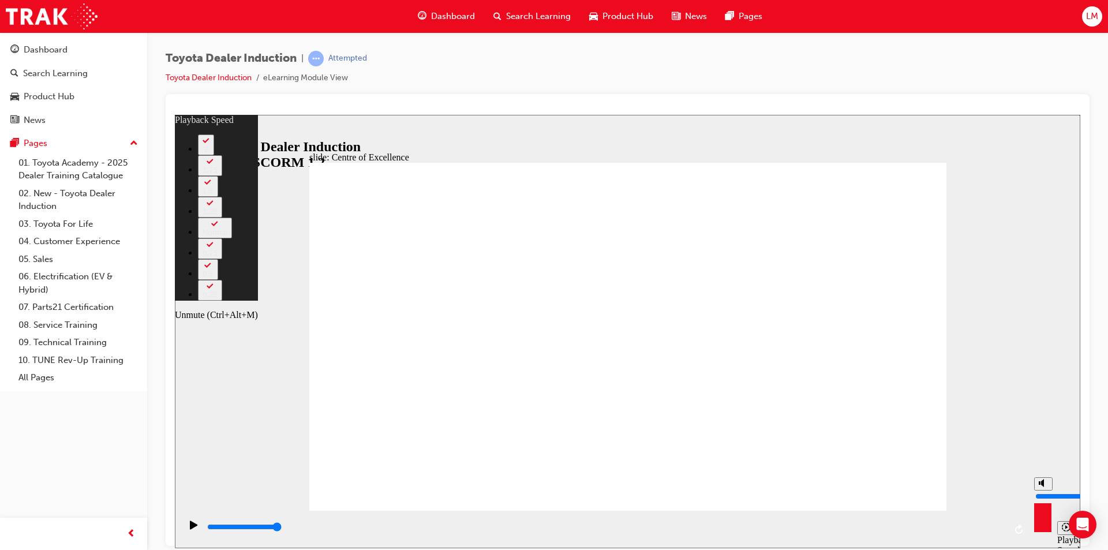
type input "9"
click at [1043, 491] on input "volume" at bounding box center [1073, 495] width 74 height 9
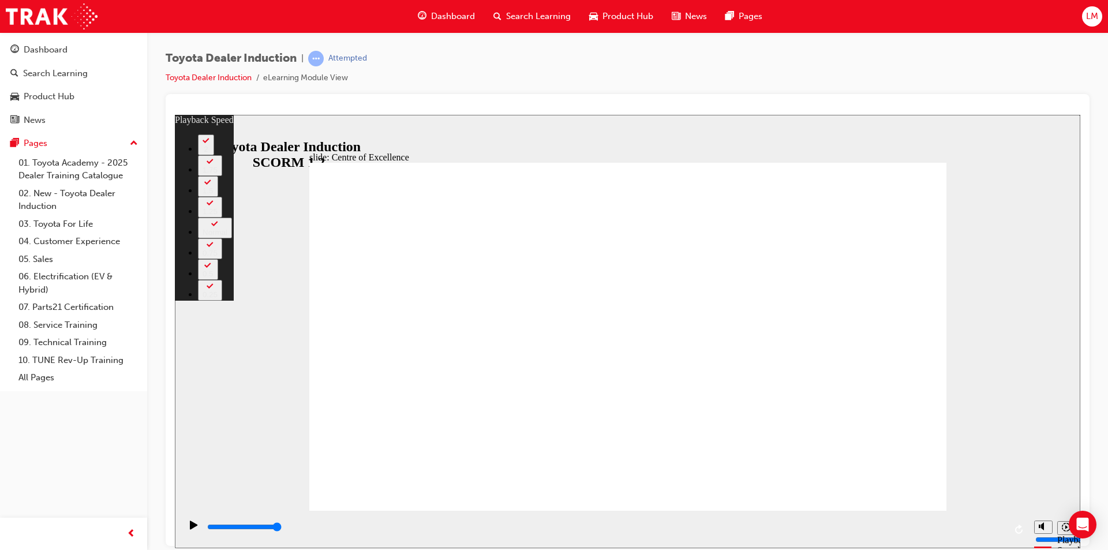
drag, startPoint x: 322, startPoint y: 484, endPoint x: 529, endPoint y: 492, distance: 206.8
drag, startPoint x: 529, startPoint y: 486, endPoint x: 546, endPoint y: 487, distance: 16.8
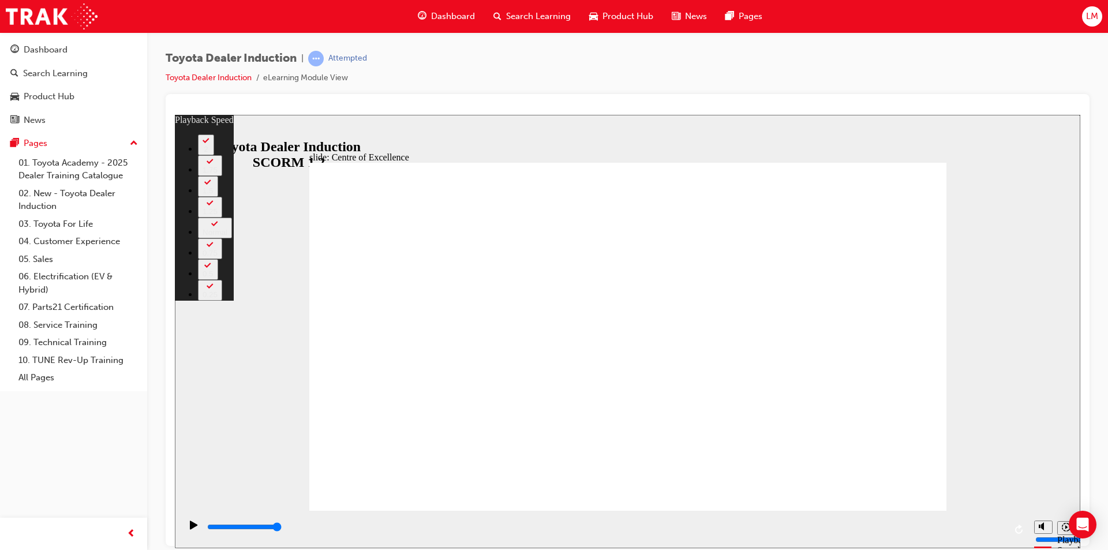
drag, startPoint x: 546, startPoint y: 487, endPoint x: 588, endPoint y: 487, distance: 42.1
drag, startPoint x: 588, startPoint y: 487, endPoint x: 623, endPoint y: 487, distance: 34.6
drag, startPoint x: 623, startPoint y: 487, endPoint x: 649, endPoint y: 487, distance: 26.0
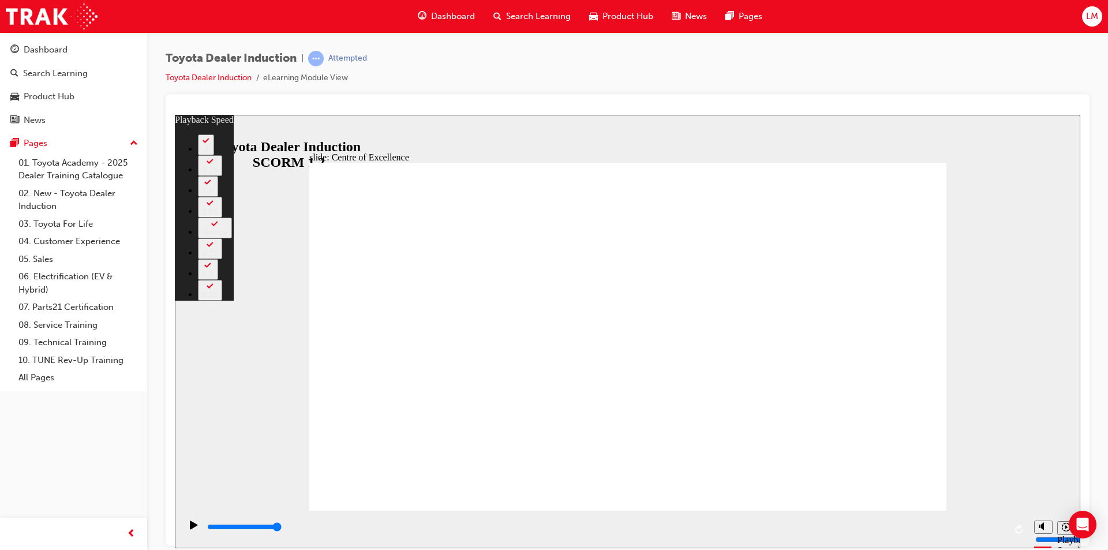
drag, startPoint x: 649, startPoint y: 487, endPoint x: 699, endPoint y: 487, distance: 49.7
drag, startPoint x: 699, startPoint y: 485, endPoint x: 748, endPoint y: 486, distance: 49.1
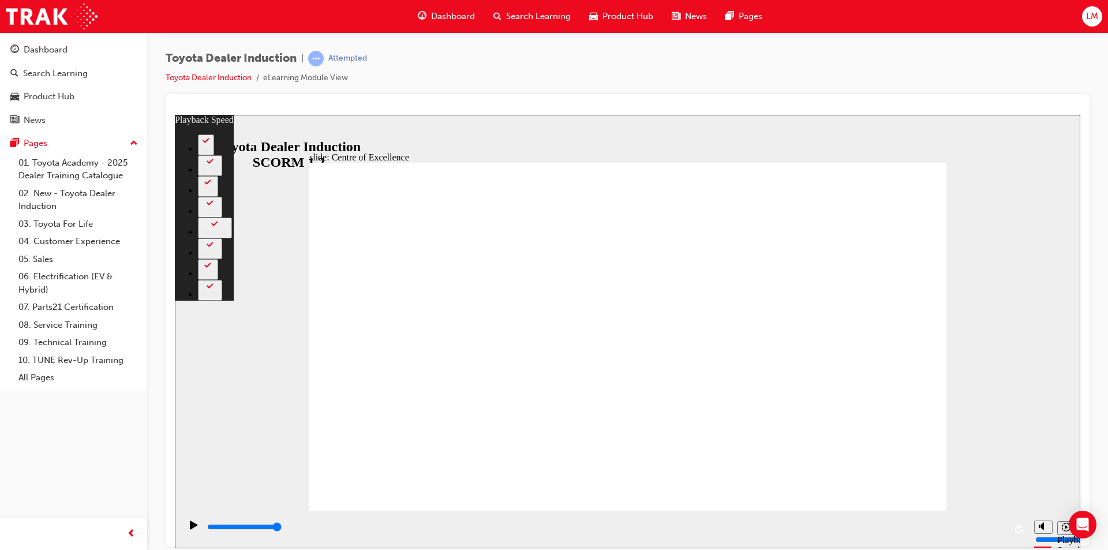
drag, startPoint x: 748, startPoint y: 486, endPoint x: 769, endPoint y: 486, distance: 20.8
type input "179"
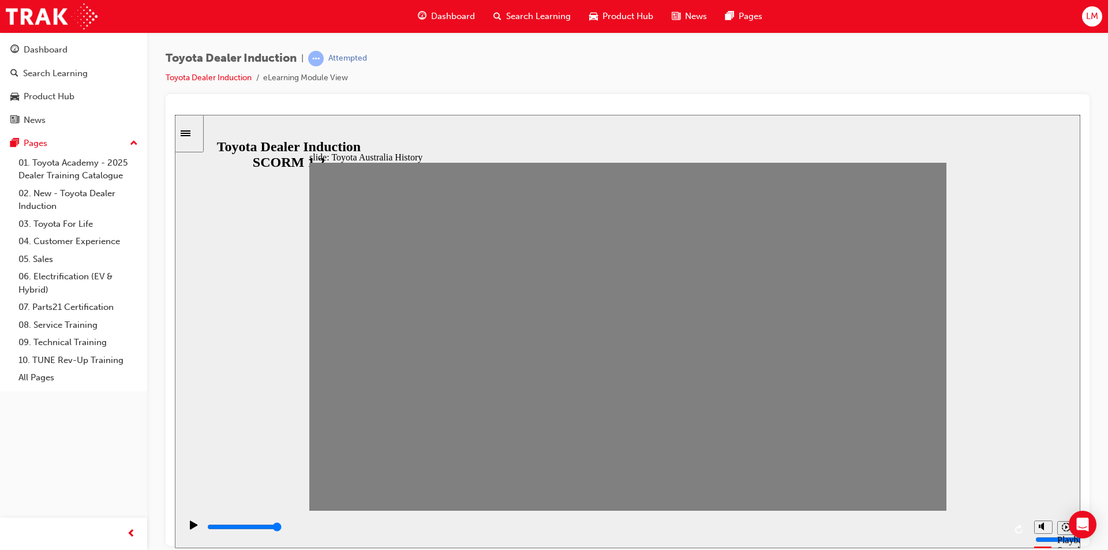
drag, startPoint x: 926, startPoint y: 344, endPoint x: 312, endPoint y: 354, distance: 613.8
type input "0"
type input "1"
drag, startPoint x: 330, startPoint y: 345, endPoint x: 357, endPoint y: 343, distance: 26.7
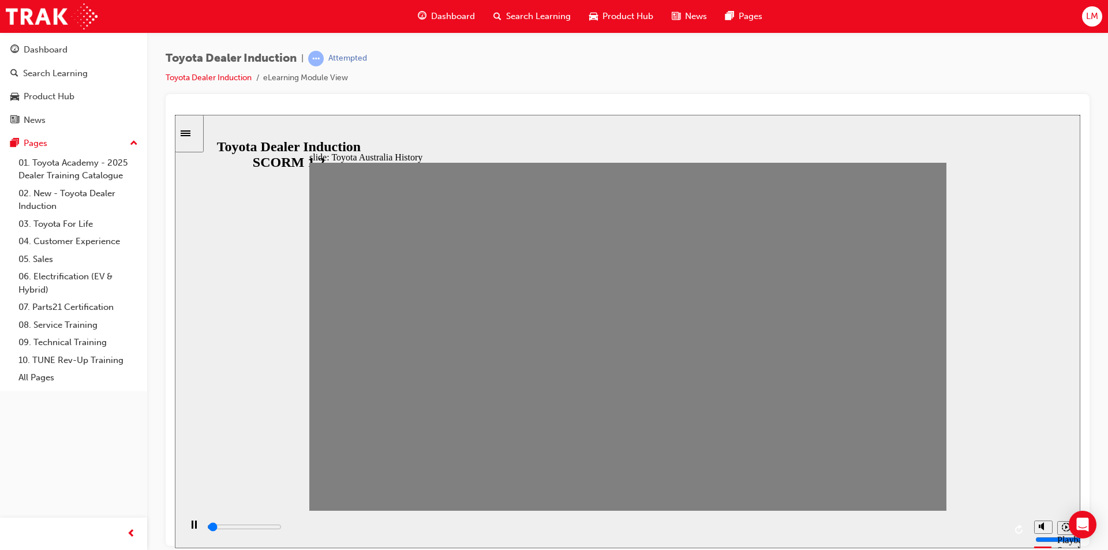
type input "100"
type input "2"
drag, startPoint x: 364, startPoint y: 346, endPoint x: 397, endPoint y: 346, distance: 32.3
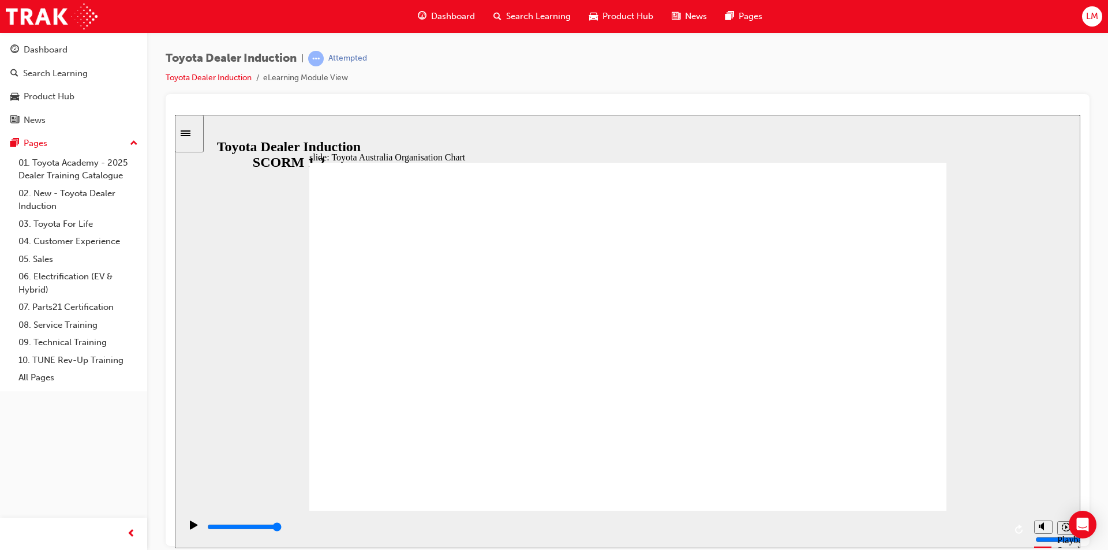
type input "5000"
radio input "true"
type input "5000"
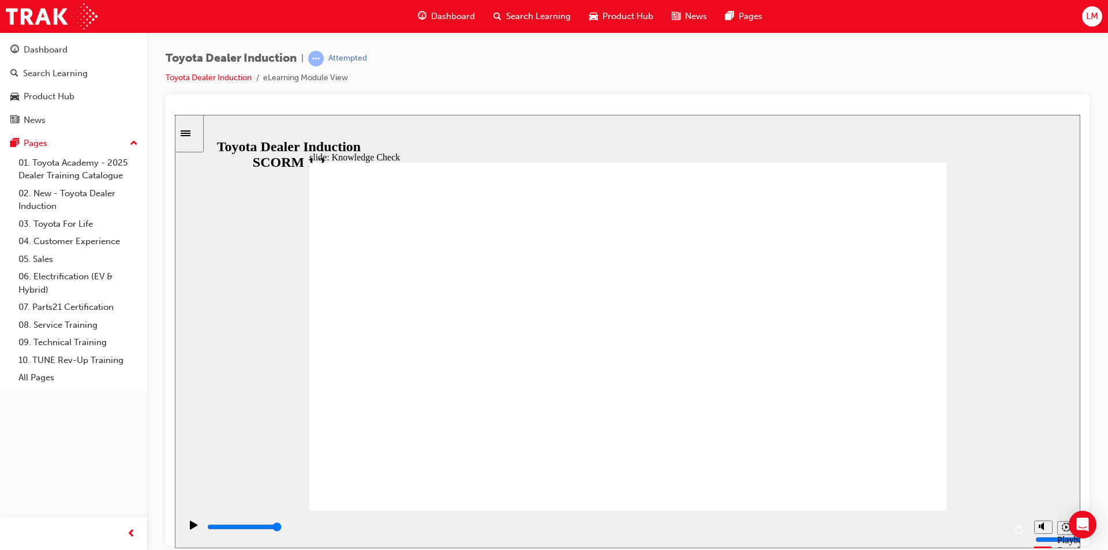
radio input "true"
type input "2000"
radio input "true"
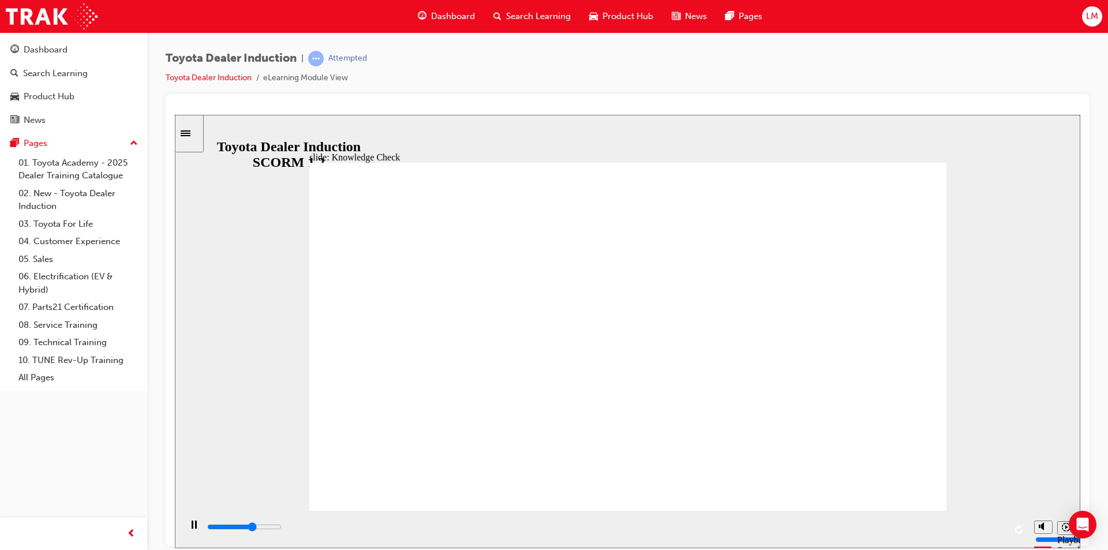
type input "5000"
radio input "true"
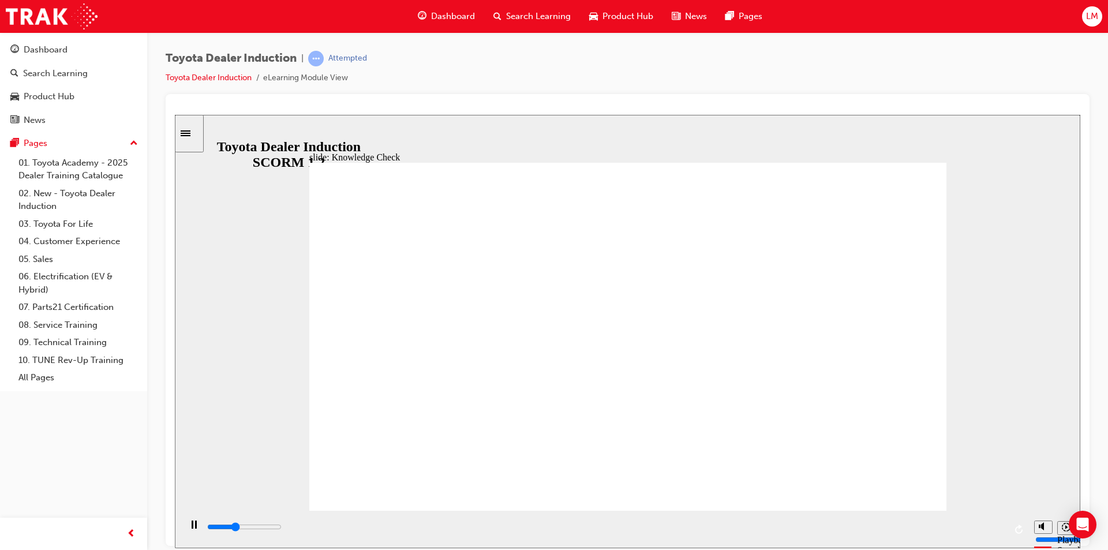
type input "1800"
radio input "true"
type input "9200"
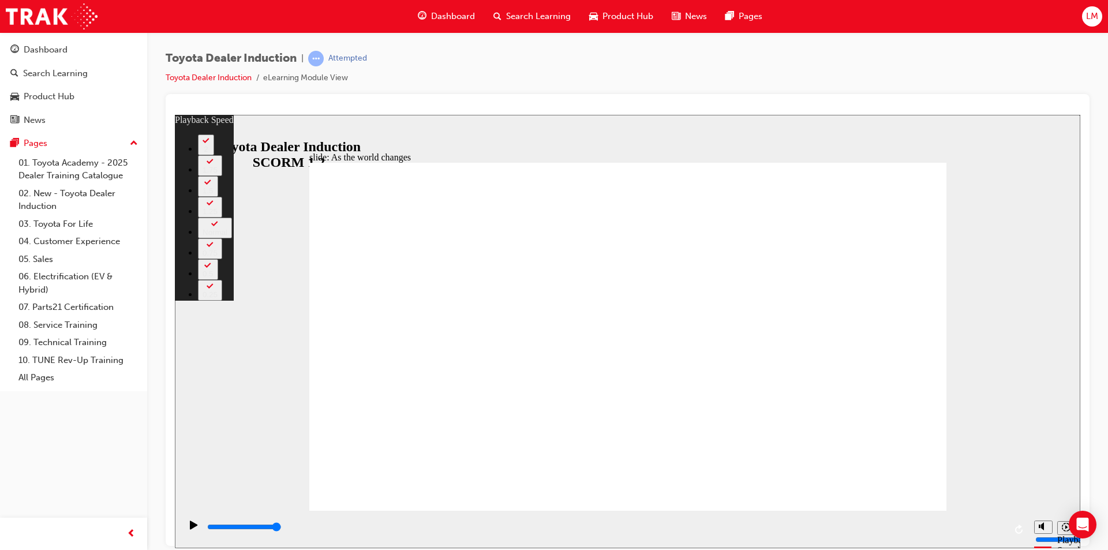
type input "68"
type input "0"
type input "68"
type input "0"
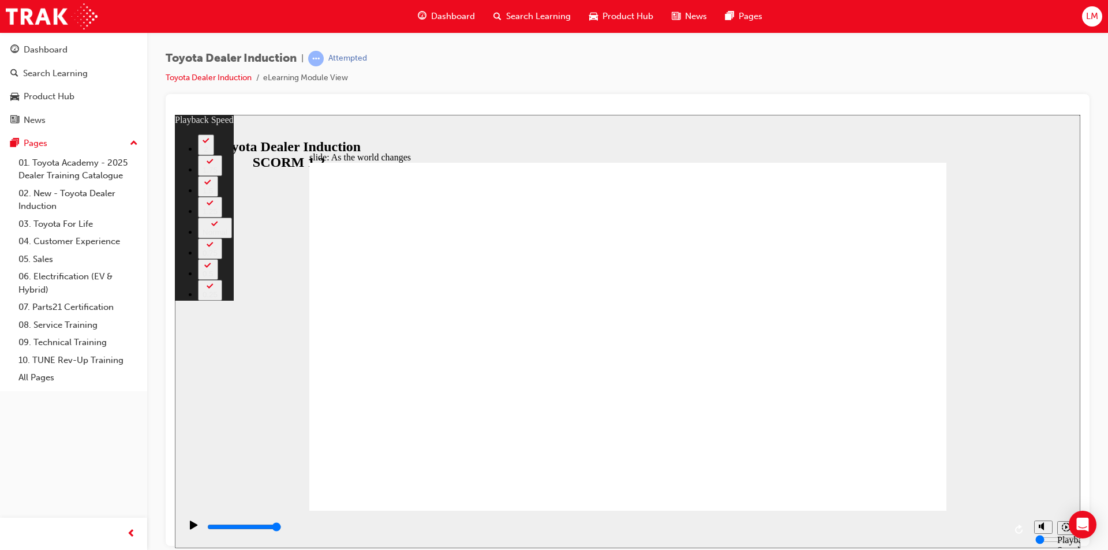
type input "70"
type input "1"
type input "70"
type input "1"
type input "71"
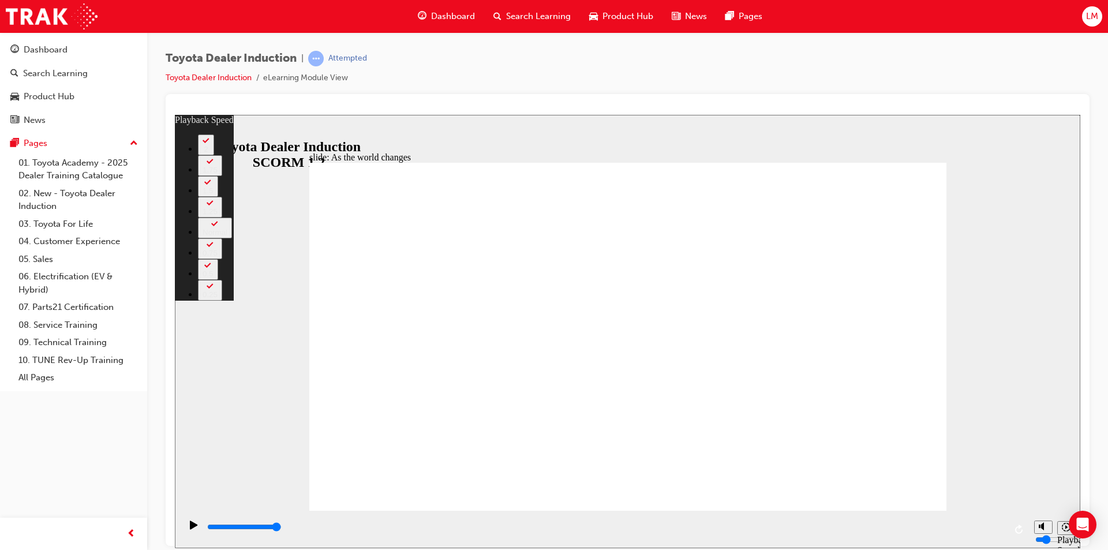
type input "1"
type input "71"
type input "1"
type input "71"
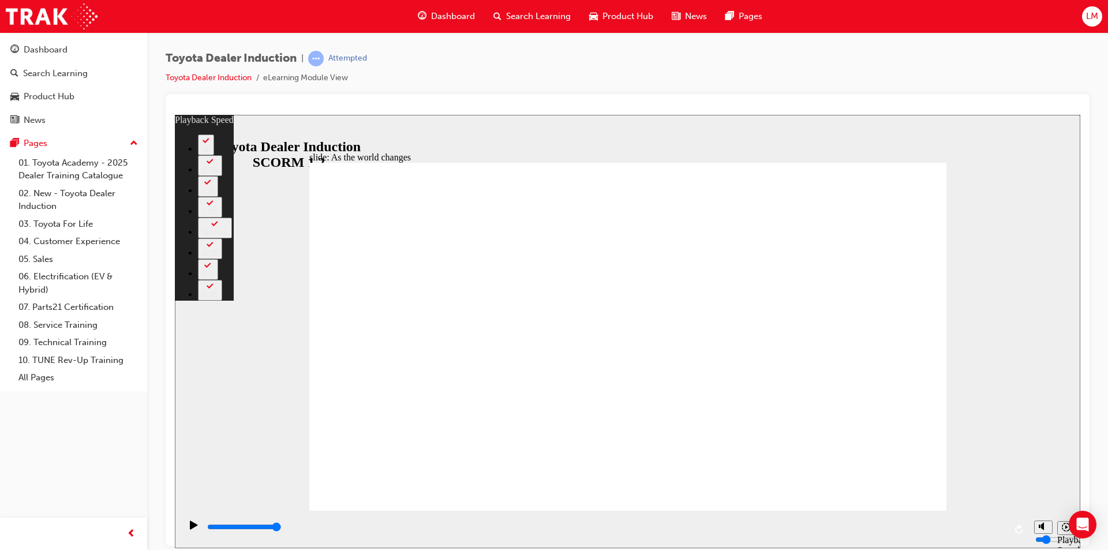
type input "1"
type input "71"
type input "1"
type input "71"
type input "1"
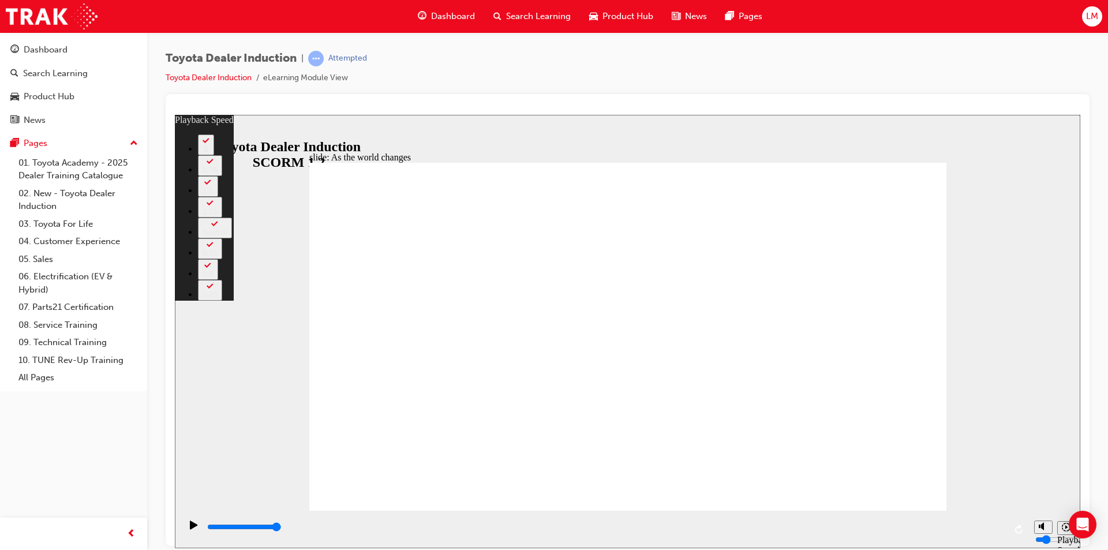
type input "1"
type input "71"
type input "1"
type input "2"
type input "71"
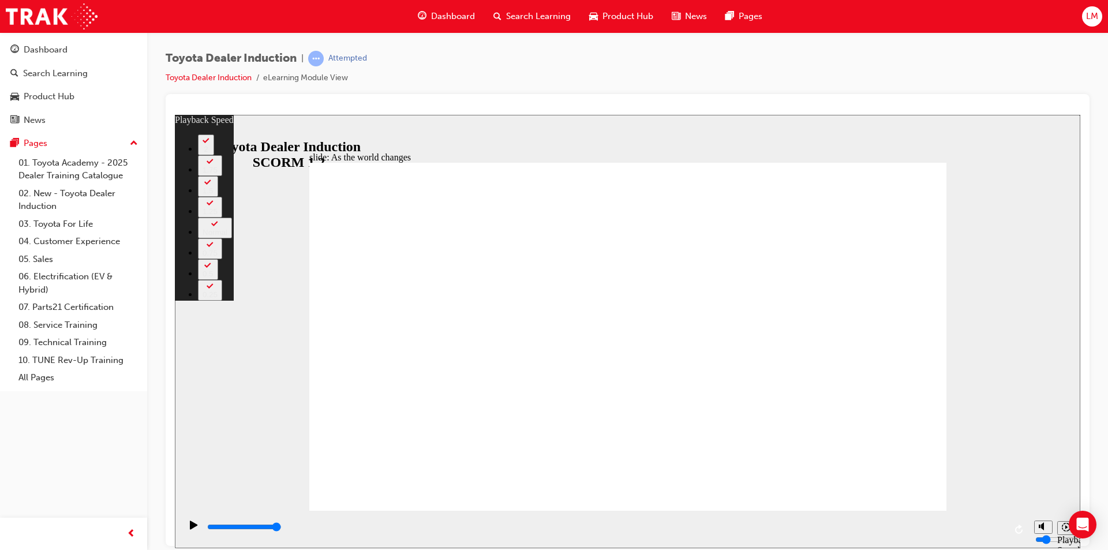
type input "2"
type input "3"
type input "71"
type input "3"
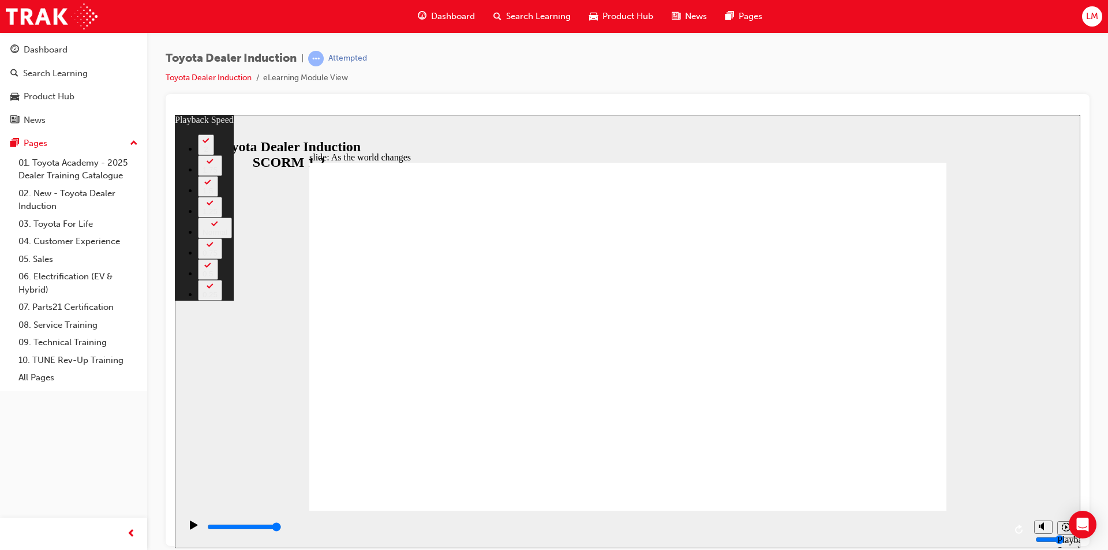
type input "71"
type input "3"
type input "71"
type input "3"
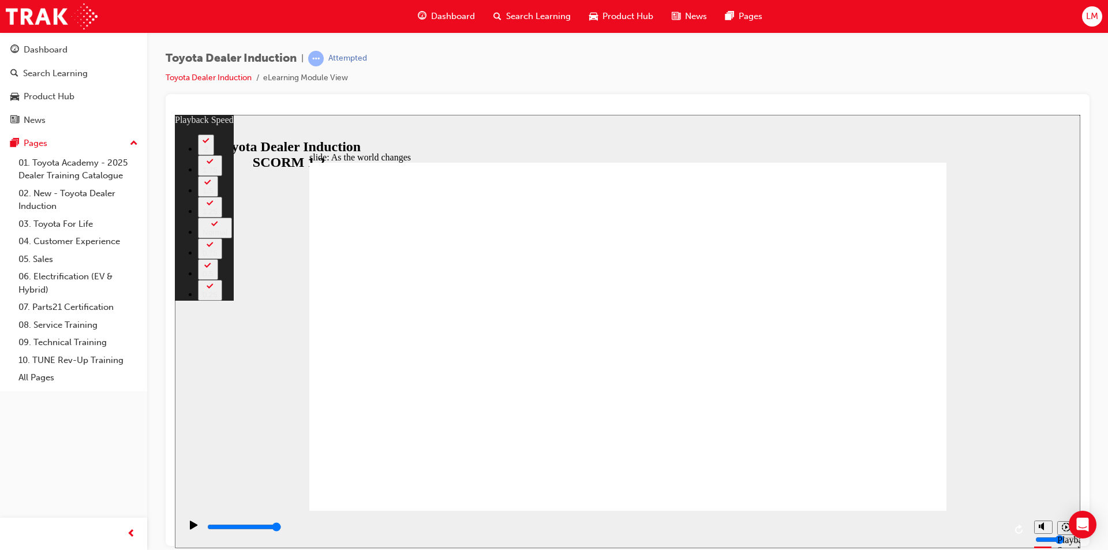
type input "3"
type input "71"
type input "3"
type input "4"
type input "71"
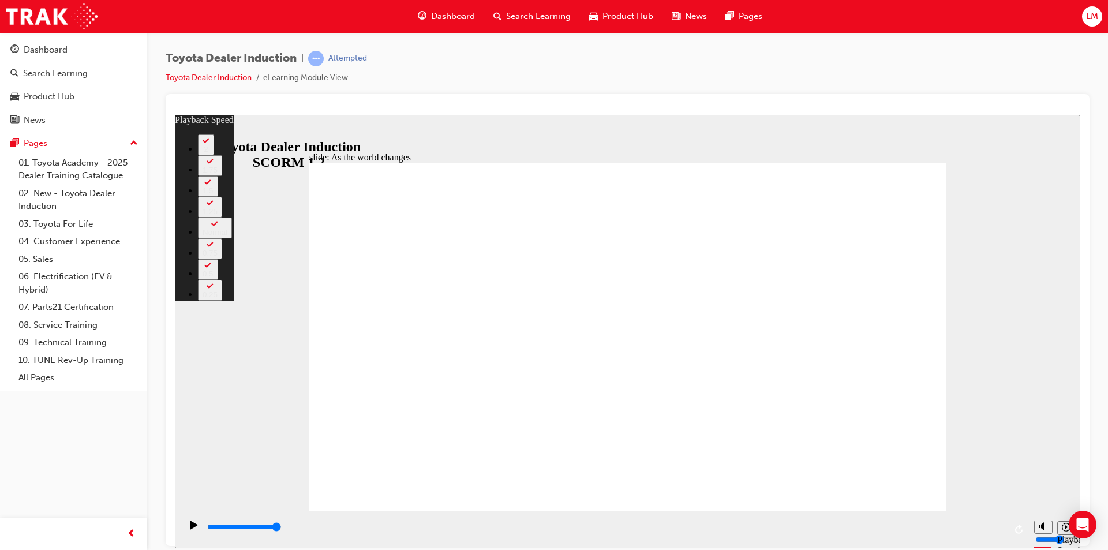
type input "4"
type input "71"
type input "4"
type input "71"
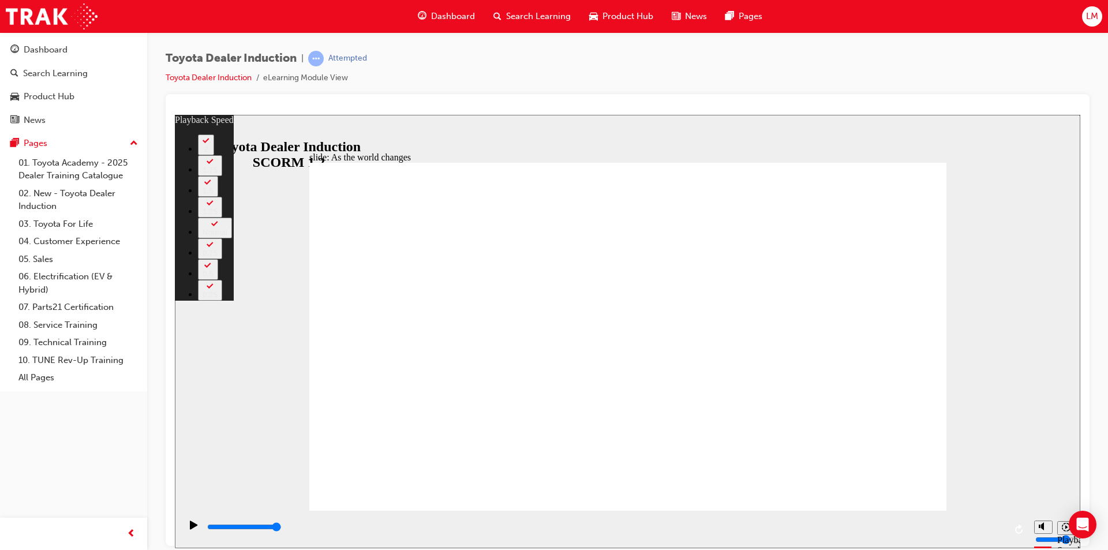
type input "4"
type input "71"
type input "4"
type input "71"
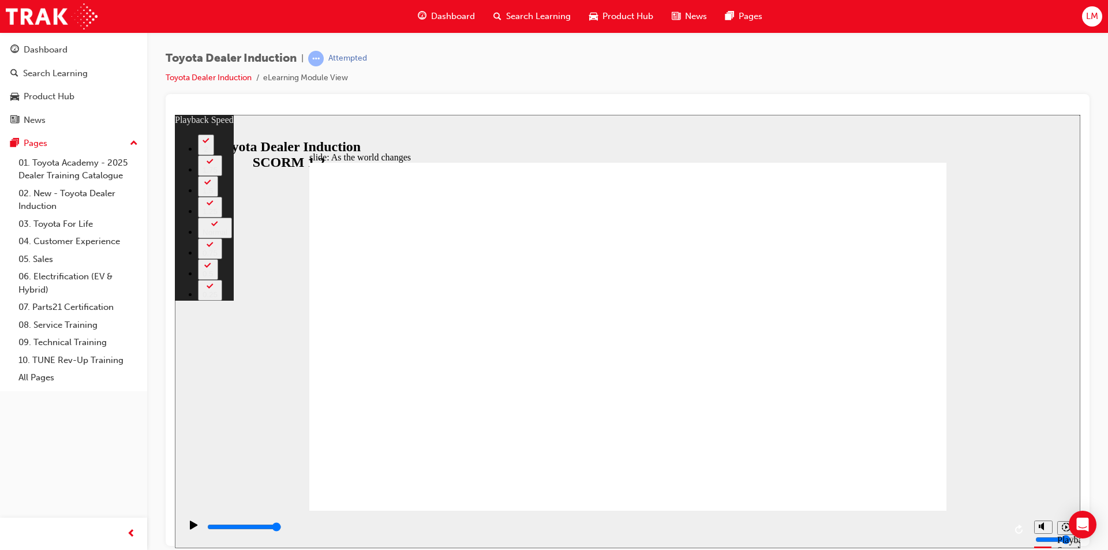
type input "4"
type input "71"
type input "5"
type input "71"
type input "5"
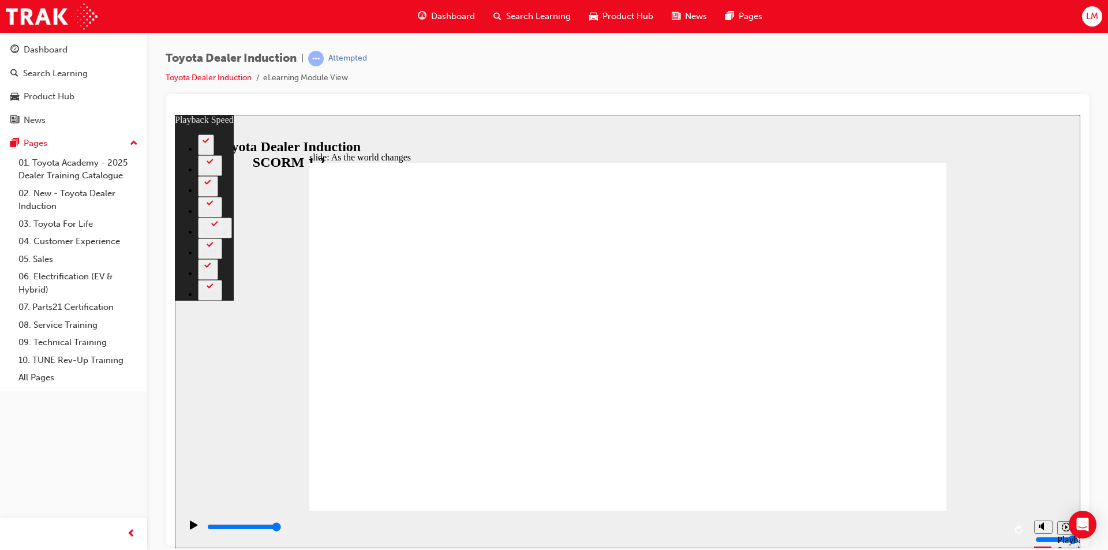
type input "71"
type input "6"
type input "71"
type input "6"
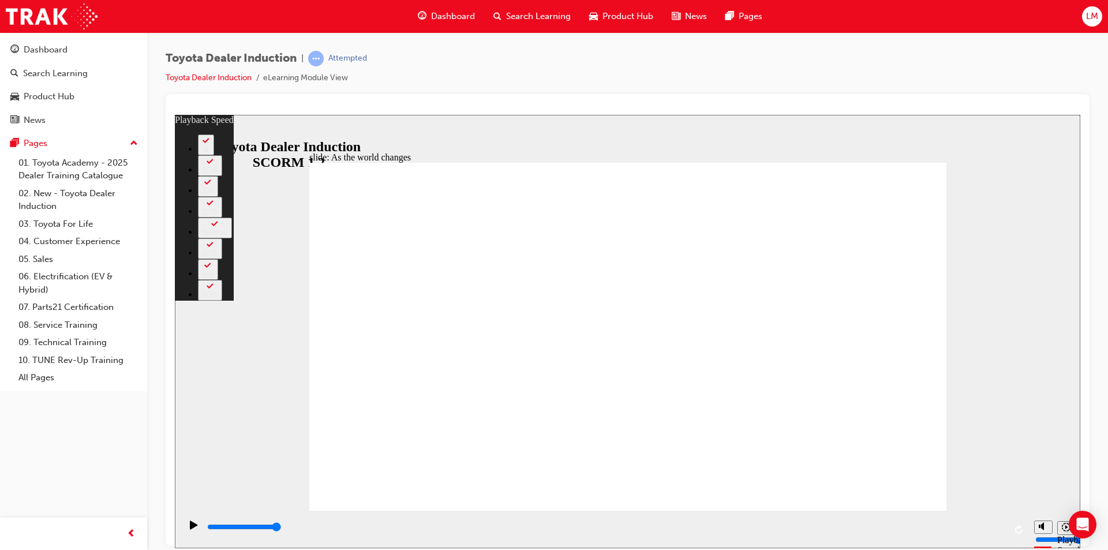
type input "71"
type input "6"
type input "7"
type input "71"
type input "7"
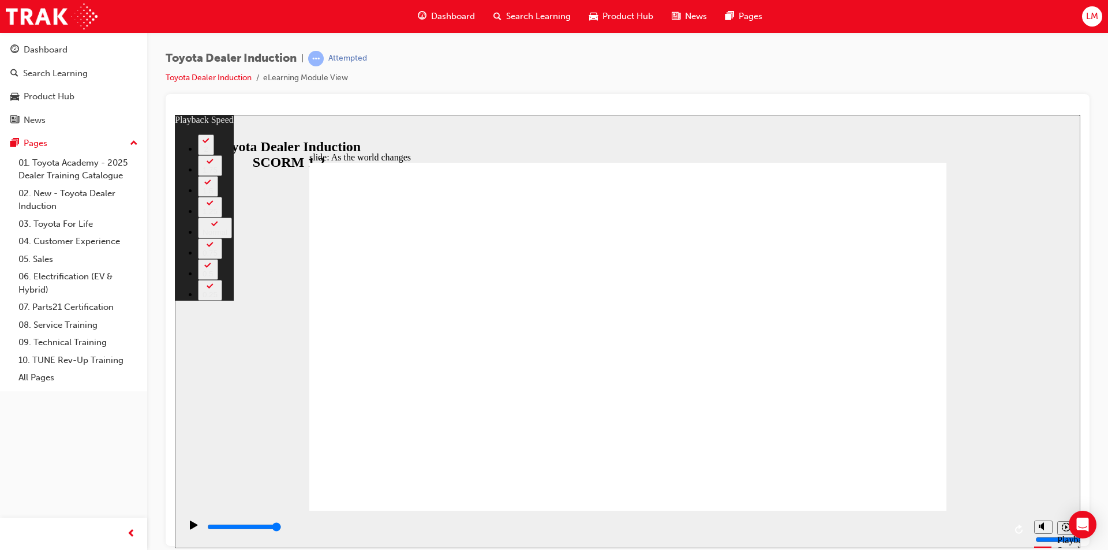
type input "71"
type input "7"
type input "71"
type input "7"
type input "71"
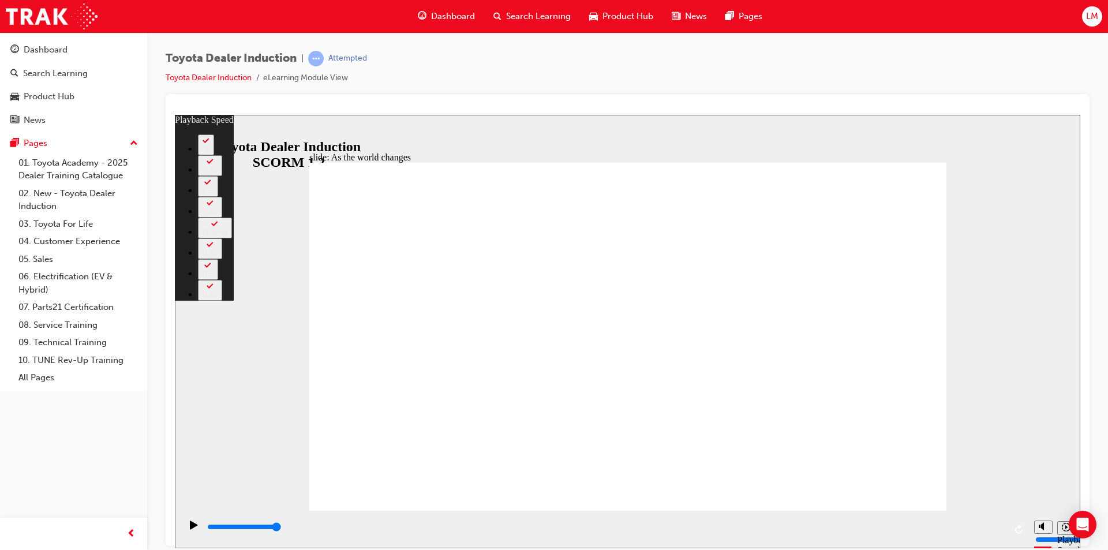
type input "7"
type input "71"
type input "7"
type input "71"
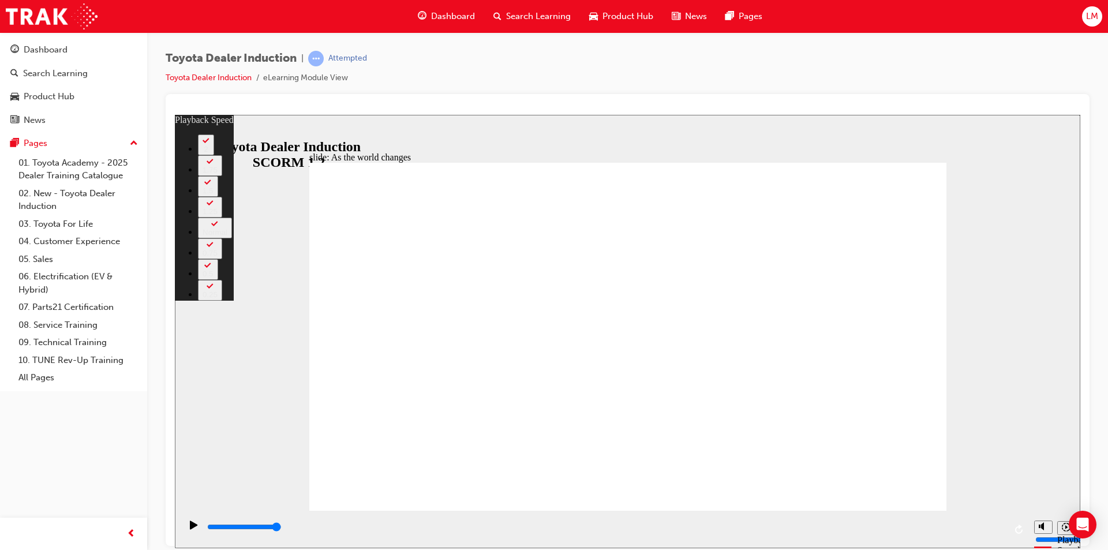
type input "7"
type input "71"
type input "7"
type input "71"
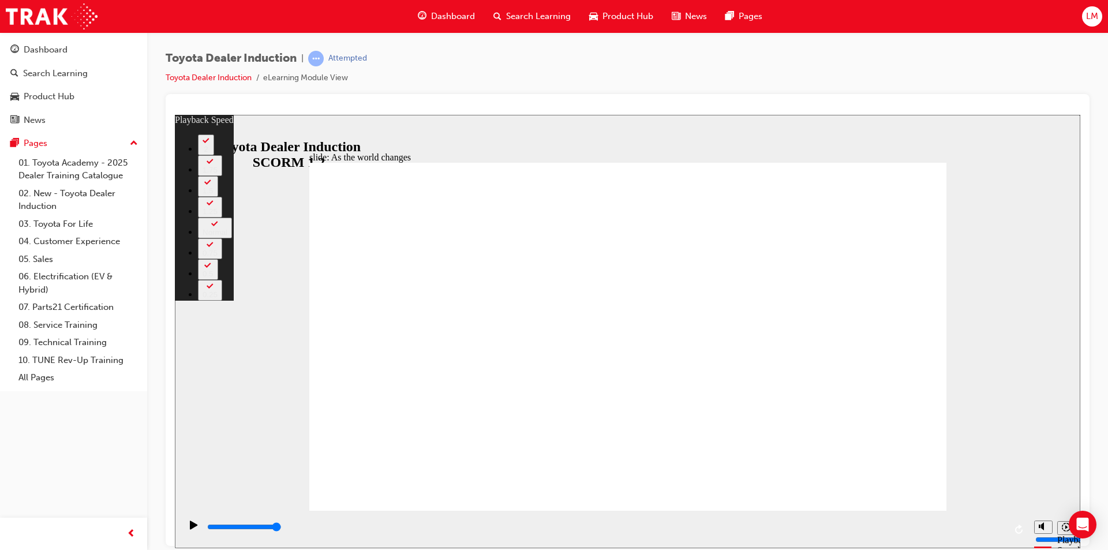
type input "8"
type input "71"
type input "8"
type input "71"
type input "8"
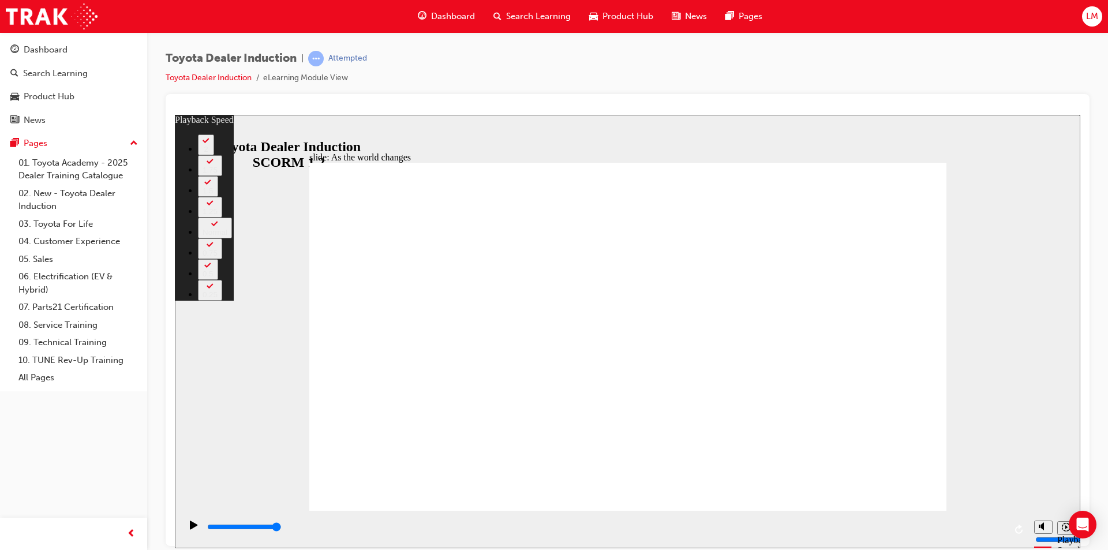
type input "71"
type input "8"
type input "72"
type input "8"
type input "72"
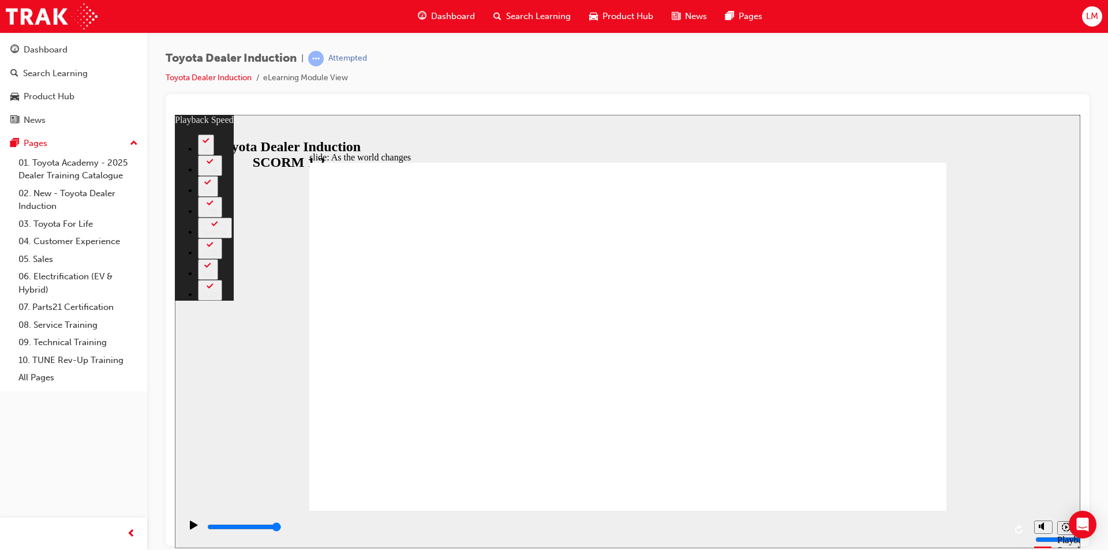
type input "8"
type input "9"
type input "72"
type input "9"
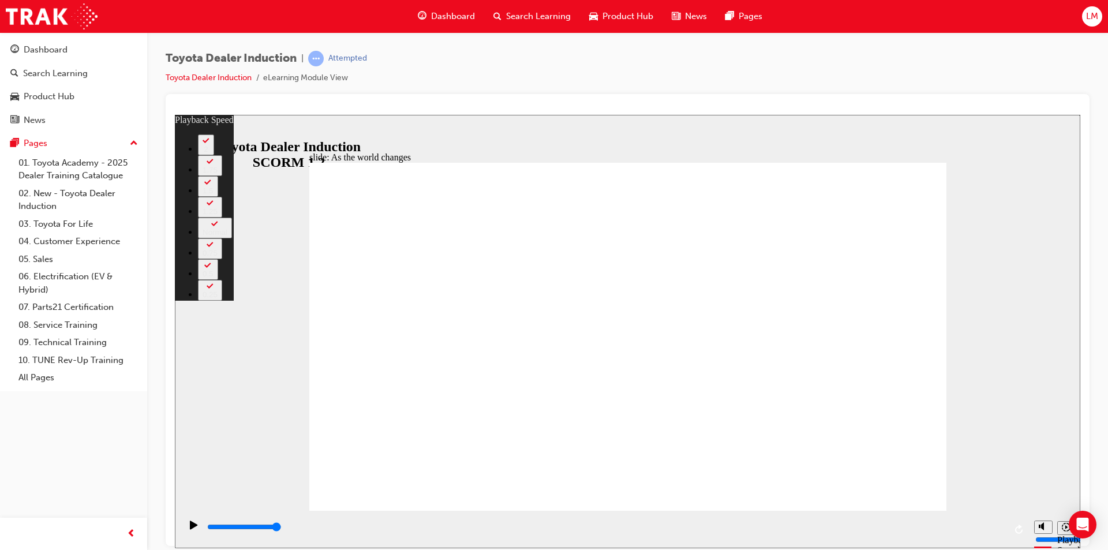
type input "72"
type input "9"
type input "72"
type input "10"
type input "72"
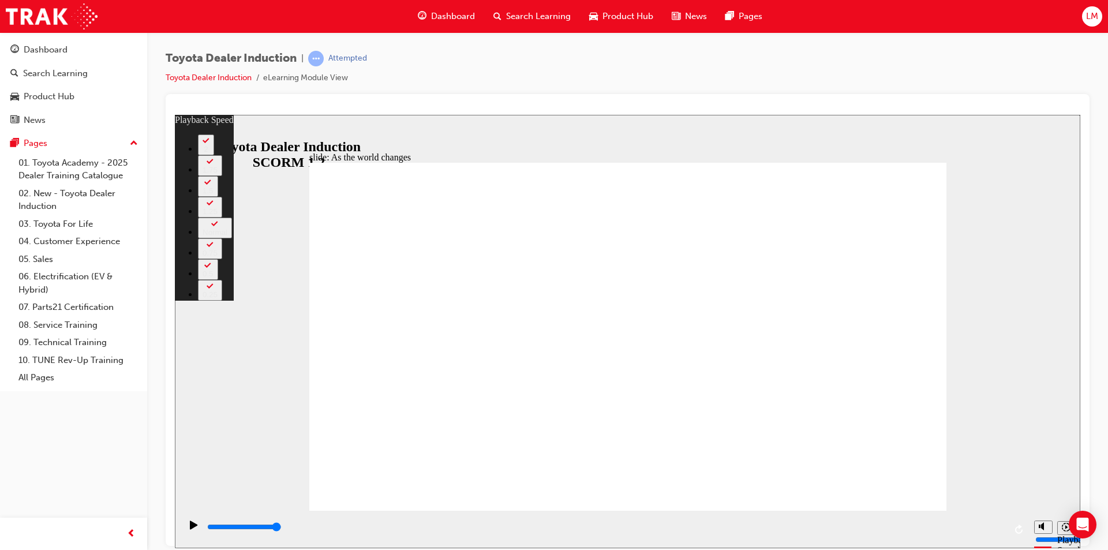
type input "10"
drag, startPoint x: 846, startPoint y: 481, endPoint x: 846, endPoint y: 450, distance: 30.6
type input "128"
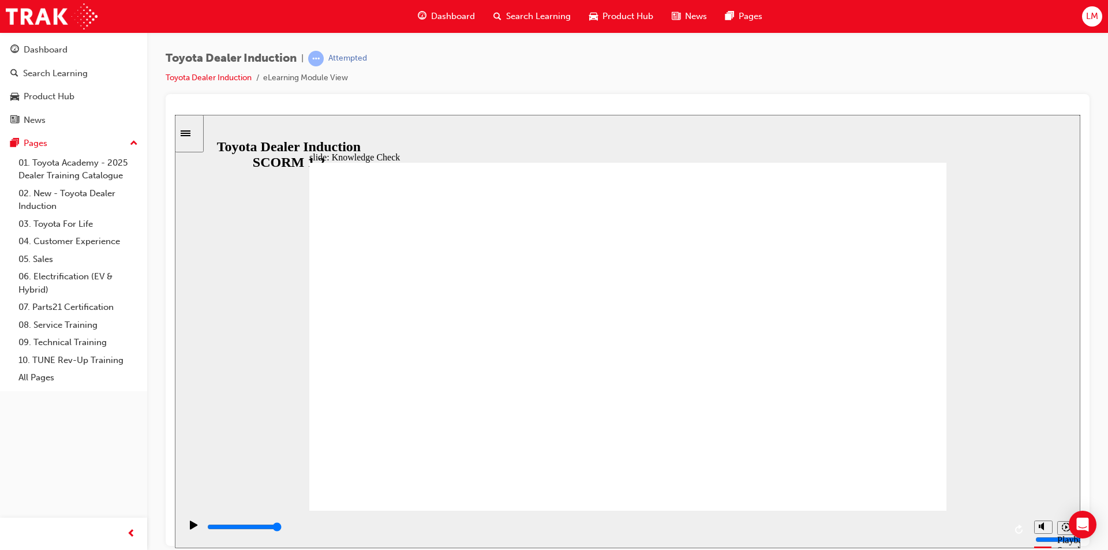
type input "5000"
type input "s"
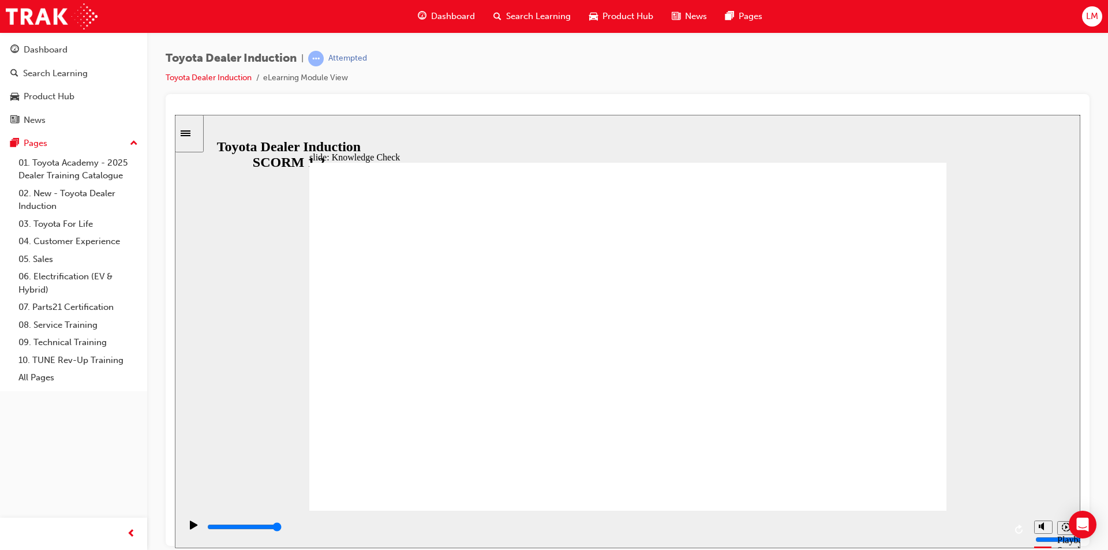
type input "s"
type input "sa"
type input "saf"
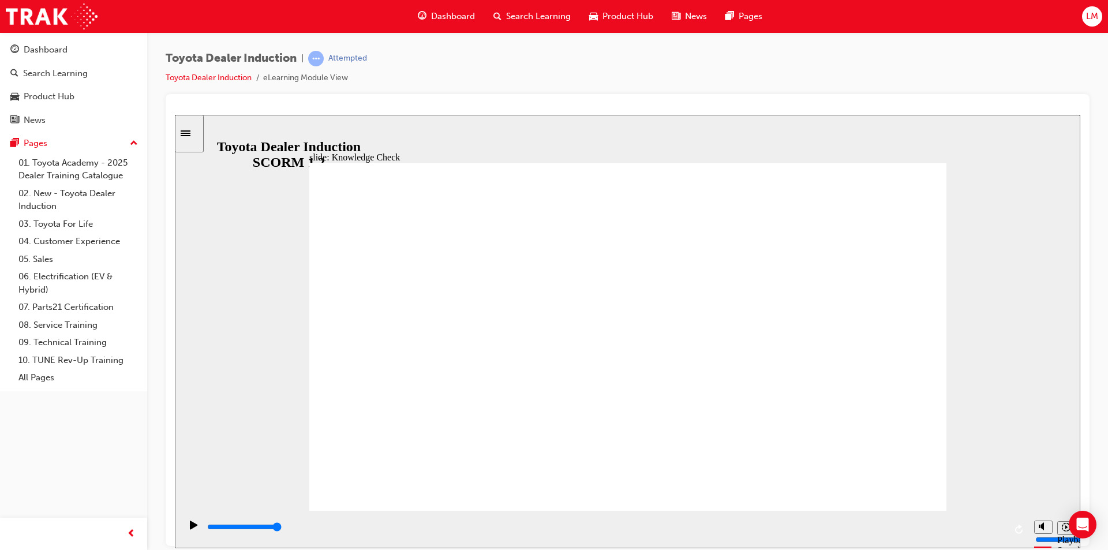
type input "safe"
type input "safet"
type input "safety"
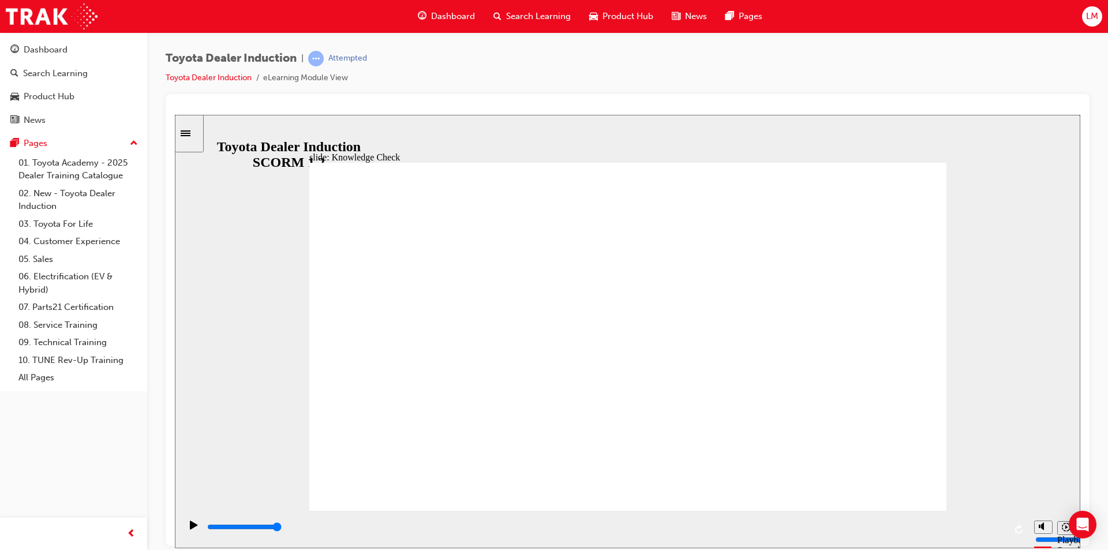
type input "safety"
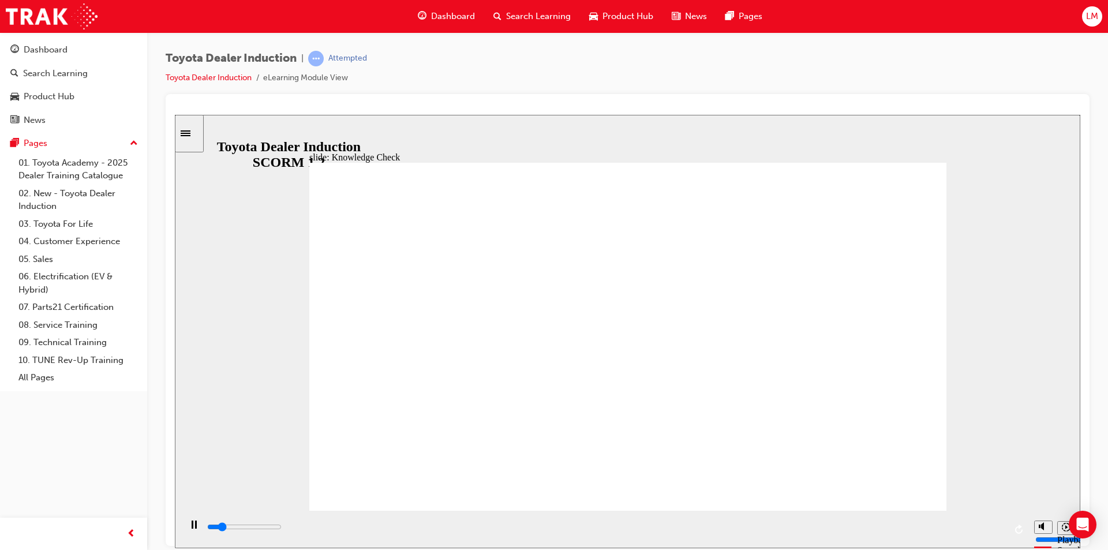
type input "800"
type input "safety"
drag, startPoint x: 479, startPoint y: 349, endPoint x: 408, endPoint y: 348, distance: 71.6
type input "3000"
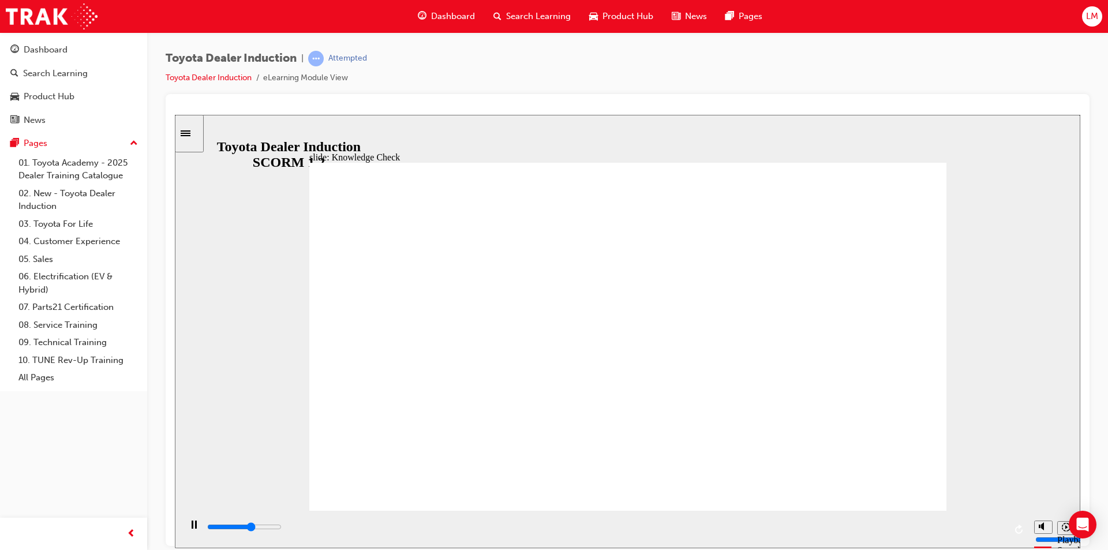
type input "h"
type input "3200"
type input "ha"
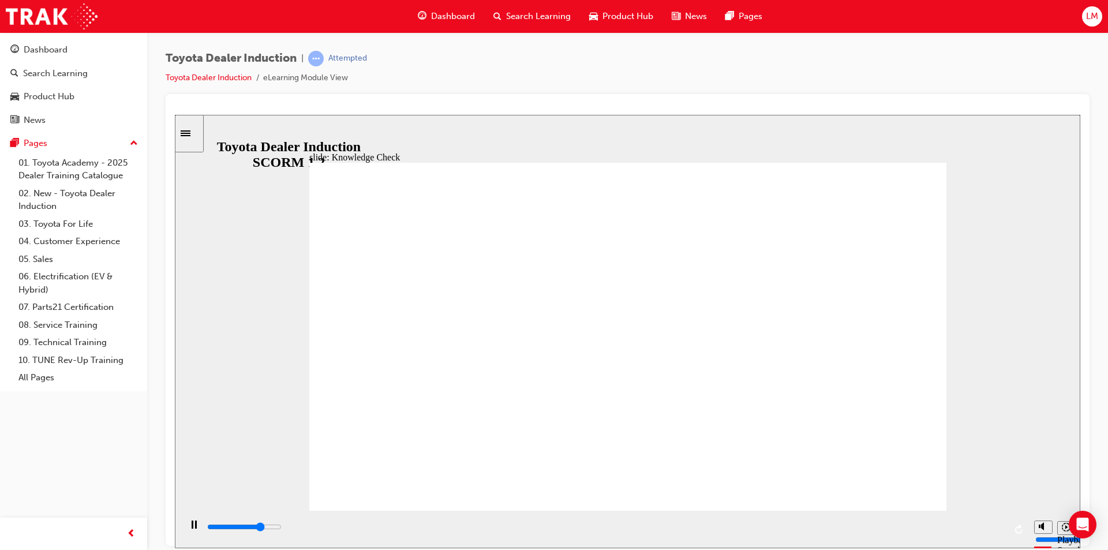
type input "3700"
type input "hap"
type input "3900"
type input "happ"
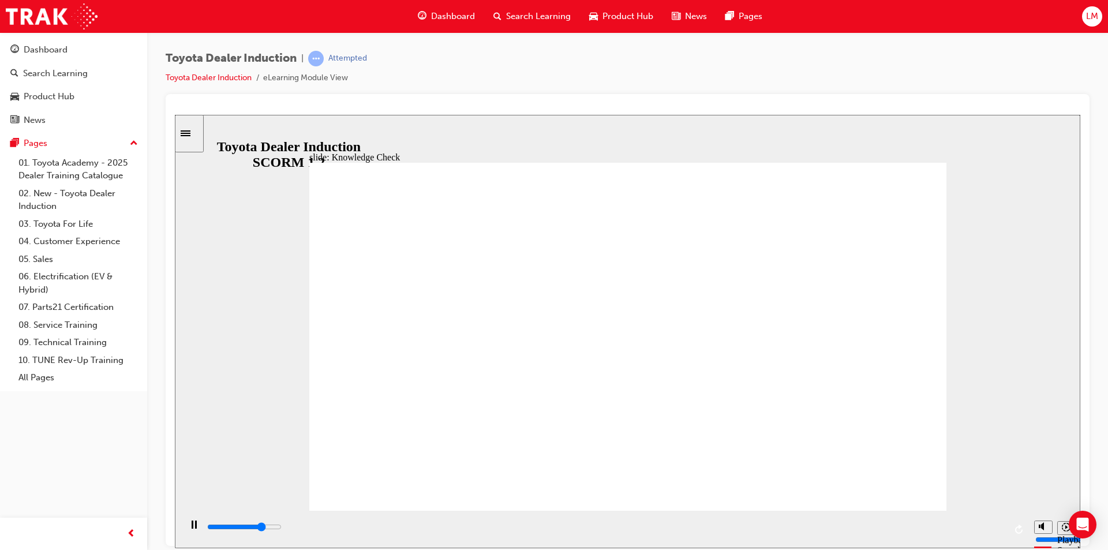
type input "happ"
type input "4200"
type input "happi"
type input "4600"
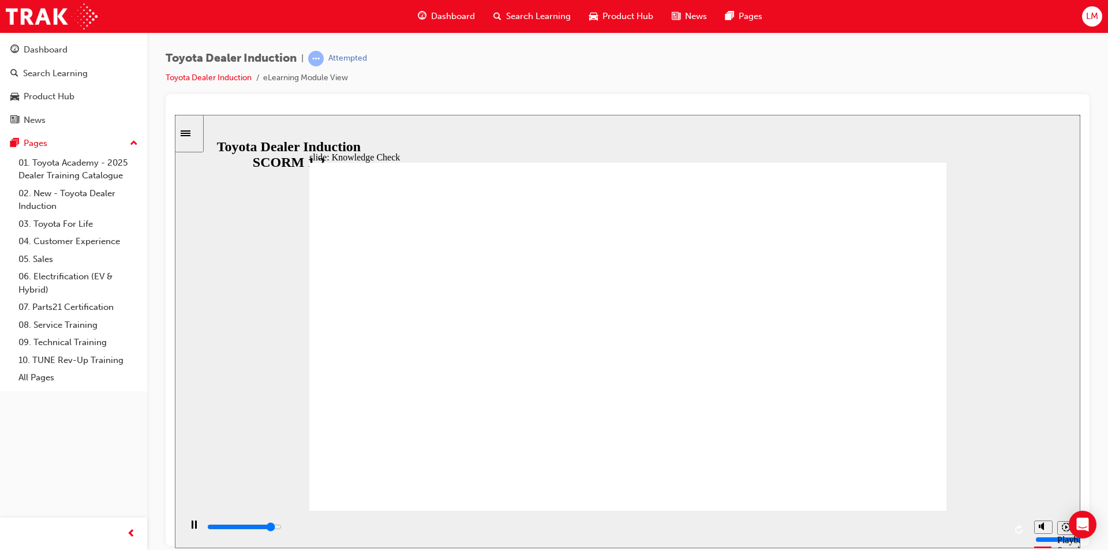
type input "happin"
type input "4800"
type input "happine"
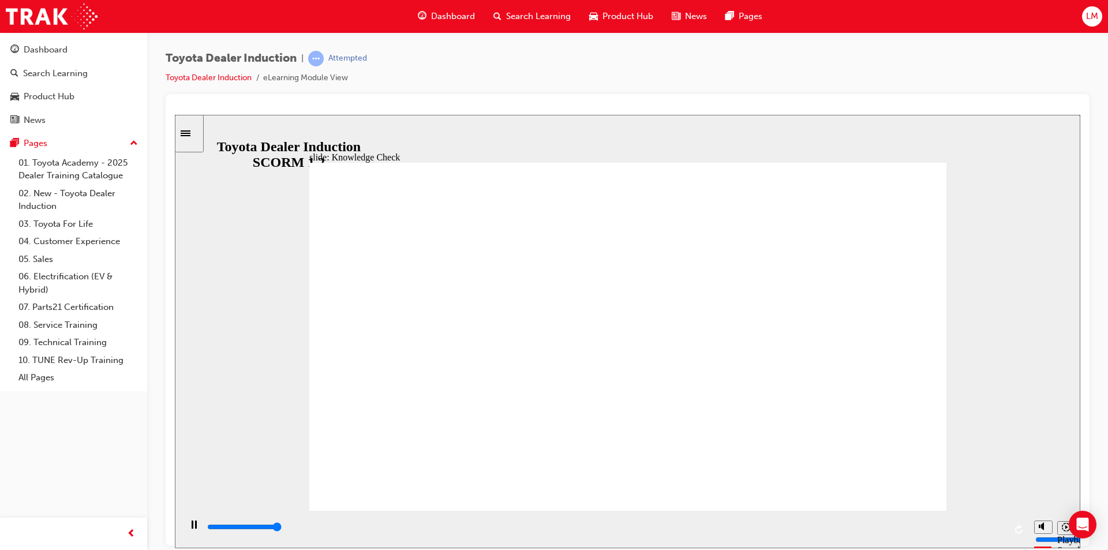
type input "5000"
type input "happines"
type input "happiness"
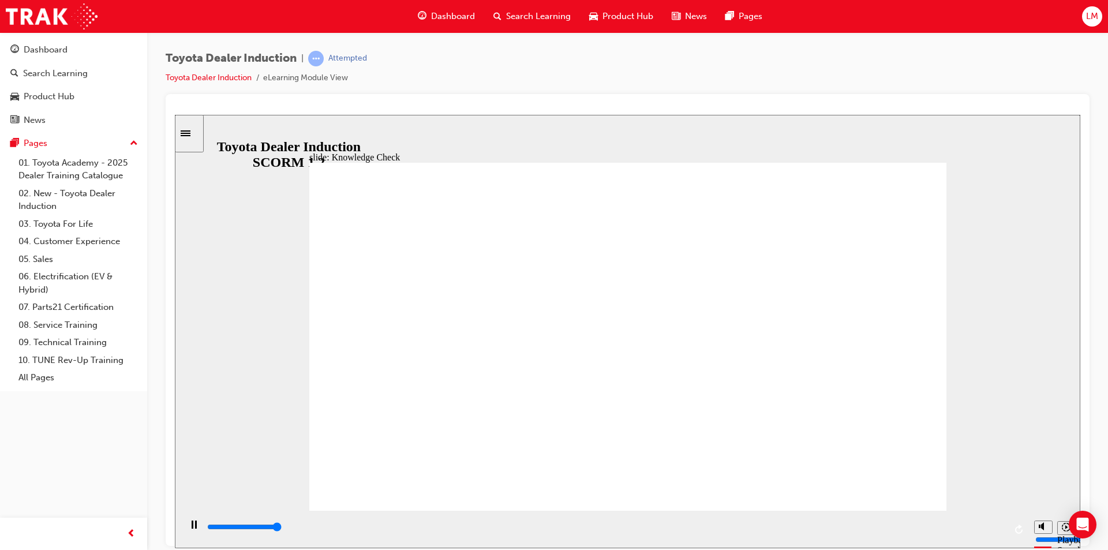
type input "5000"
type input "s"
type input "sa"
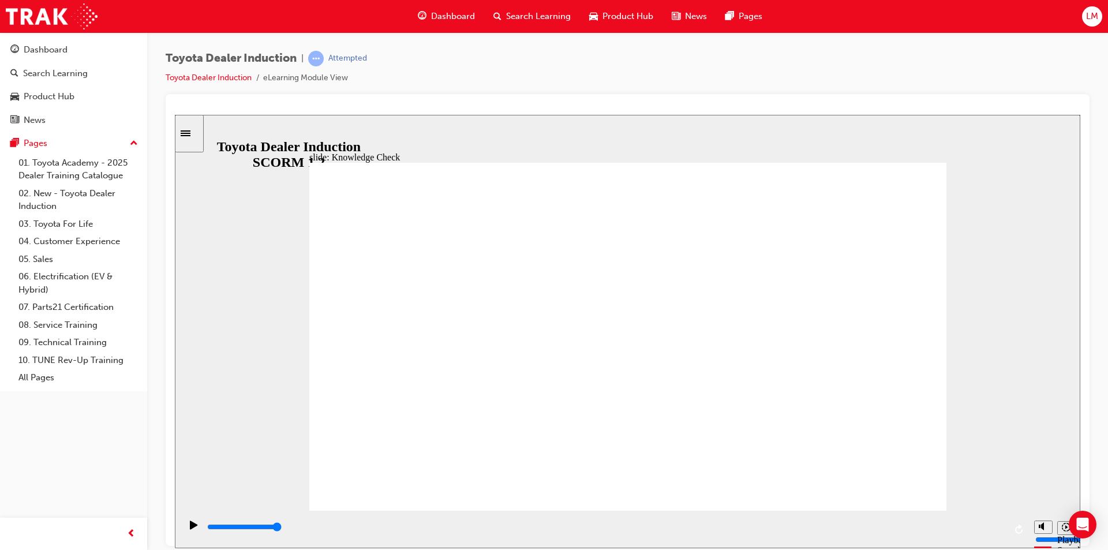
type input "sa"
type input "saf"
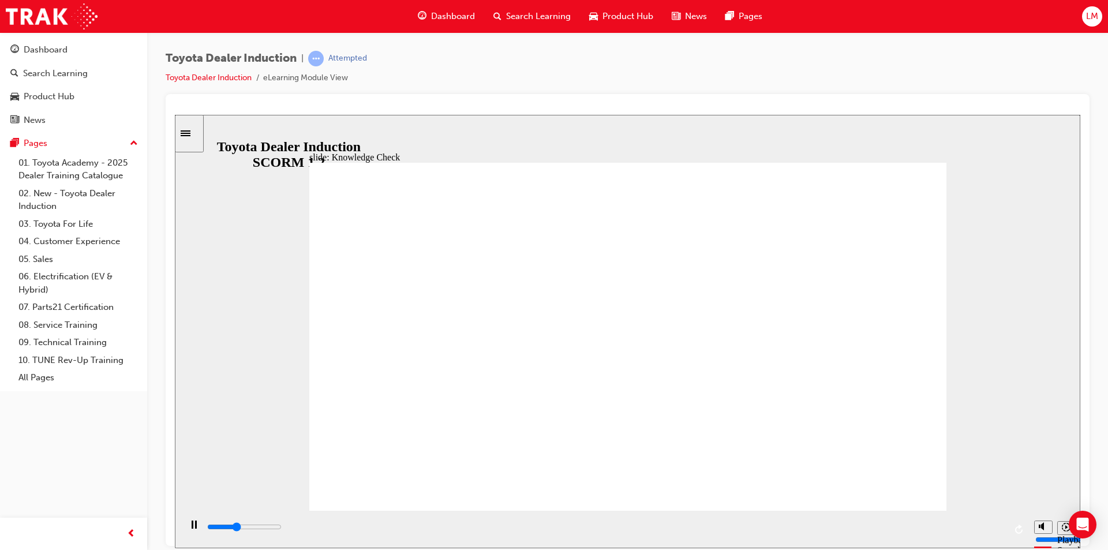
drag, startPoint x: 475, startPoint y: 346, endPoint x: 410, endPoint y: 348, distance: 64.7
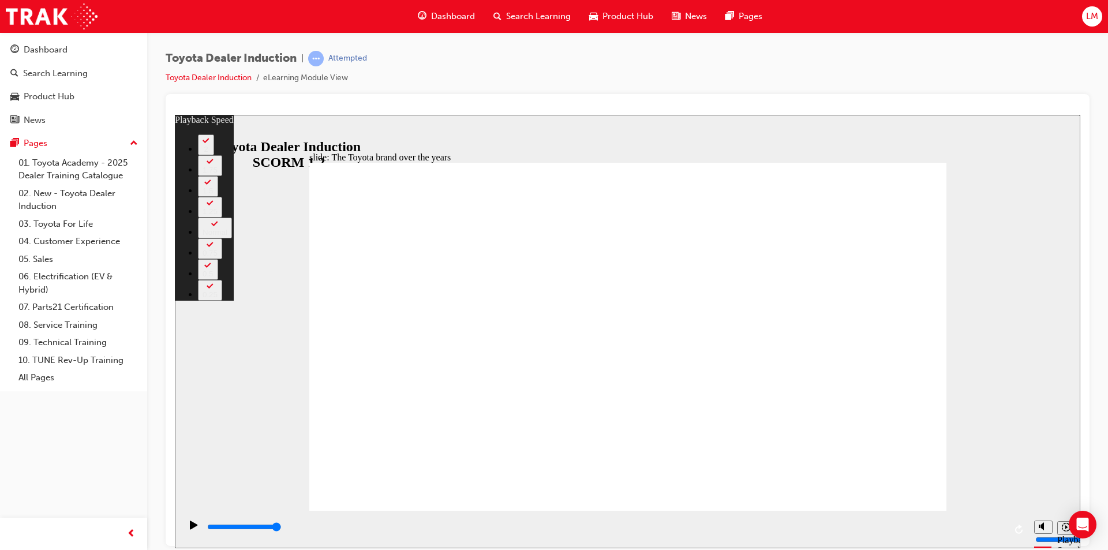
type input "165"
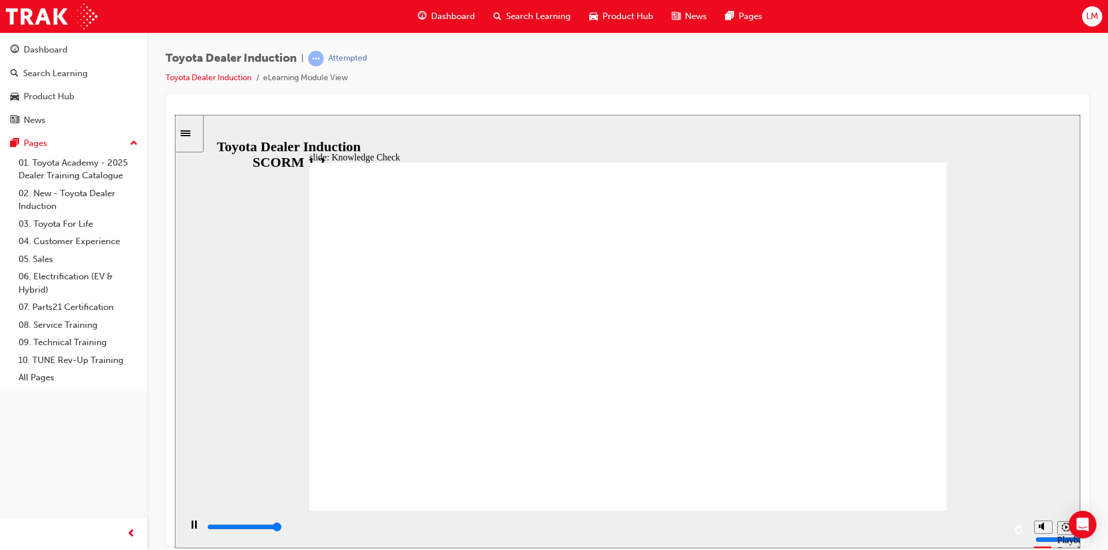
type input "5000"
radio input "true"
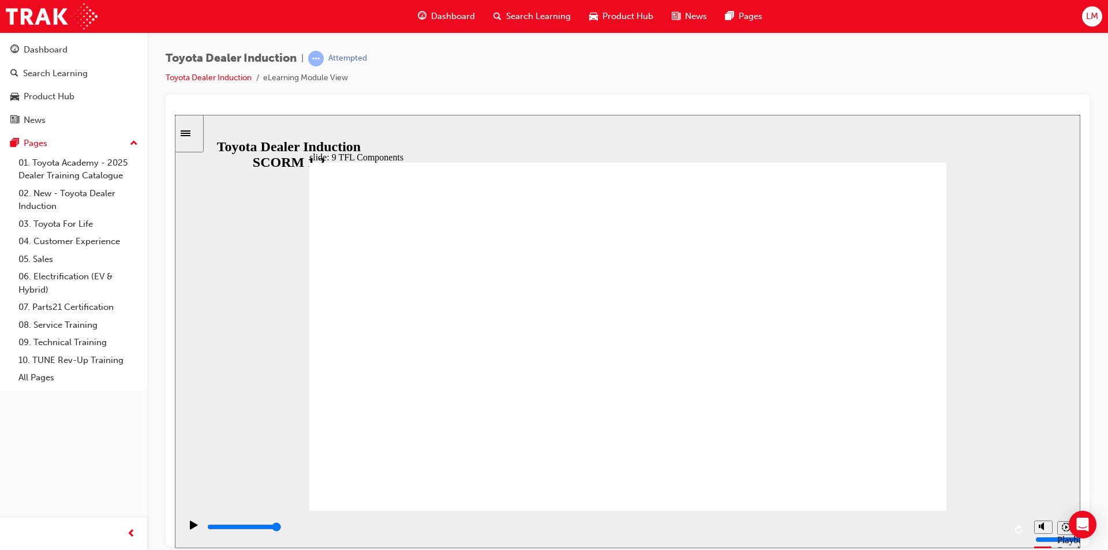
drag, startPoint x: 670, startPoint y: 450, endPoint x: 673, endPoint y: 435, distance: 14.7
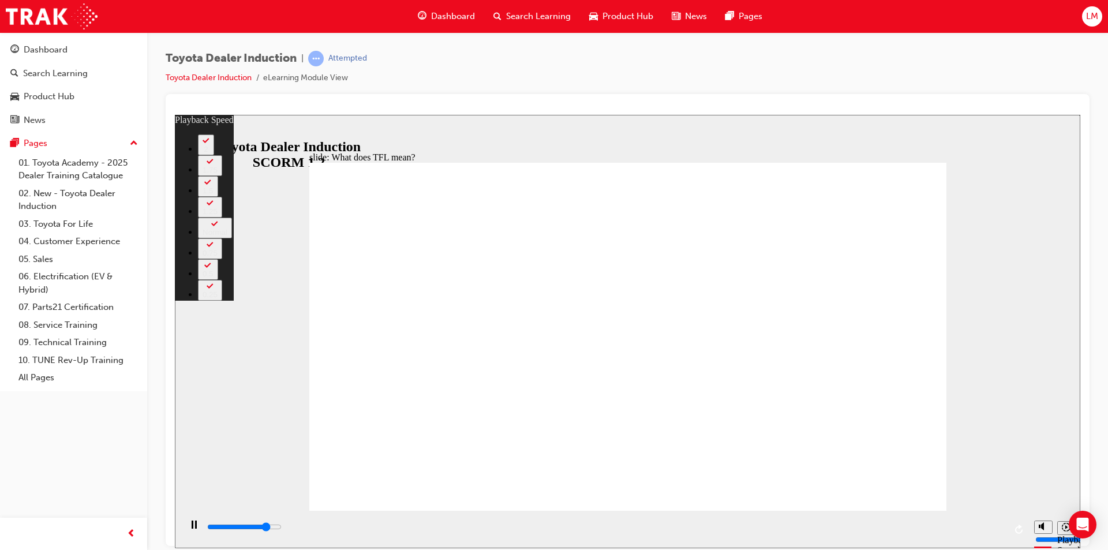
type input "9000"
type input "0"
type input "9300"
type input "0"
type input "9500"
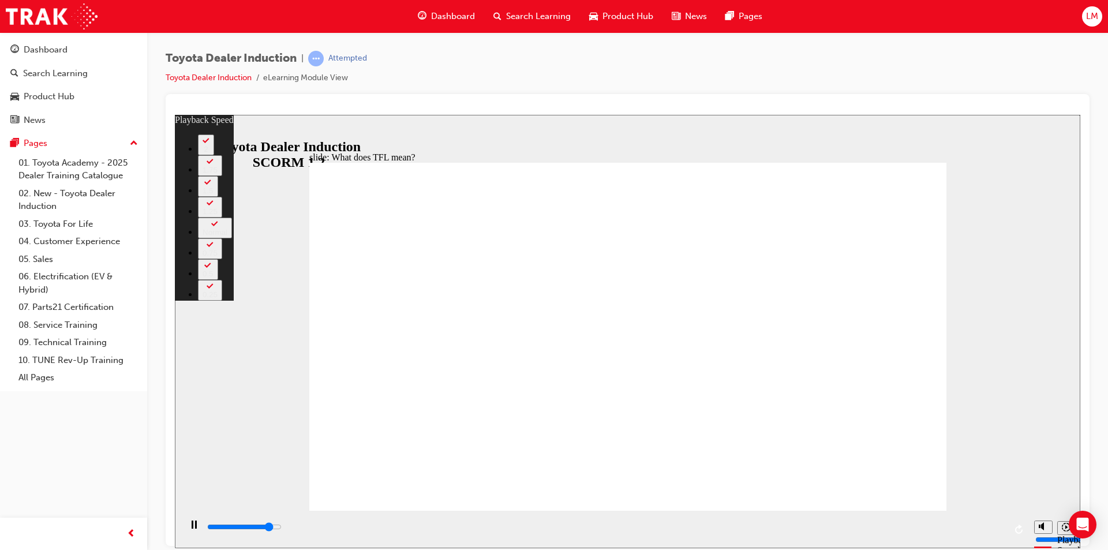
type input "1"
type input "9800"
type input "1"
type input "10100"
type input "1"
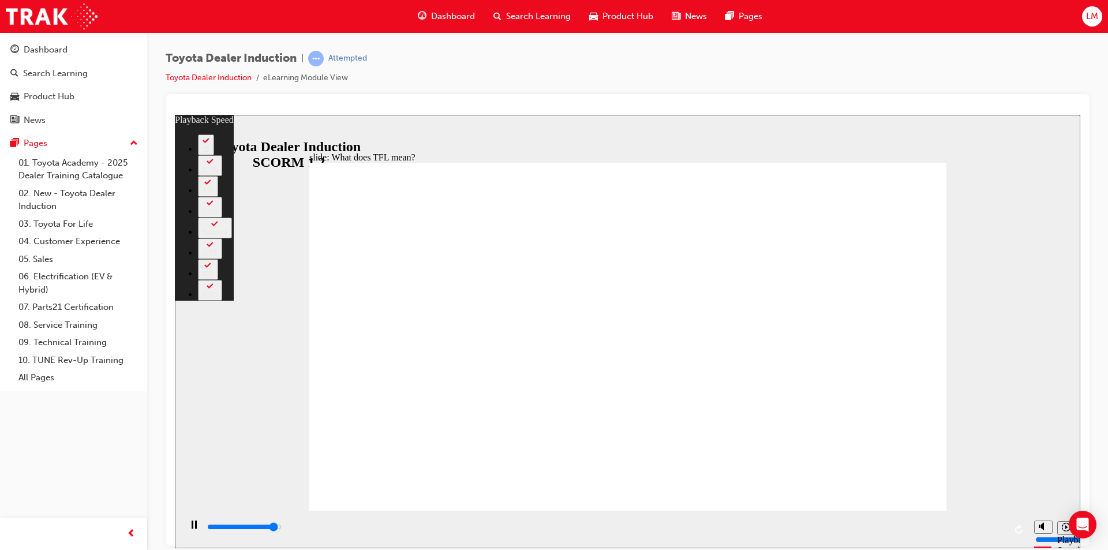
type input "10300"
type input "1"
type input "10600"
type input "2"
type input "10800"
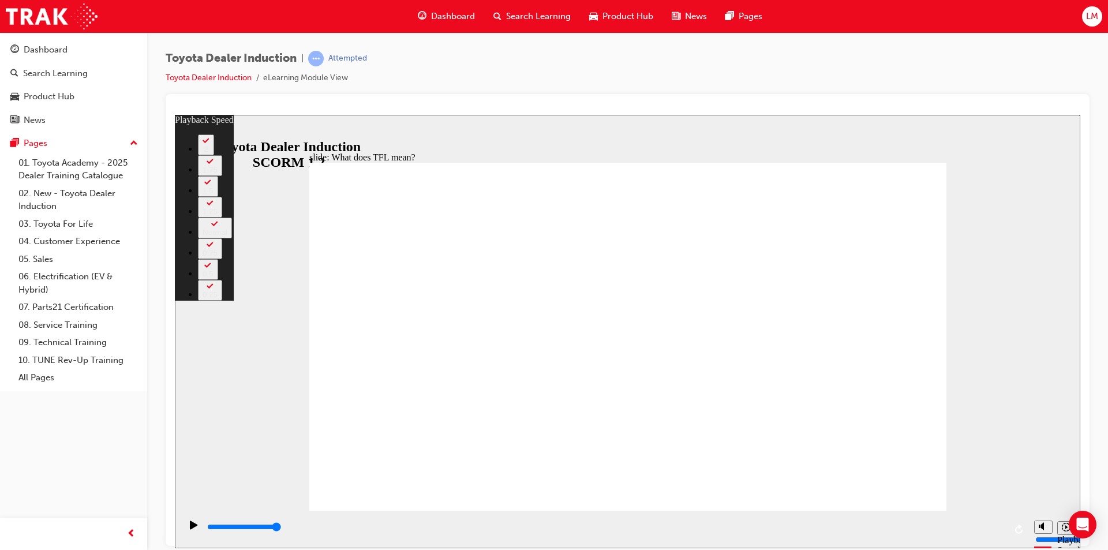
type input "139"
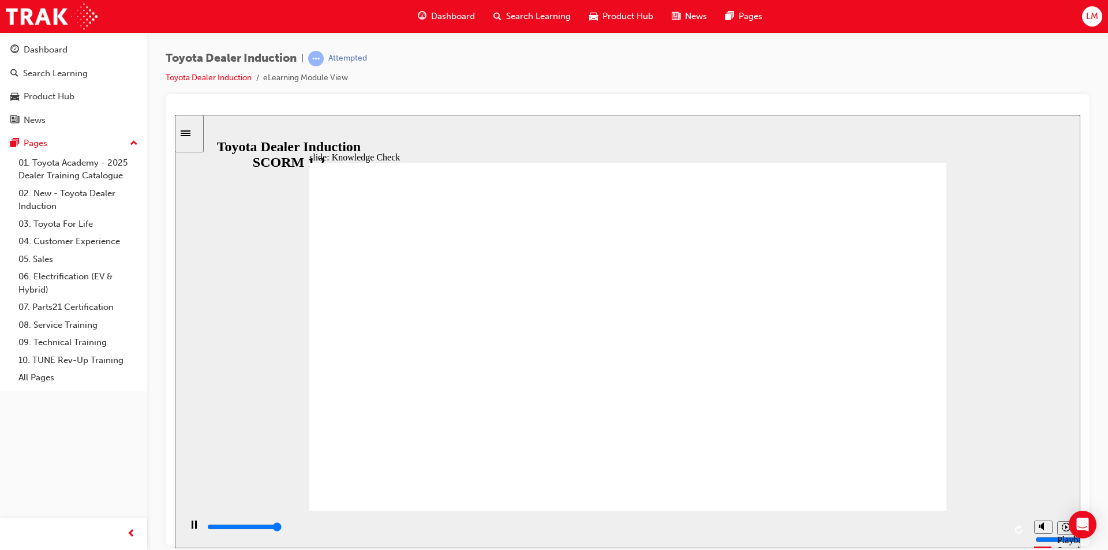
type input "5000"
radio input "true"
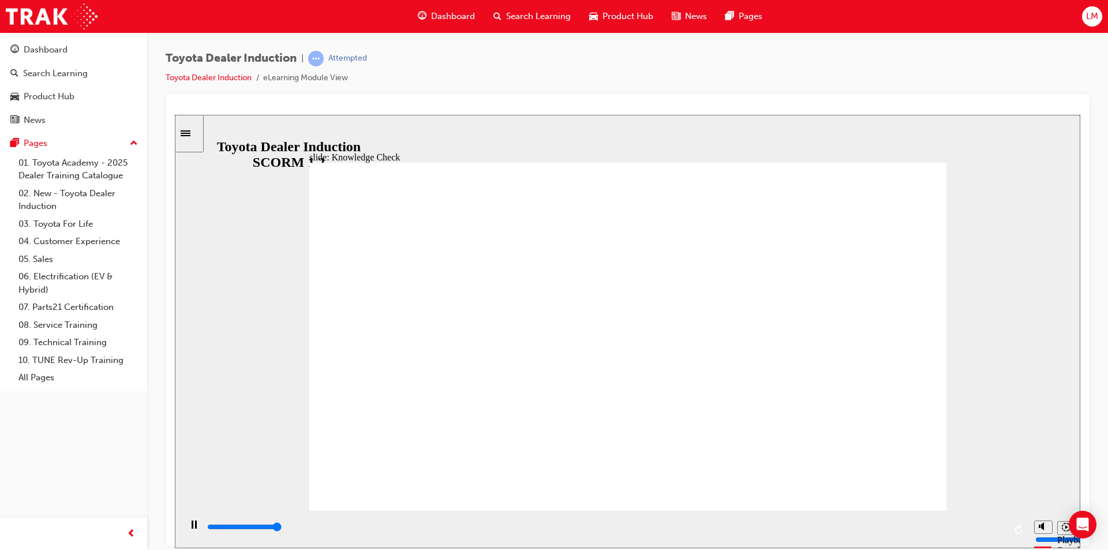
type input "5000"
radio input "true"
type input "5000"
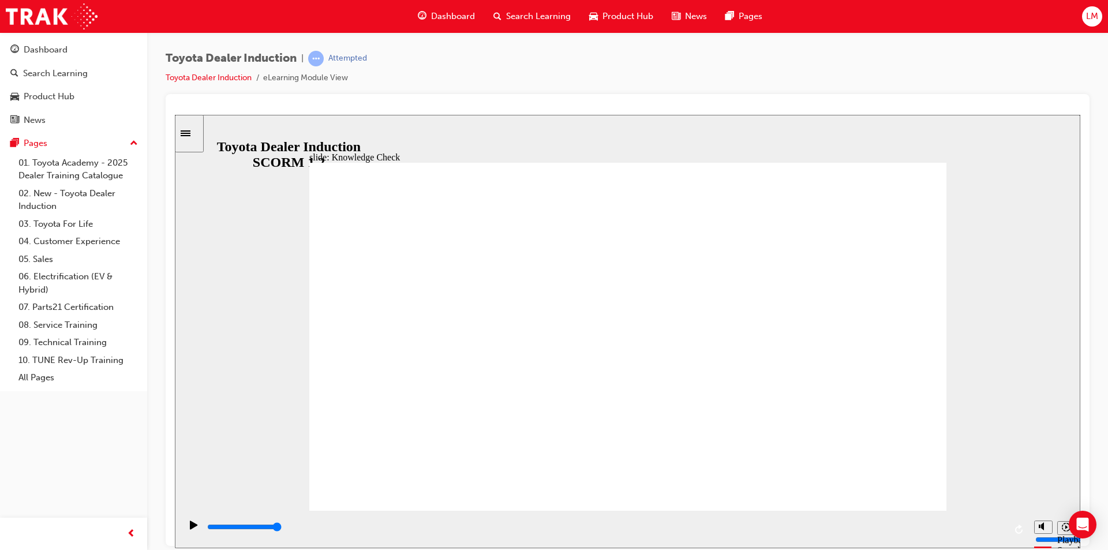
radio input "true"
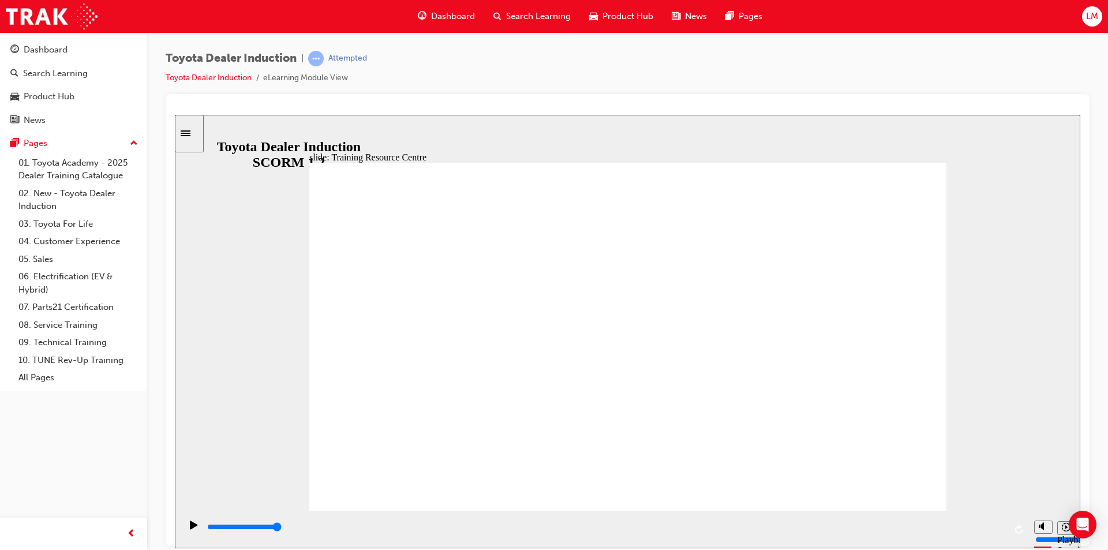
type input "5000"
radio input "true"
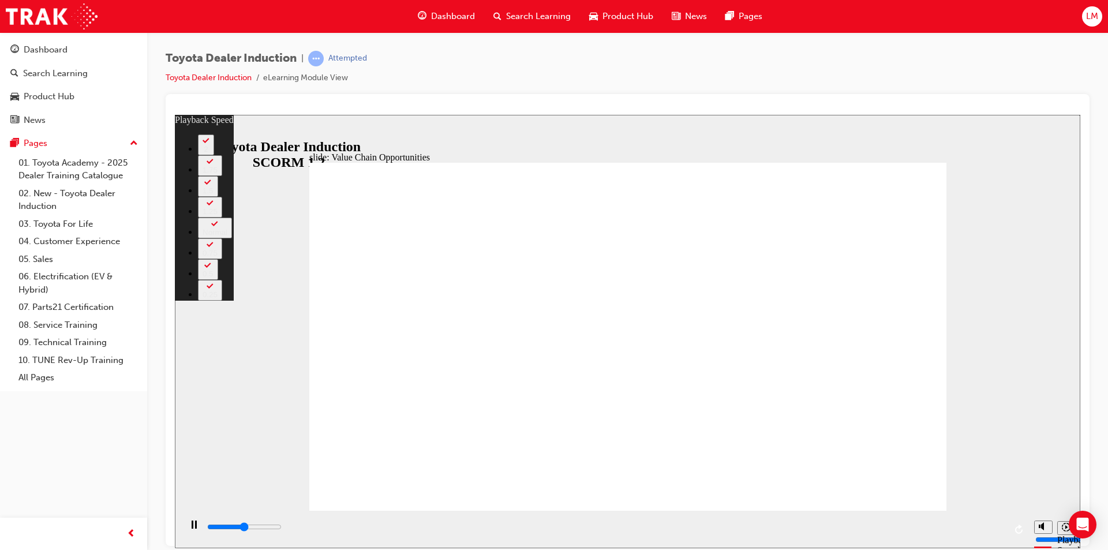
type input "5600"
type input "0"
type input "5900"
type input "0"
type input "6500"
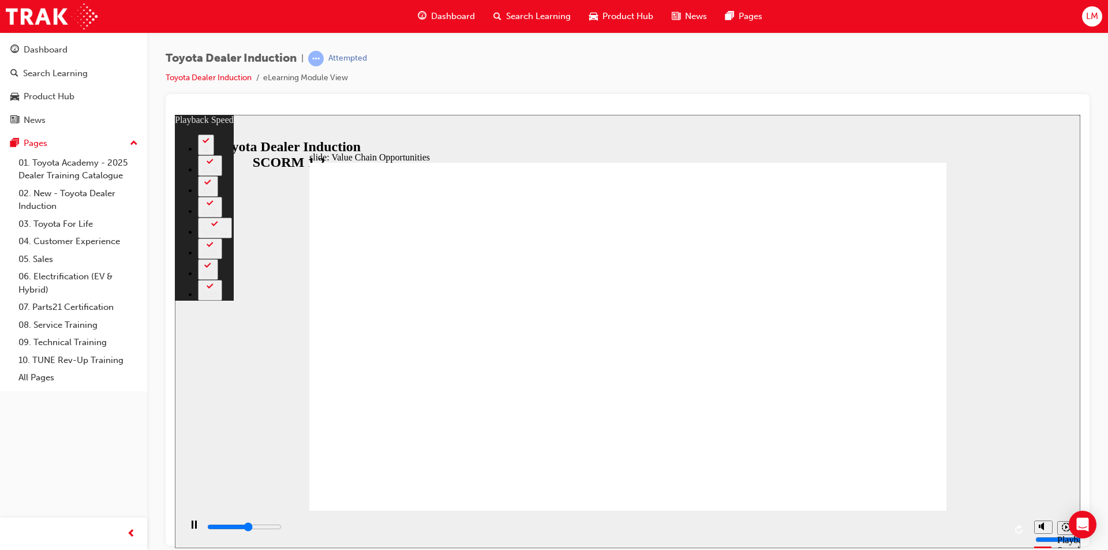
type input "1"
type input "6900"
type input "1"
type input "7100"
type input "2"
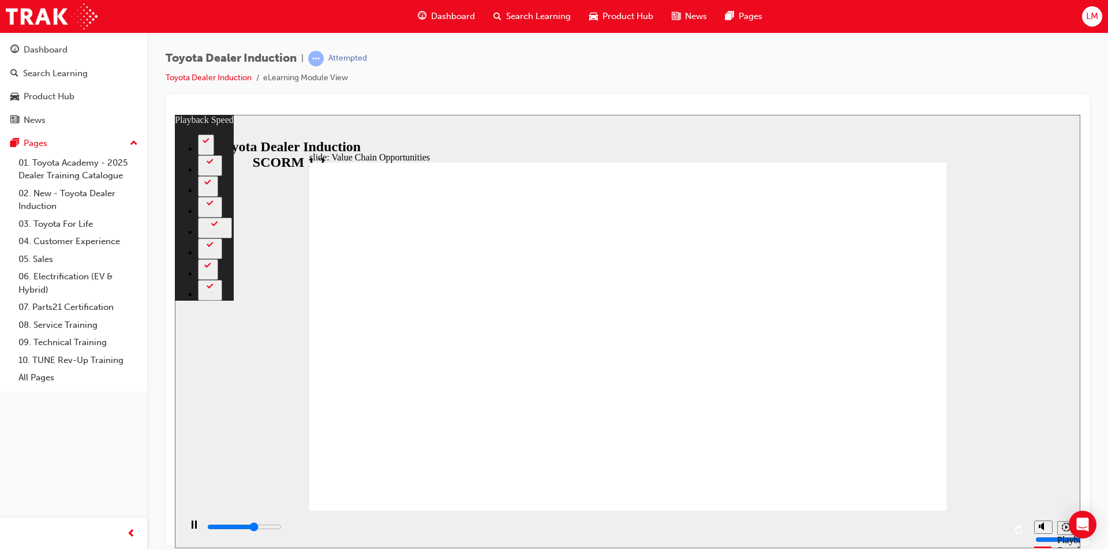
type input "7400"
type input "2"
type input "7600"
type input "2"
type input "7900"
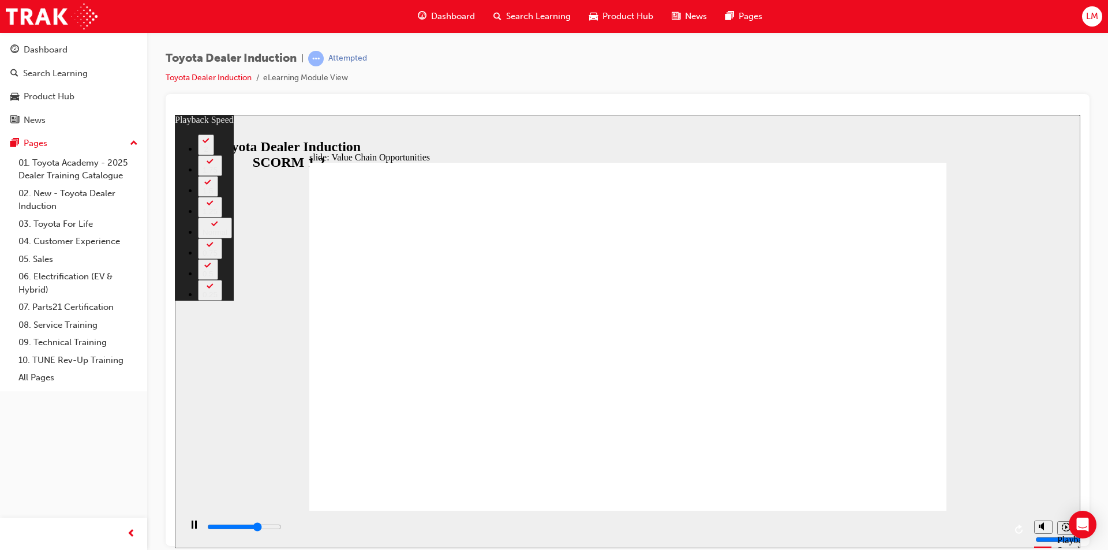
type input "2"
type input "8200"
type input "3"
type input "8500"
type input "3"
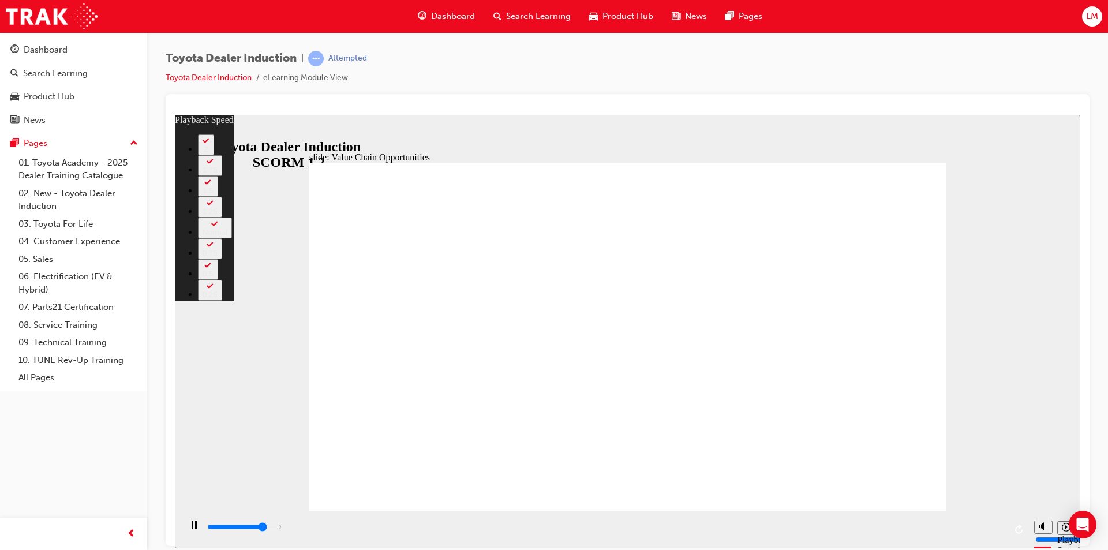
type input "8800"
type input "3"
type input "9100"
type input "3"
type input "9200"
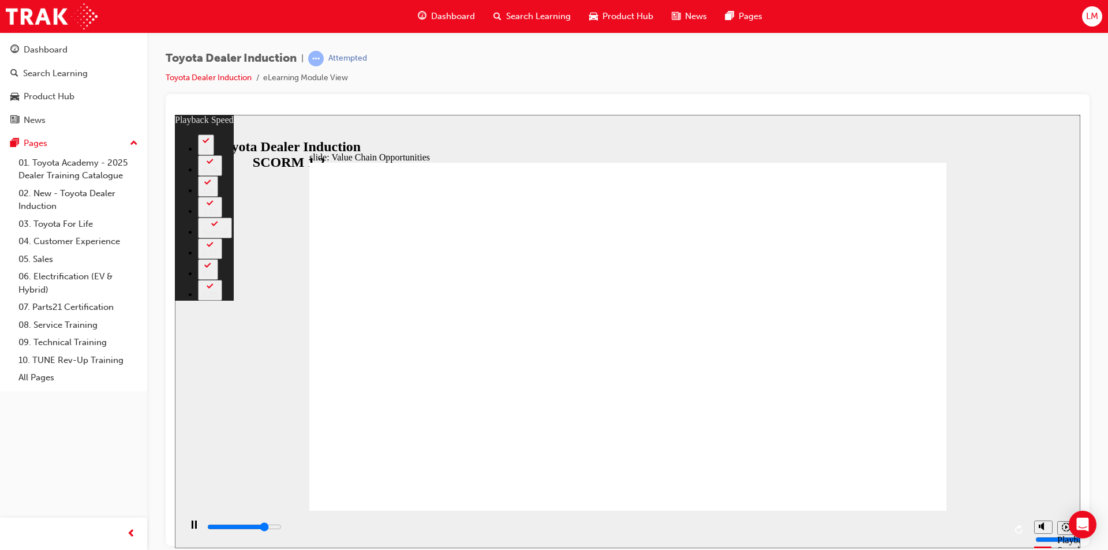
type input "4"
type input "9400"
type input "4"
type input "9800"
type input "4"
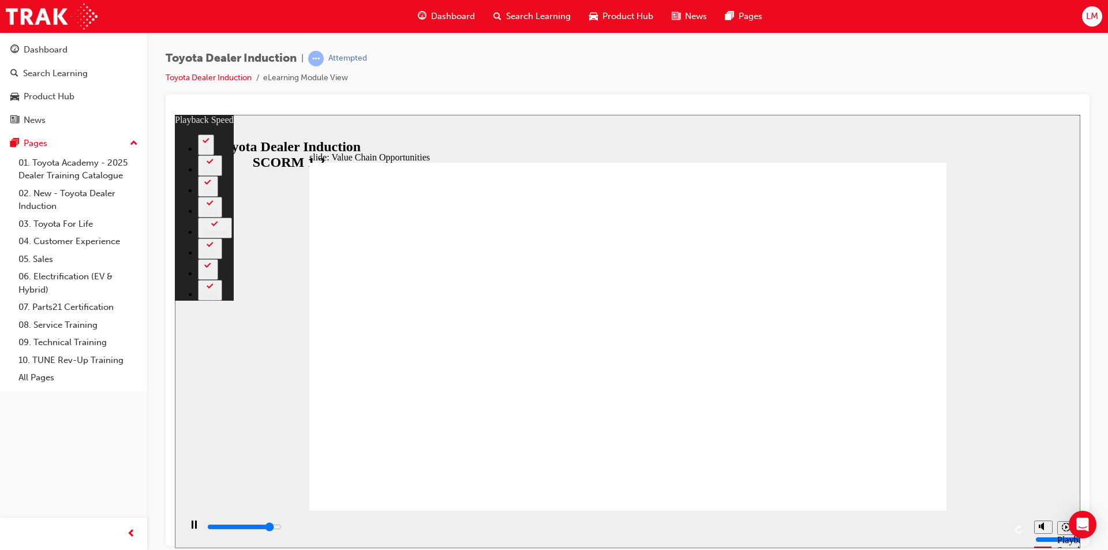
type input "10000"
type input "4"
type input "10800"
type input "5"
type input "10900"
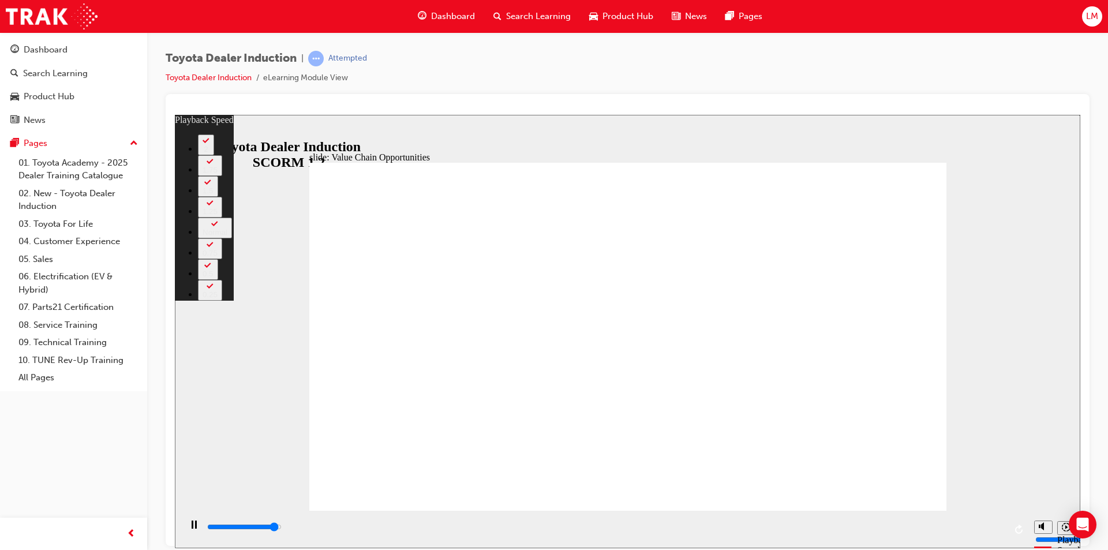
type input "5"
type input "11100"
type input "6"
type input "11300"
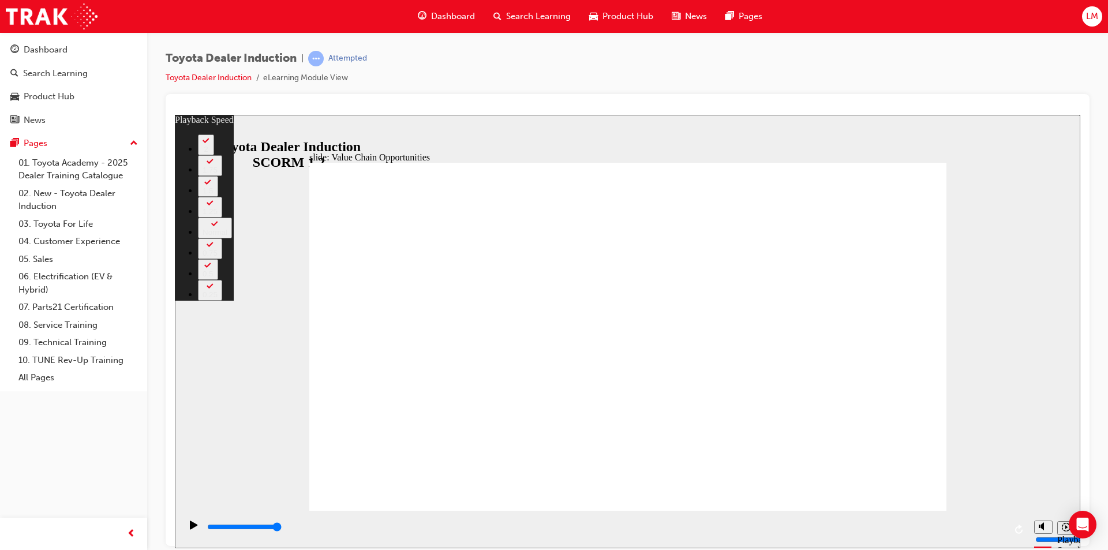
type input "64"
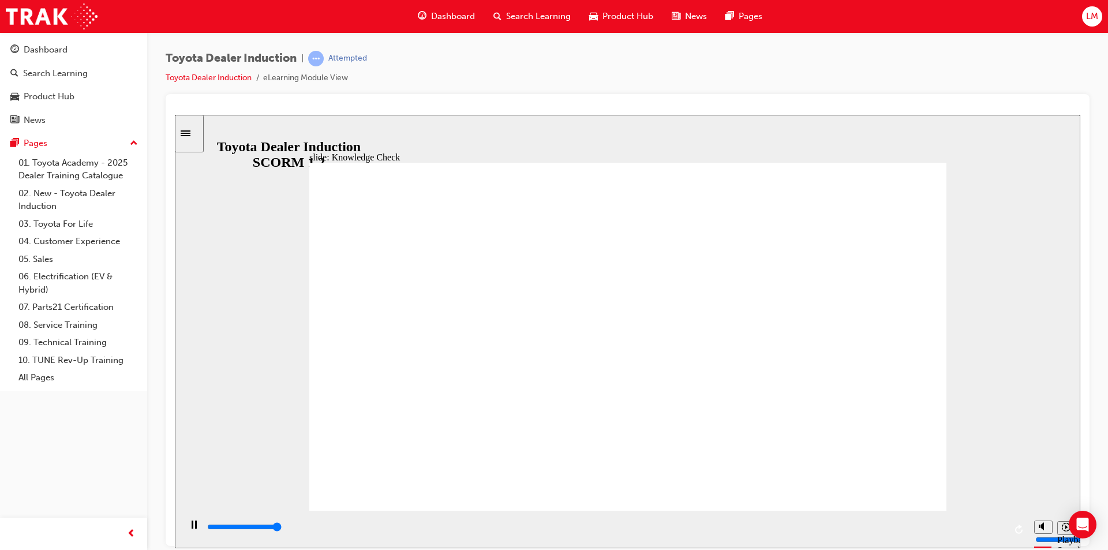
type input "5000"
radio input "true"
type input "5000"
radio input "true"
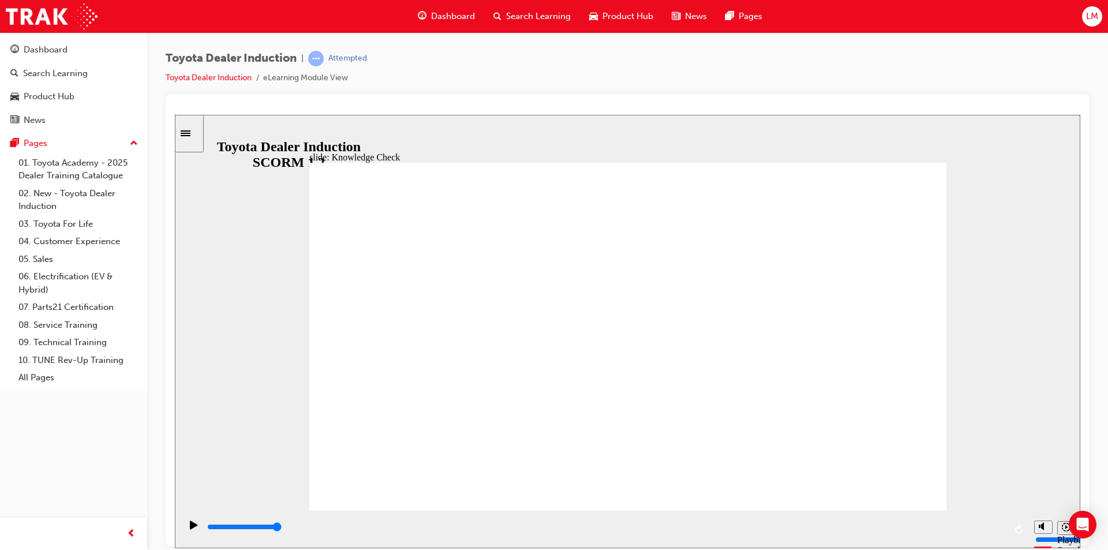
type input "14300"
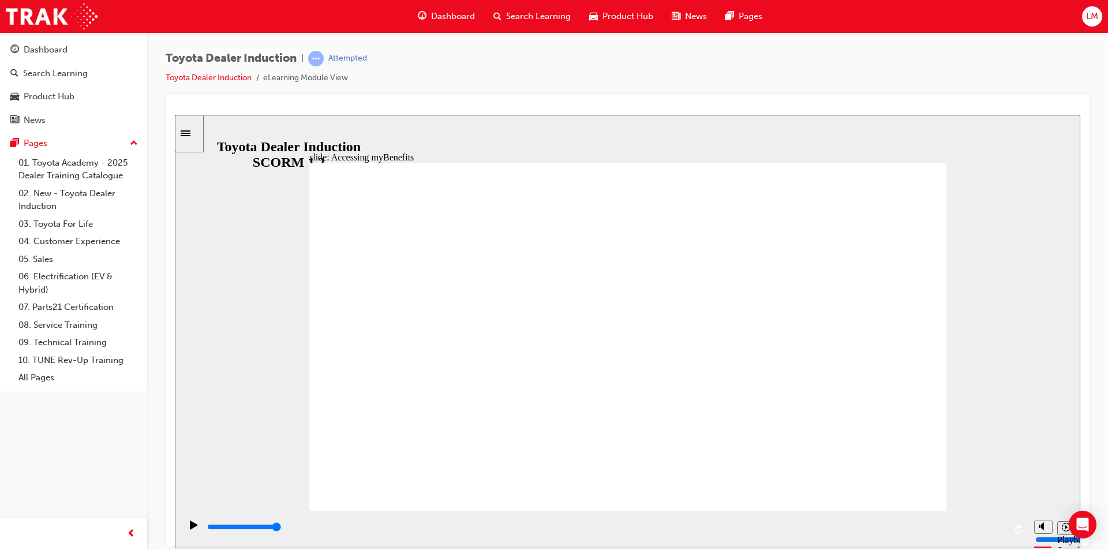
type input "3800"
type input "e"
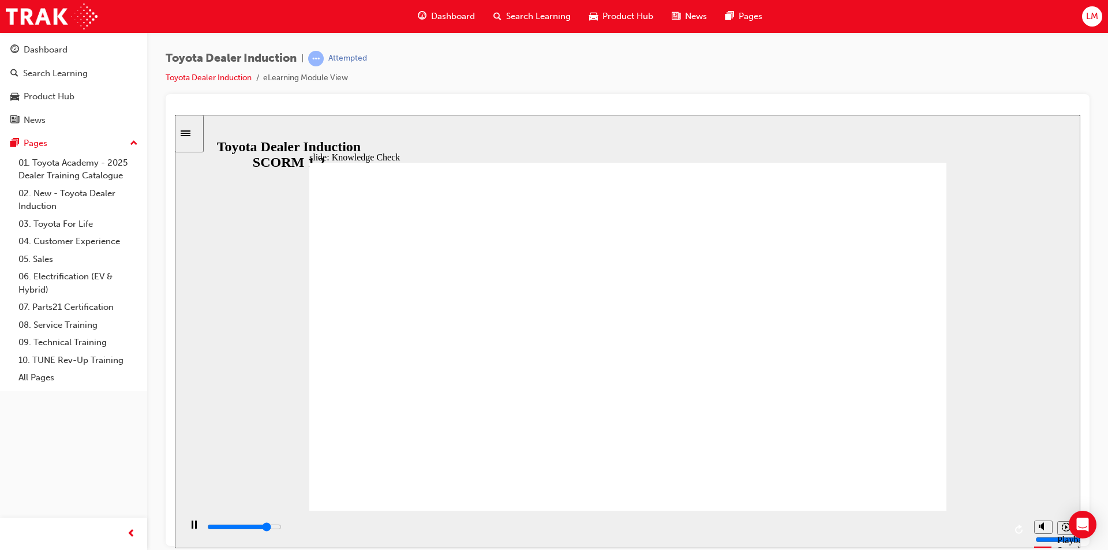
type input "4200"
type input "en"
type input "4700"
type input "eng"
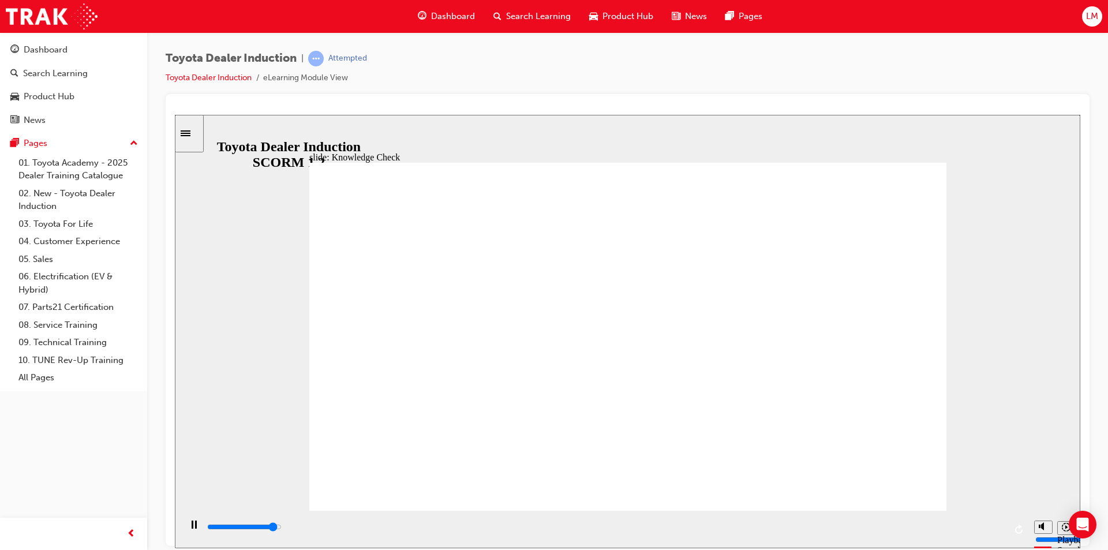
type input "eng"
type input "4900"
type input "enga"
type input "5000"
type input "engag"
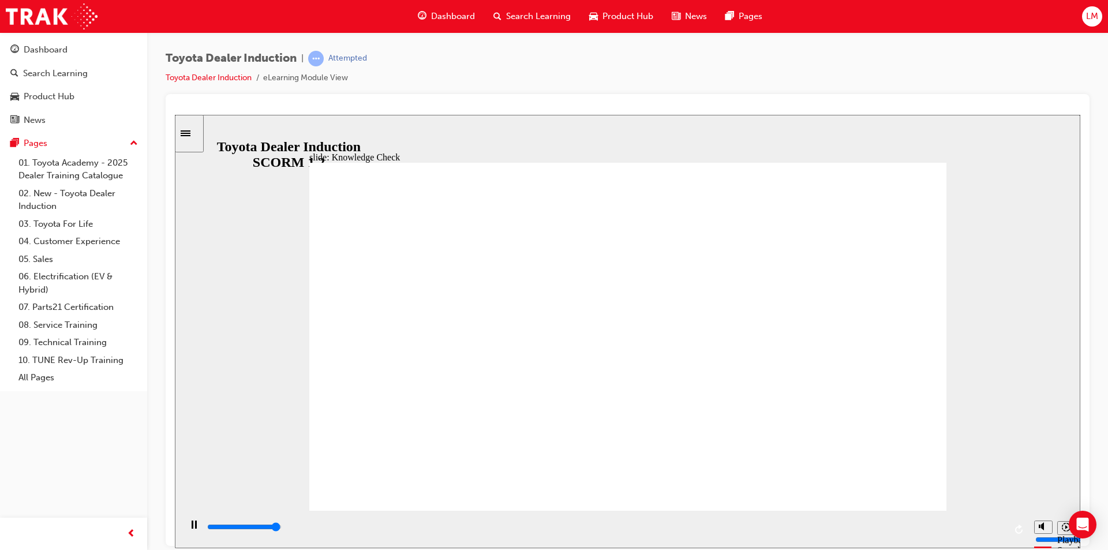
type input "engag"
type input "engage"
type input "engage m"
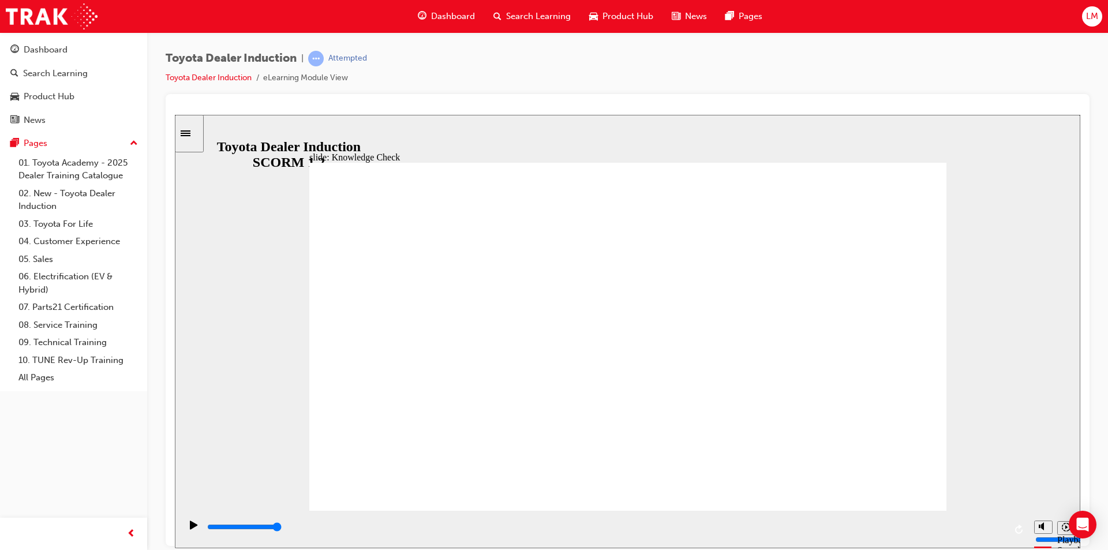
type input "engage mo"
type input "engage mob"
type input "engage mobi"
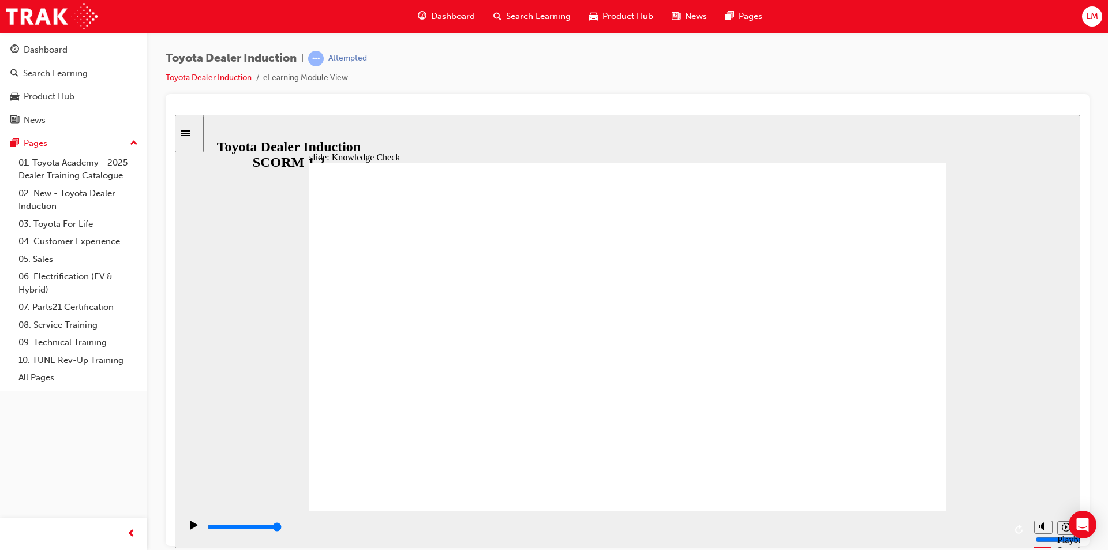
type input "engage mobi"
type input "engage mobil"
type input "engage mobile"
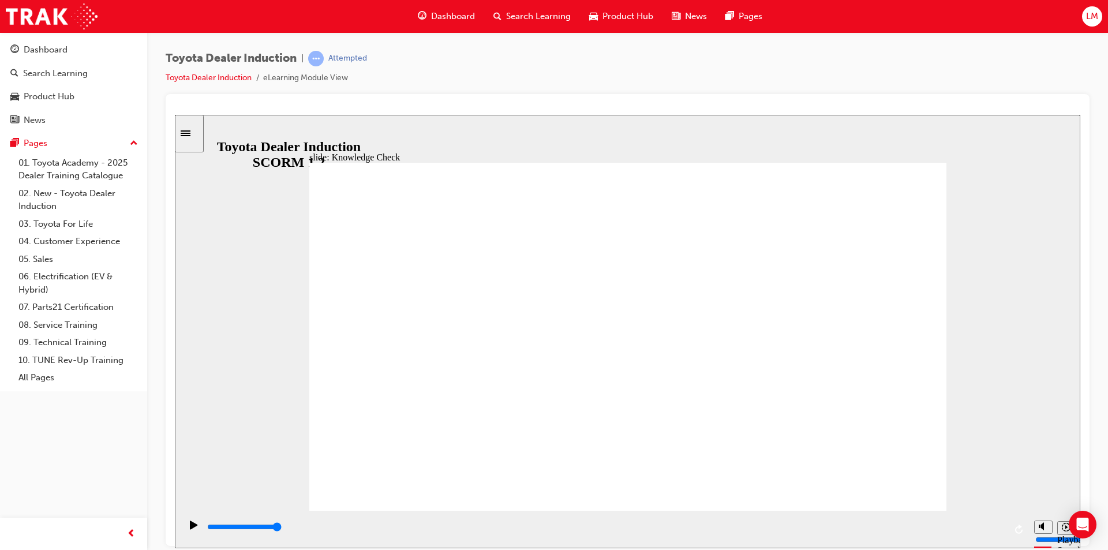
type input "engage mobile"
type input "engage mobile a"
type input "engage mobile app"
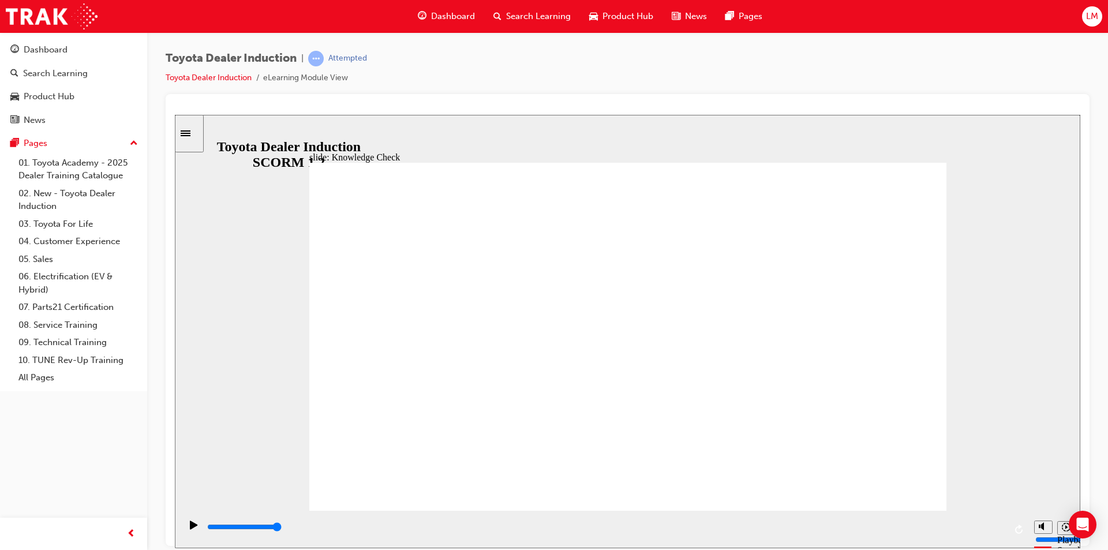
type input "engage mobile app"
type input "800"
type input "engage mobile app"
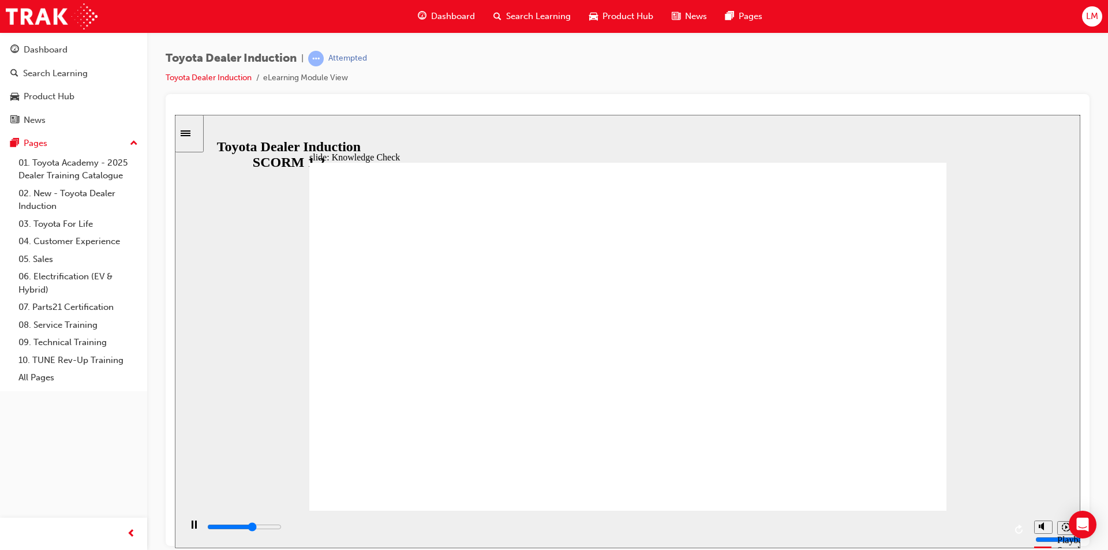
drag, startPoint x: 479, startPoint y: 350, endPoint x: 411, endPoint y: 357, distance: 68.0
type input "5000"
type input "Tengage mobile app"
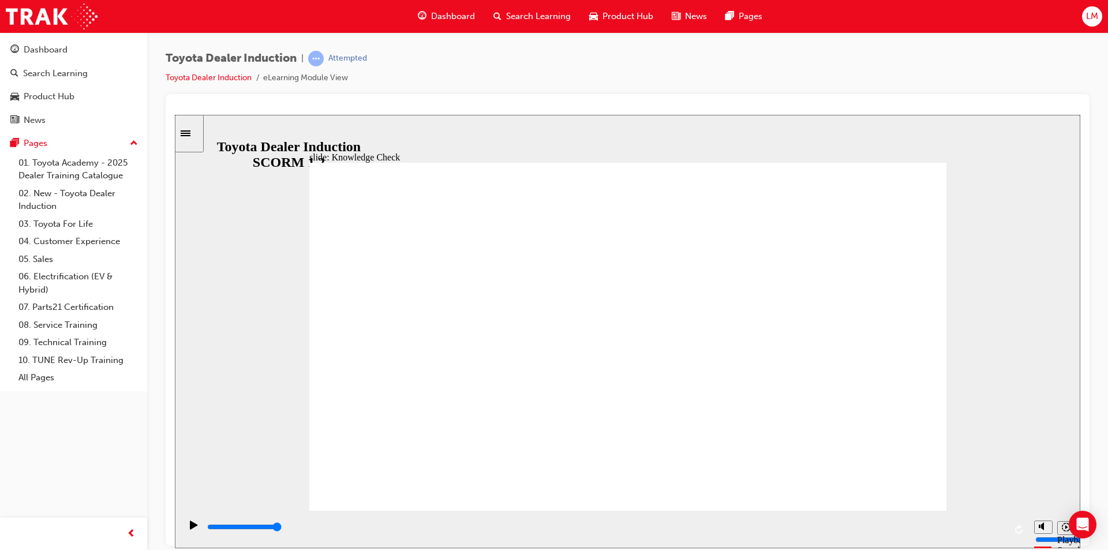
type input "Tengage mobile app"
type input "Toengage mobile app"
type input "Toyengage mobile app"
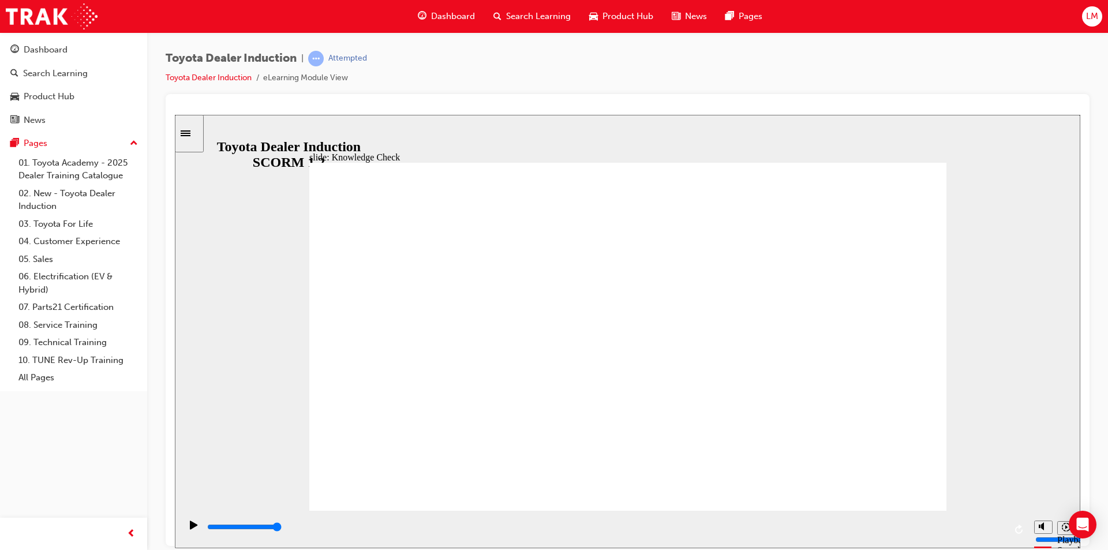
type input "Toyoengage mobile app"
type input "Toyotengage mobile app"
type input "Toyotaengage mobile app"
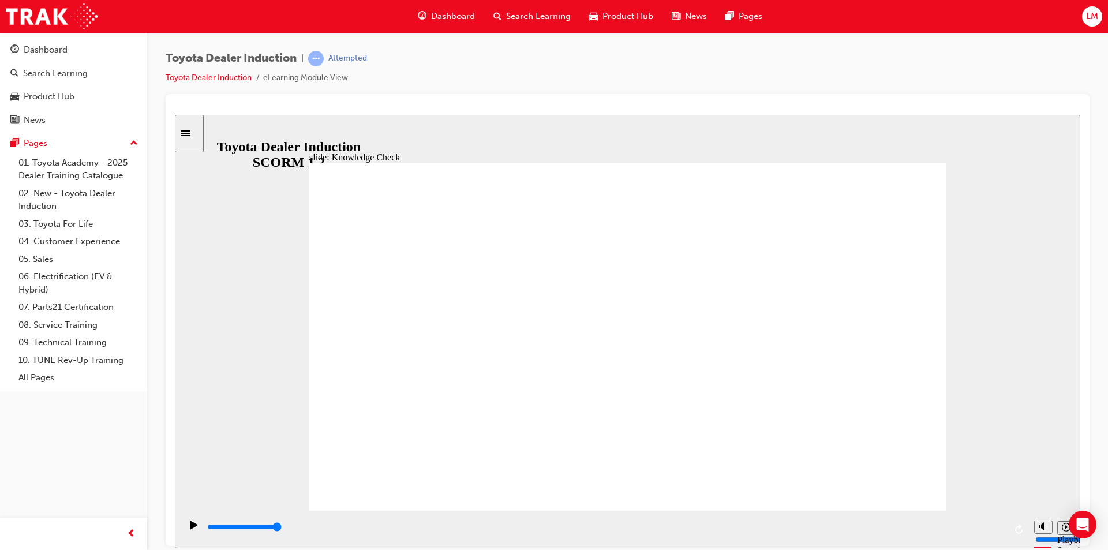
type input "Toyotaengage mobile app"
type input "Toyota engage mobile app"
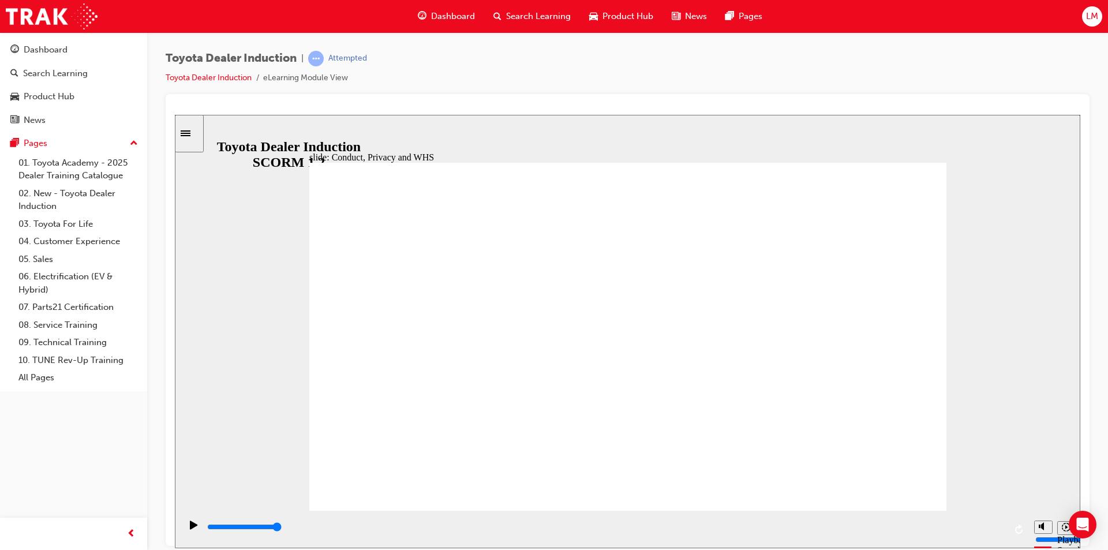
type input "Toyota engage mobile app"
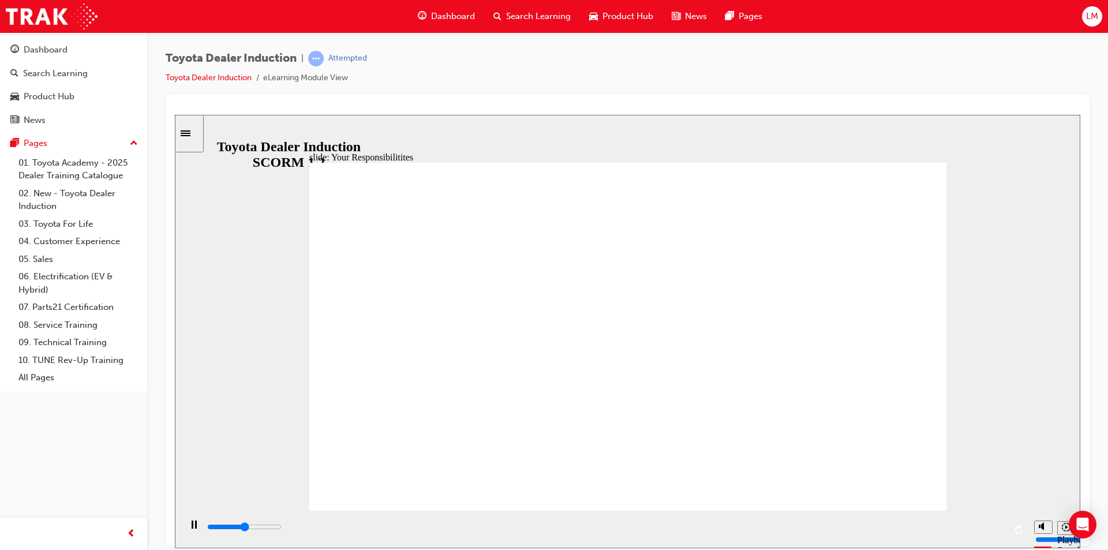
type input "4300"
checkbox input "true"
type input "8400"
checkbox input "true"
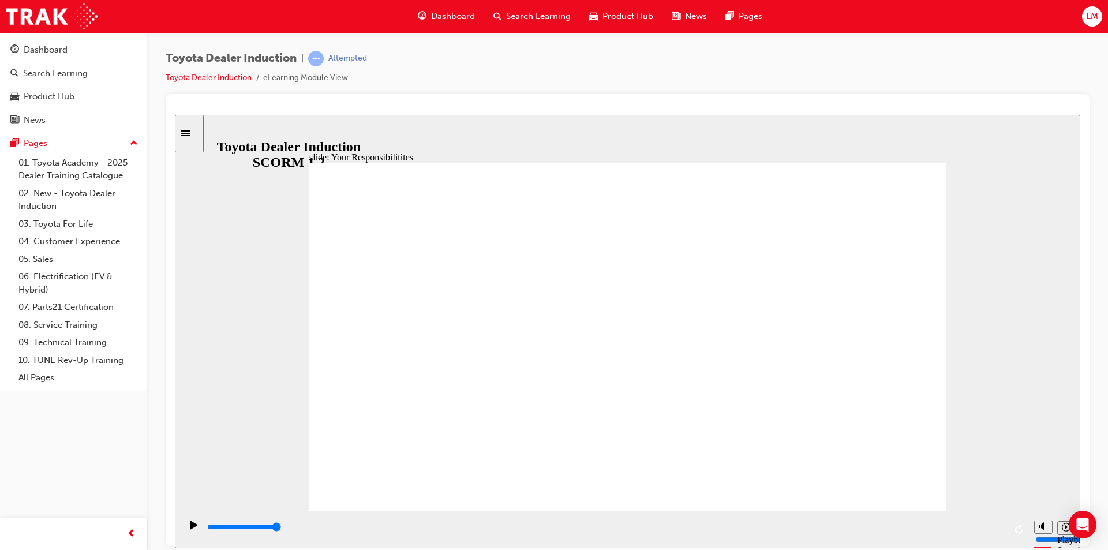
checkbox input "true"
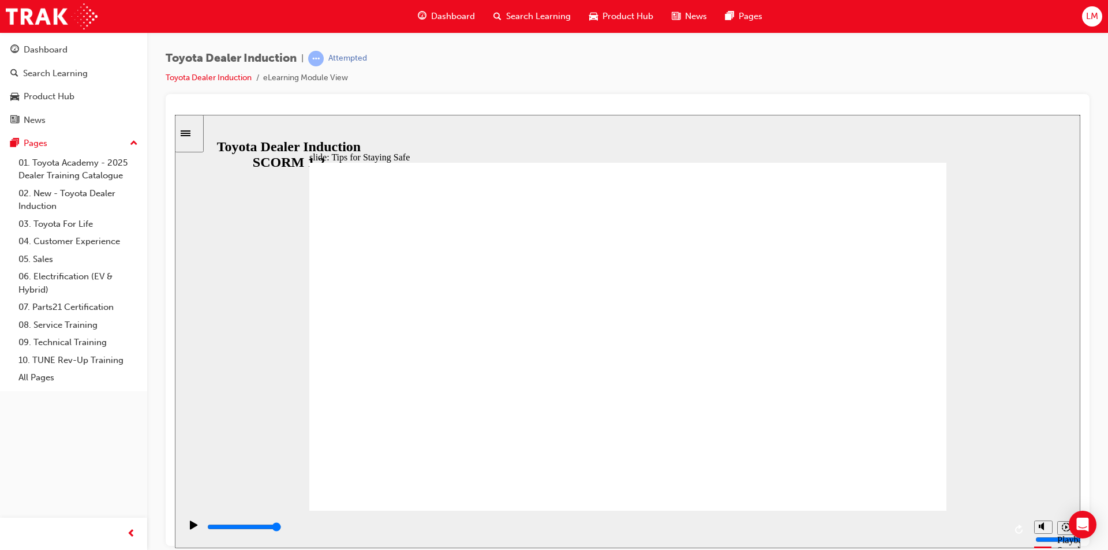
type input "5000"
checkbox input "true"
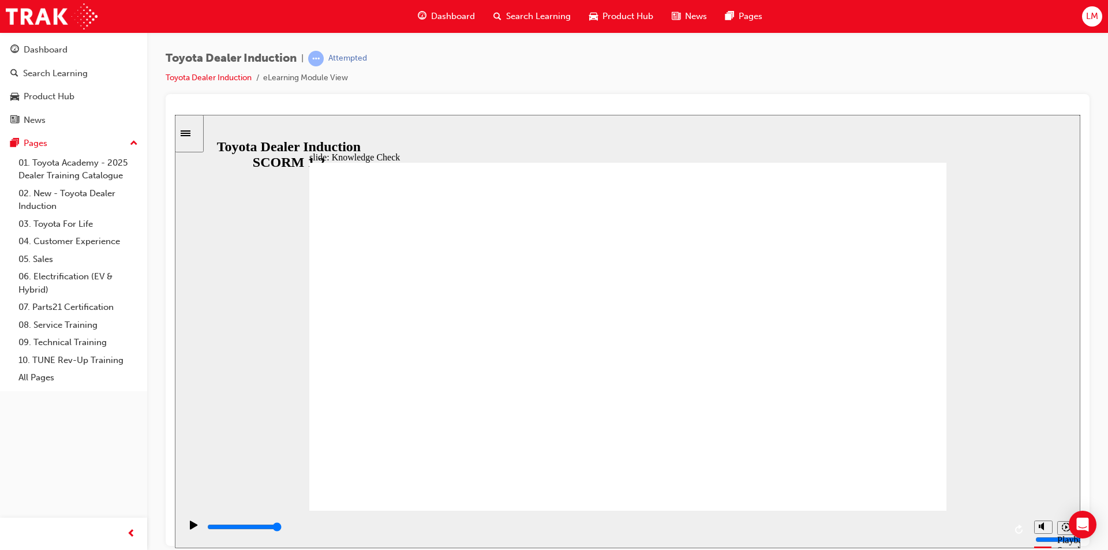
checkbox input "true"
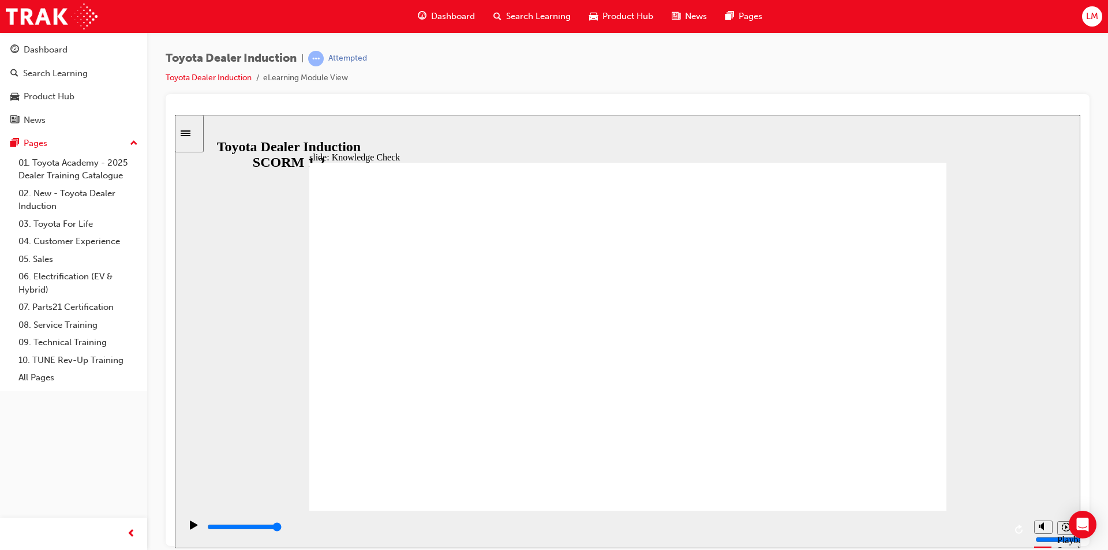
type input "5000"
radio input "true"
type input "5000"
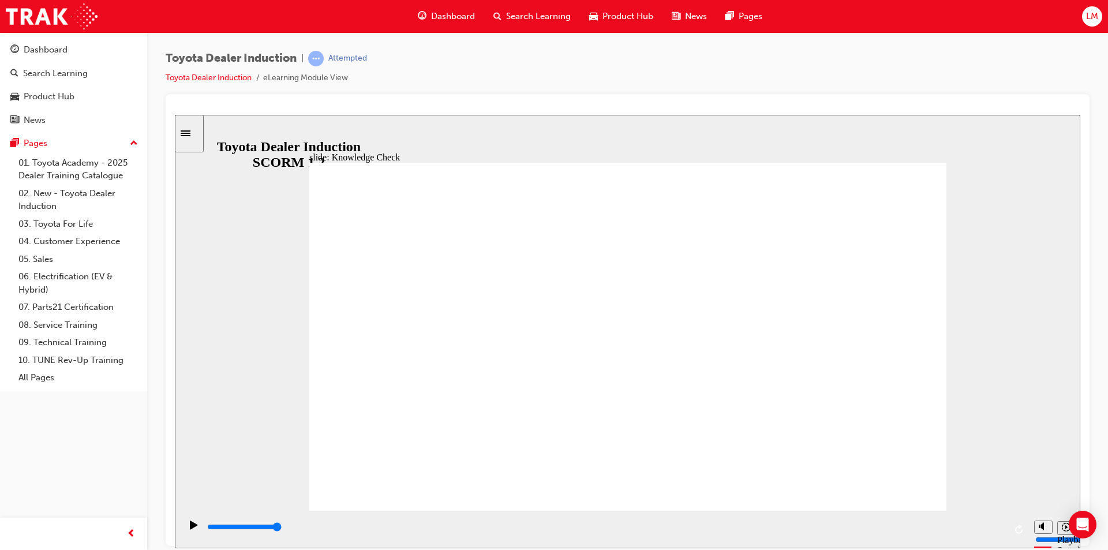
checkbox input "true"
drag, startPoint x: 476, startPoint y: 421, endPoint x: 886, endPoint y: 171, distance: 479.9
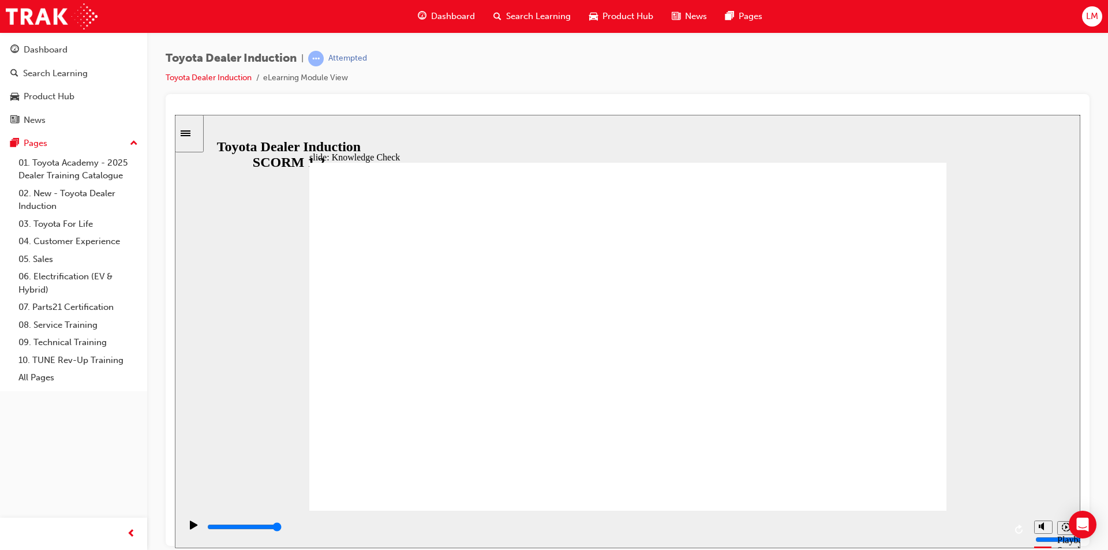
drag, startPoint x: 612, startPoint y: 395, endPoint x: 367, endPoint y: 172, distance: 331.5
type input "3200"
checkbox input "true"
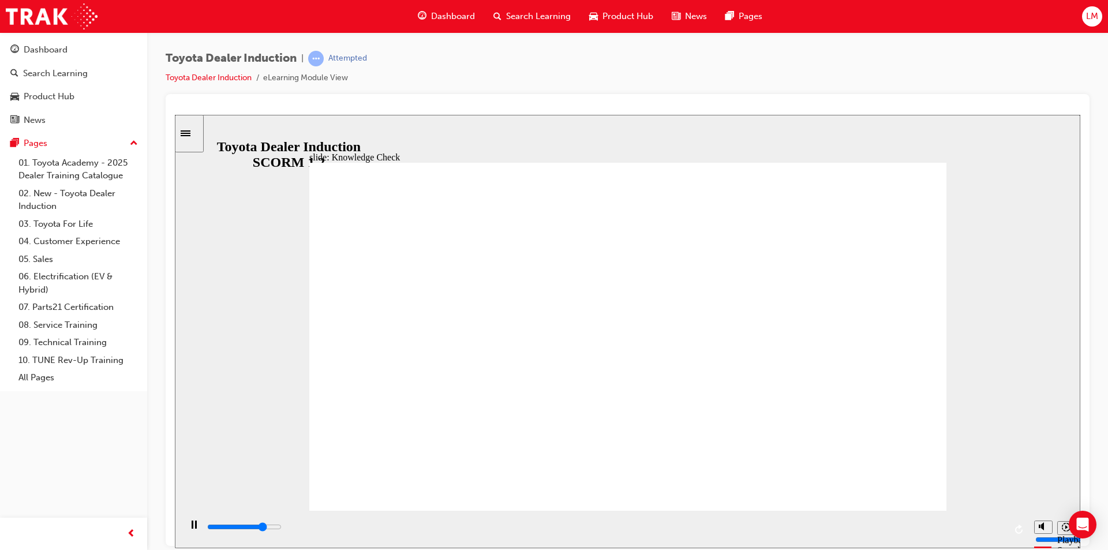
type input "4000"
checkbox input "true"
type input "5000"
checkbox input "true"
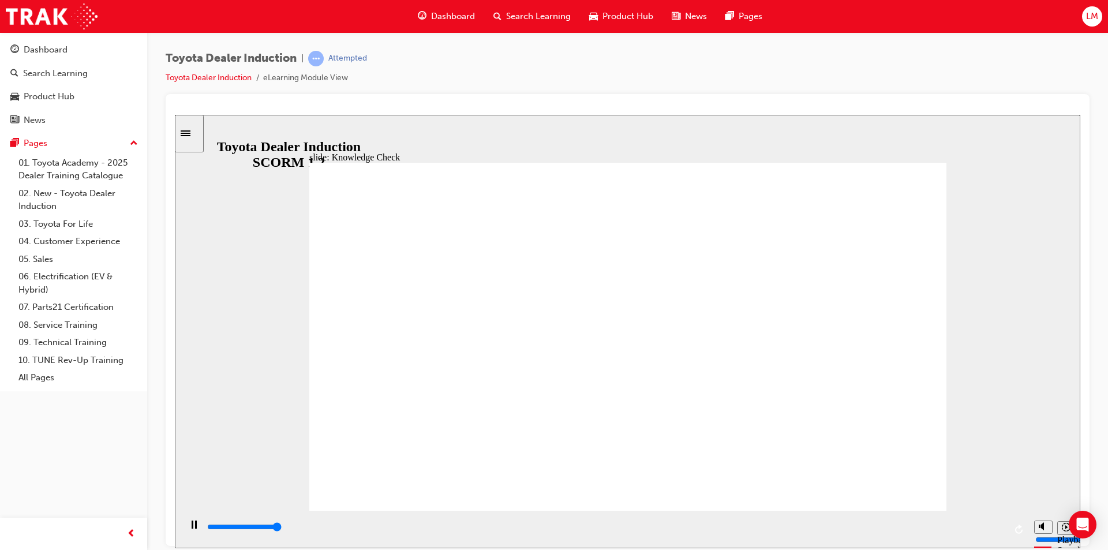
type input "5000"
checkbox input "true"
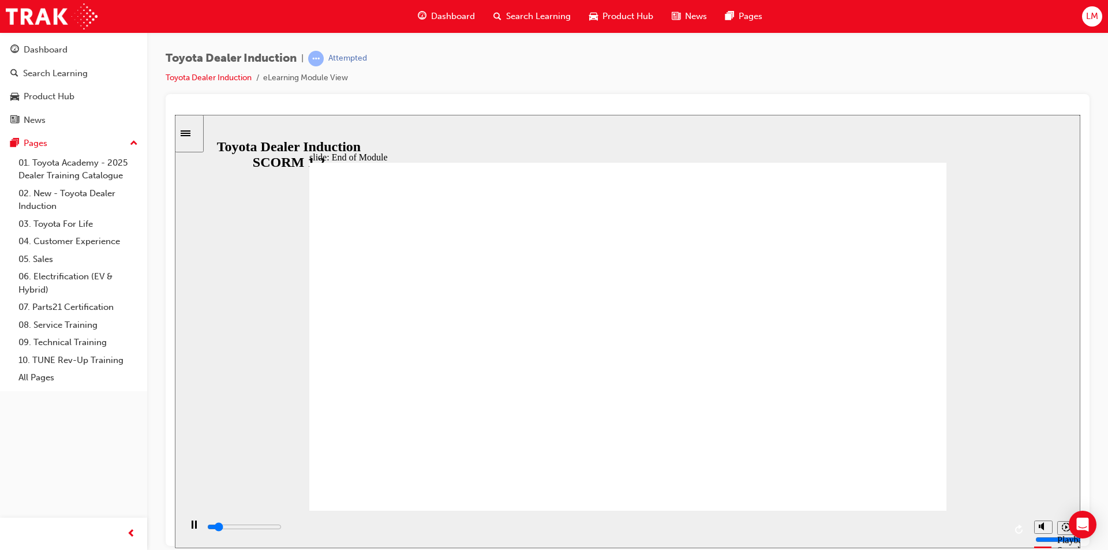
type input "4200"
checkbox input "true"
type input "5000"
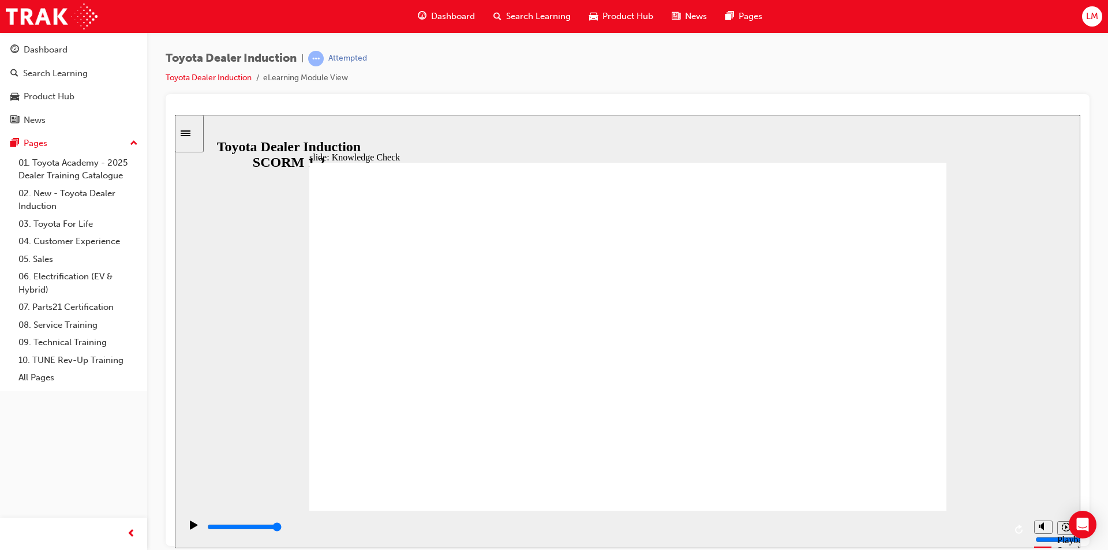
checkbox input "true"
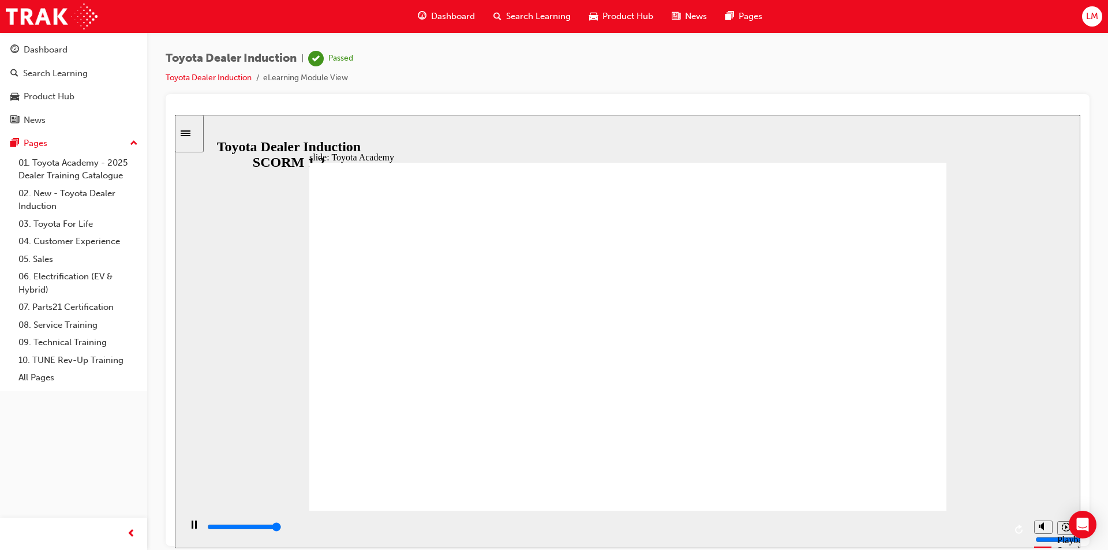
type input "9900"
click at [48, 222] on link "03. Toyota For Life" at bounding box center [78, 224] width 129 height 18
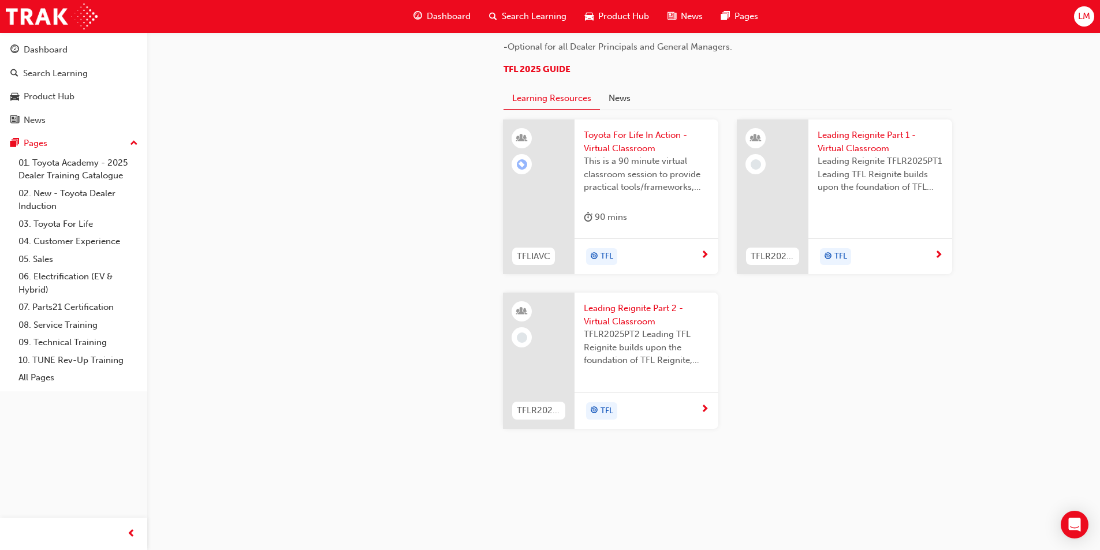
scroll to position [972, 0]
click at [637, 194] on span "This is a 90 minute virtual classroom session to provide practical tools/framew…" at bounding box center [646, 174] width 125 height 39
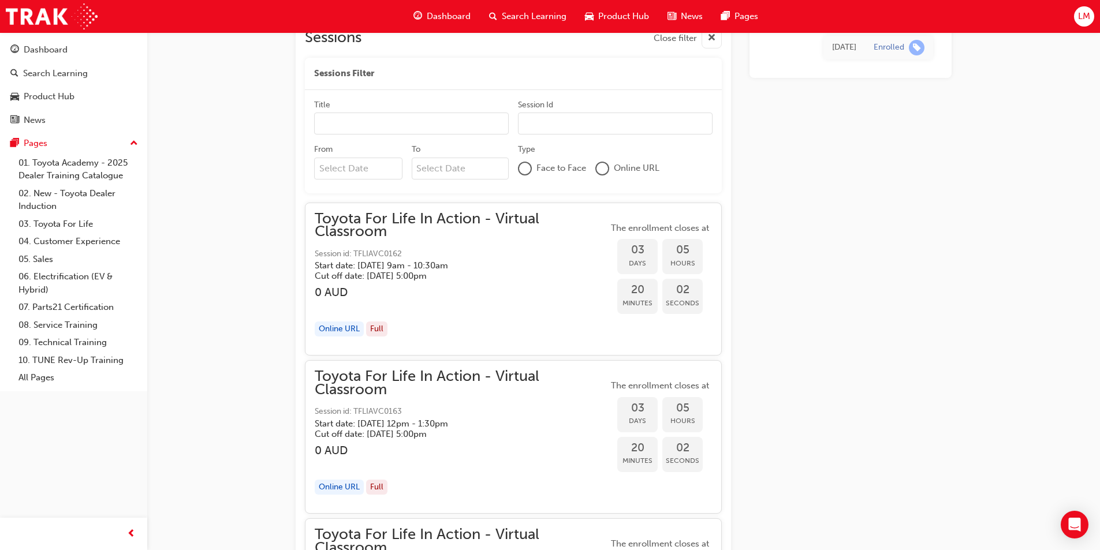
scroll to position [684, 0]
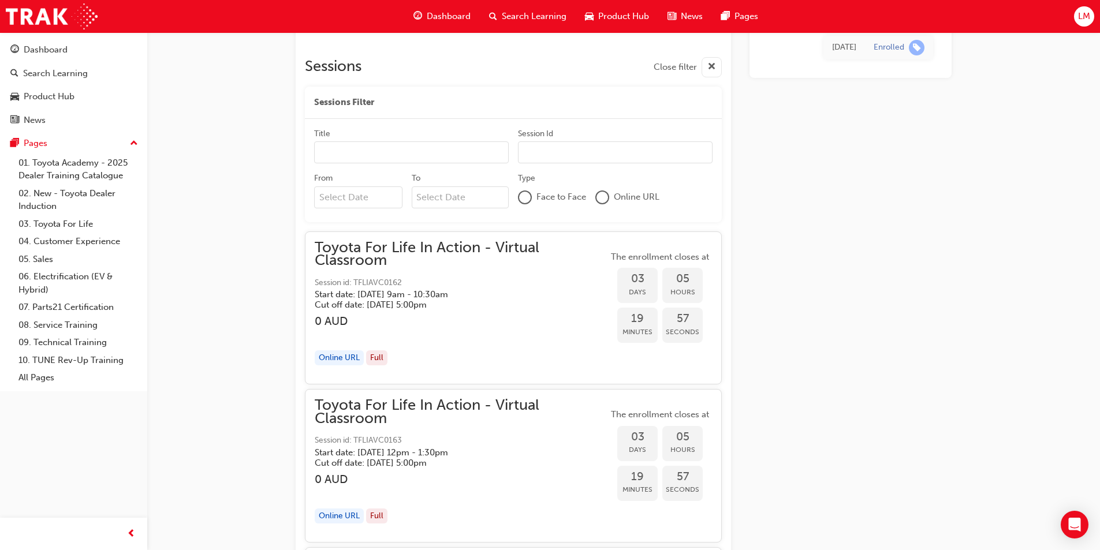
click at [605, 201] on div at bounding box center [602, 198] width 12 height 12
click at [65, 221] on link "03. Toyota For Life" at bounding box center [78, 224] width 129 height 18
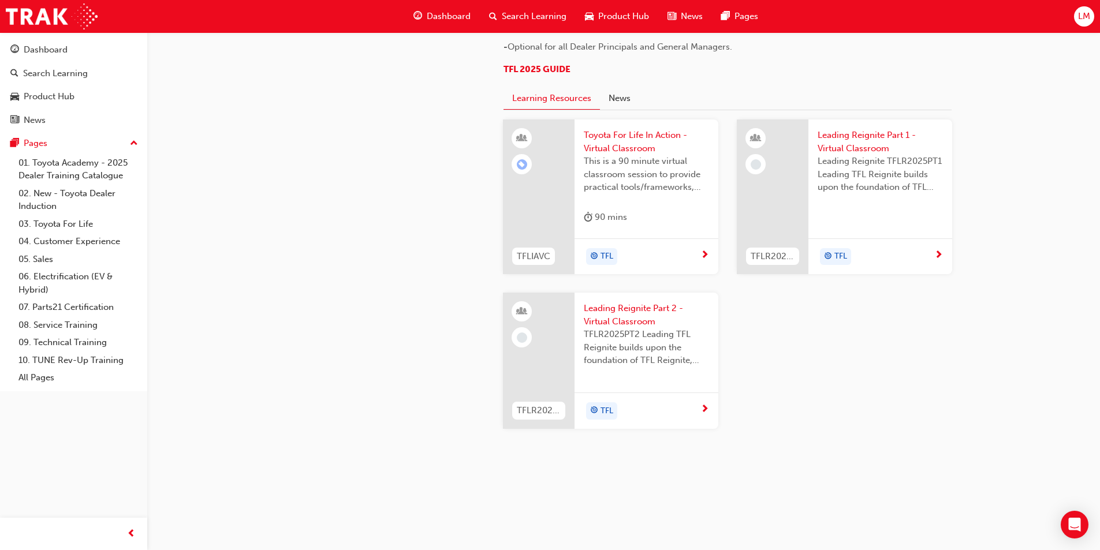
scroll to position [1088, 0]
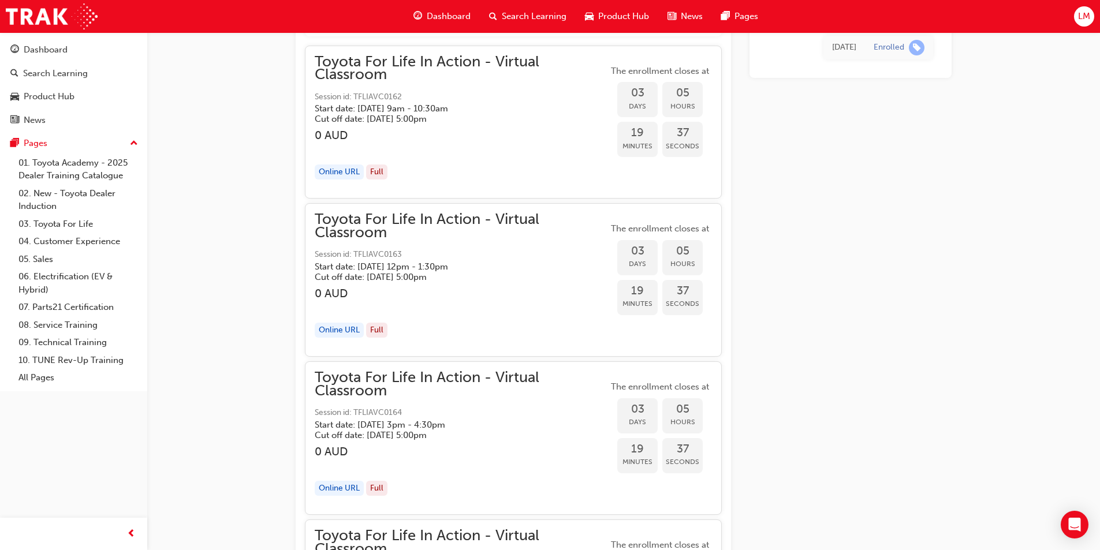
scroll to position [800, 0]
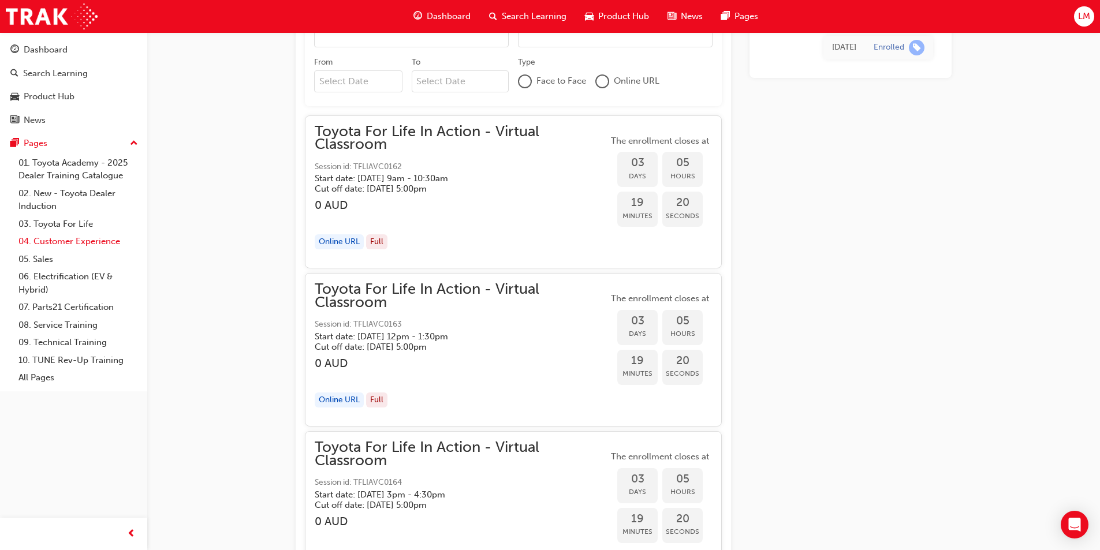
click at [79, 240] on link "04. Customer Experience" at bounding box center [78, 242] width 129 height 18
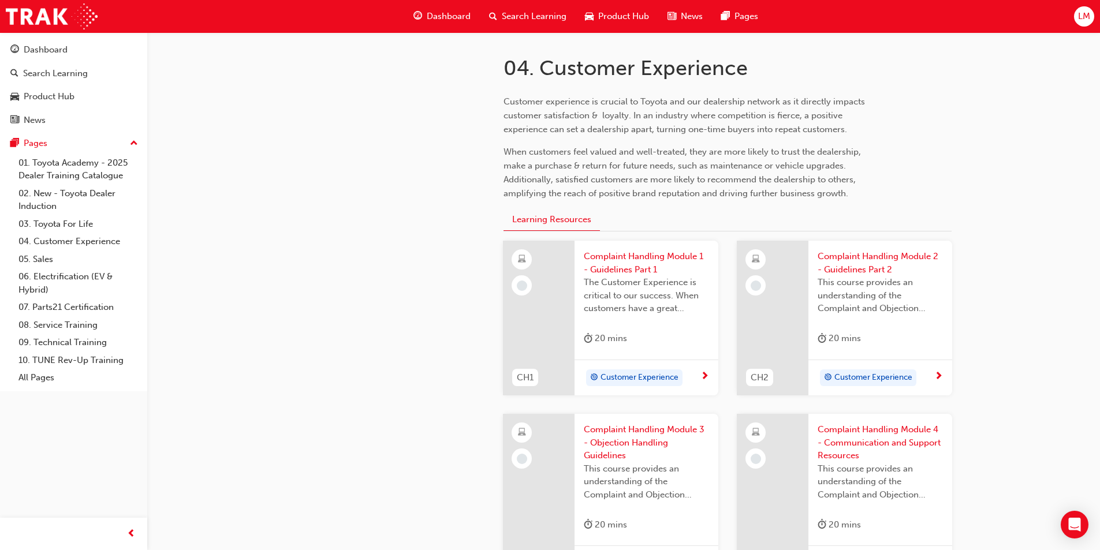
scroll to position [289, 0]
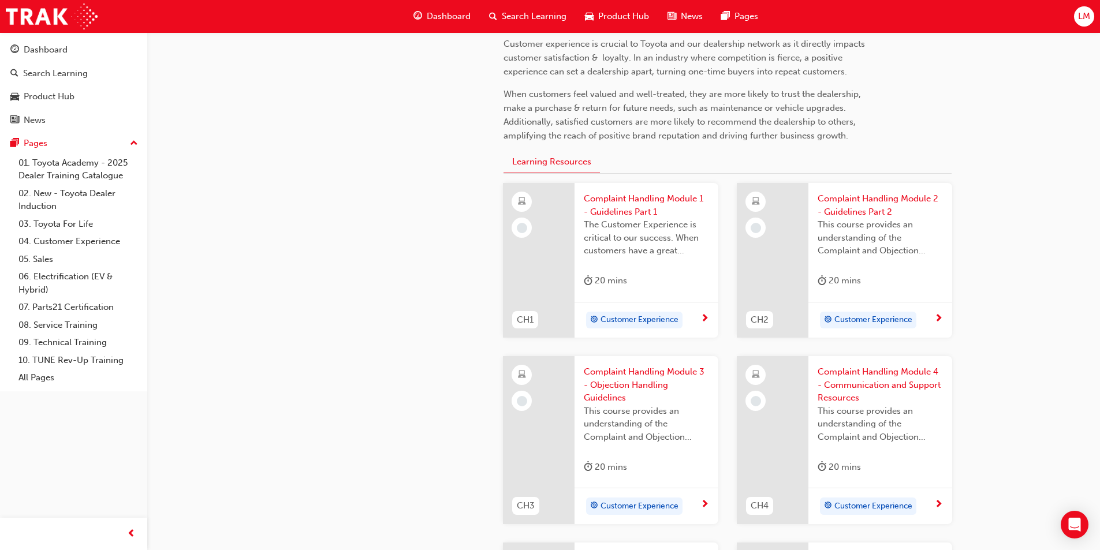
click at [630, 207] on span "Complaint Handling Module 1 - Guidelines Part 1" at bounding box center [646, 205] width 125 height 26
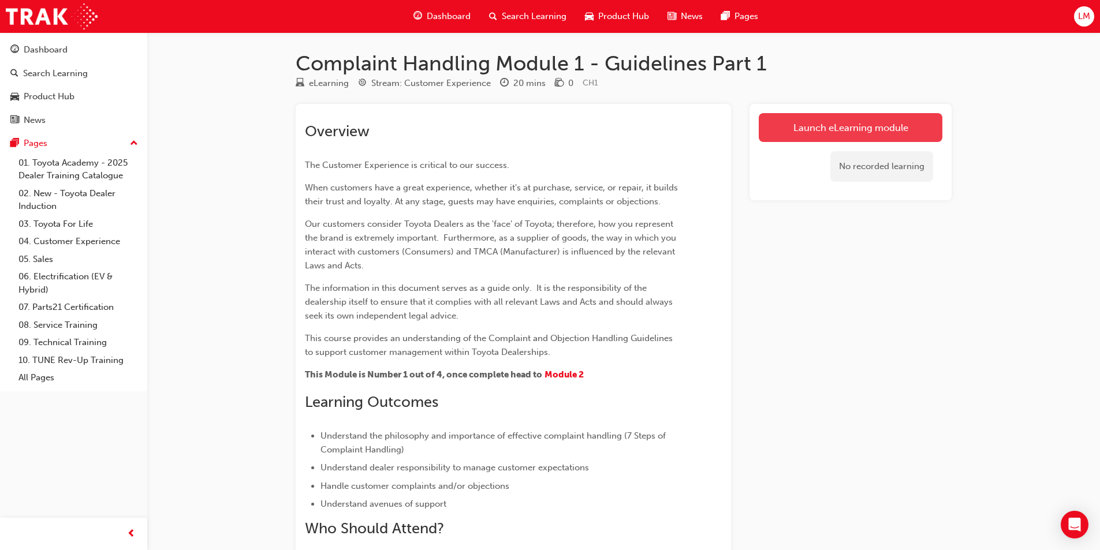
click at [843, 121] on link "Launch eLearning module" at bounding box center [851, 127] width 184 height 29
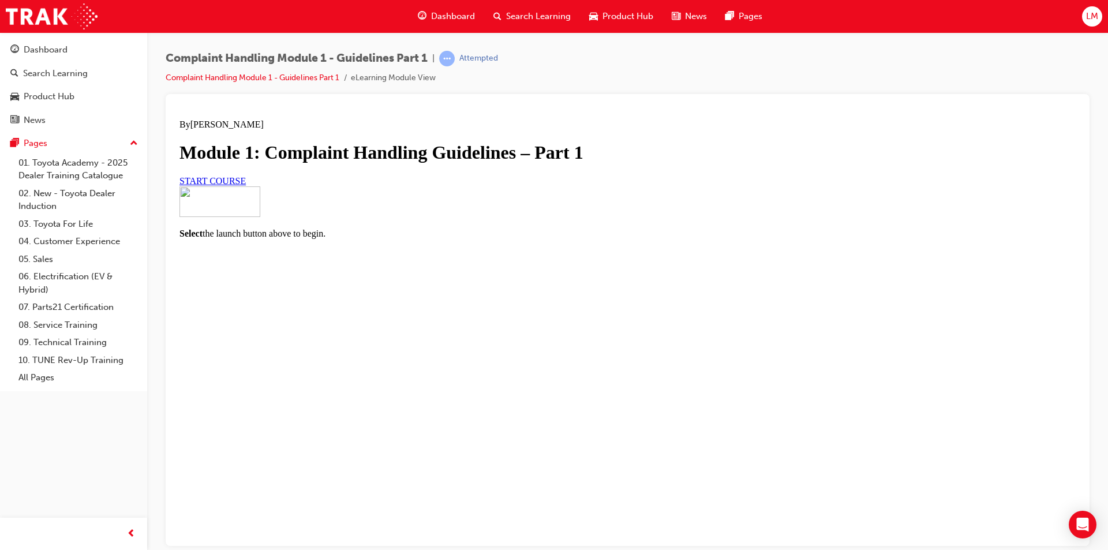
click at [246, 185] on span "START COURSE" at bounding box center [213, 181] width 66 height 10
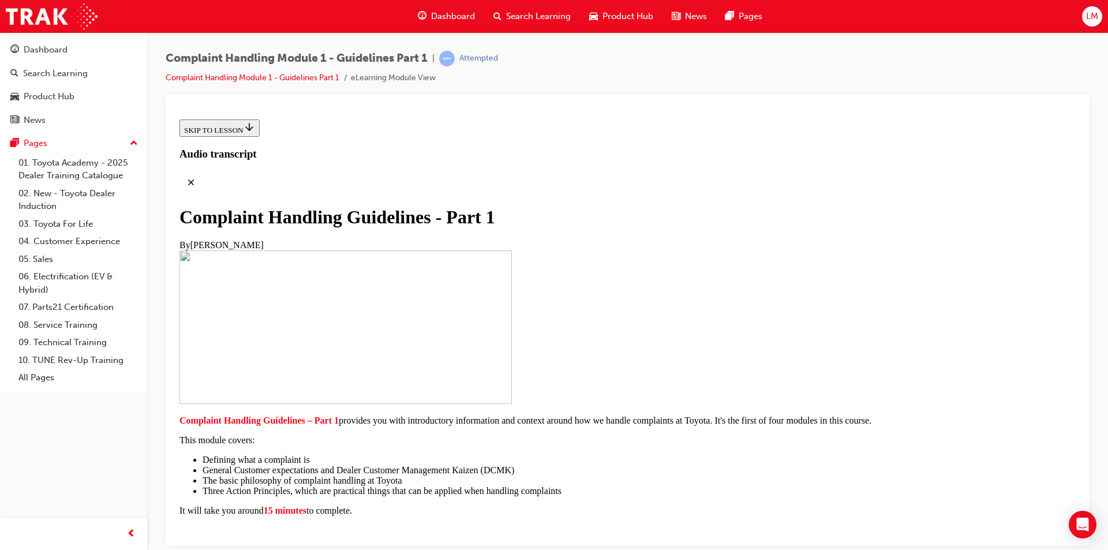
scroll to position [229, 0]
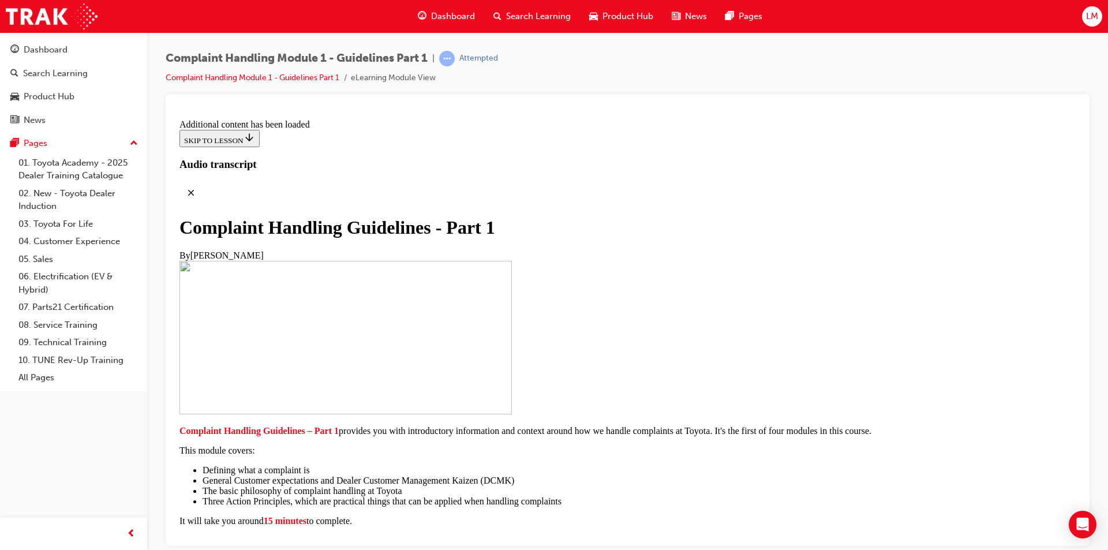
scroll to position [771, 0]
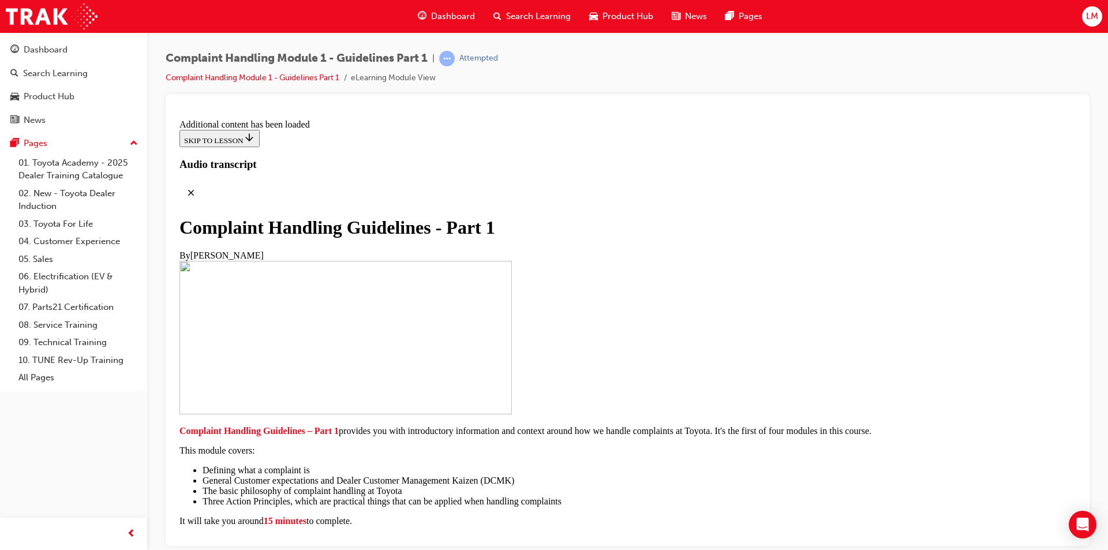
scroll to position [4376, 0]
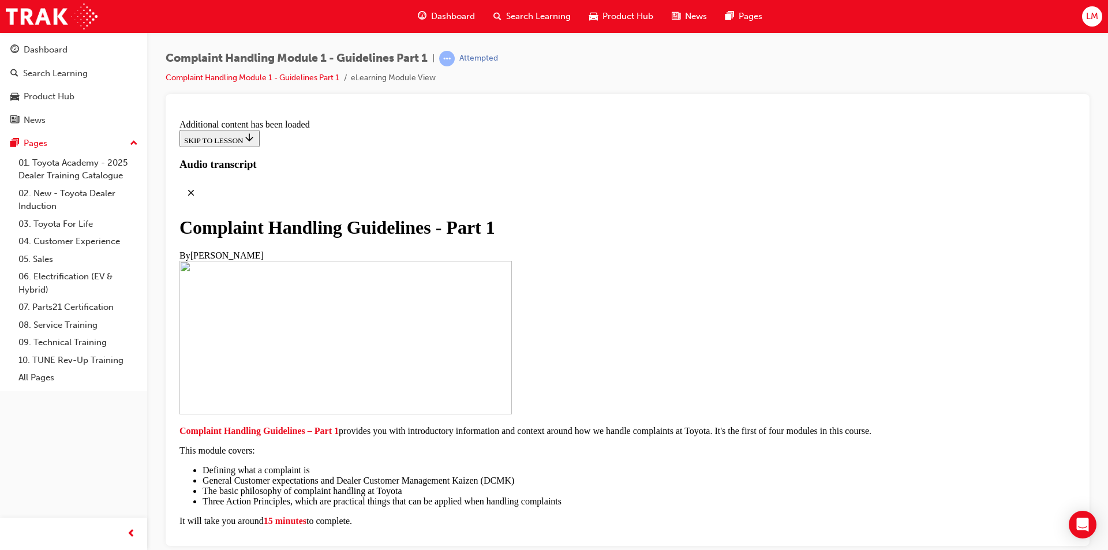
scroll to position [4856, 0]
drag, startPoint x: 448, startPoint y: 336, endPoint x: 479, endPoint y: 338, distance: 30.6
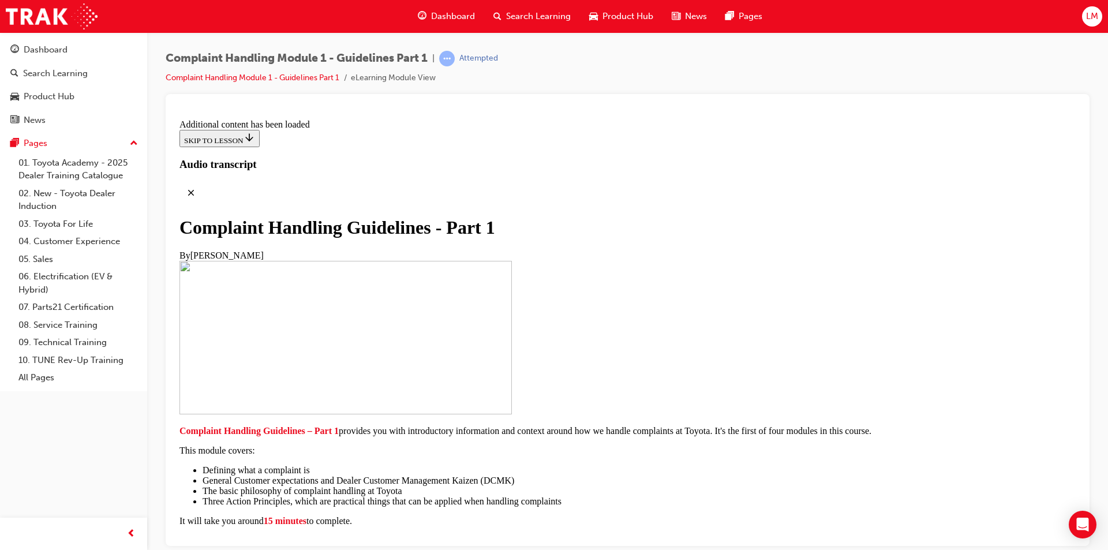
scroll to position [4854, 0]
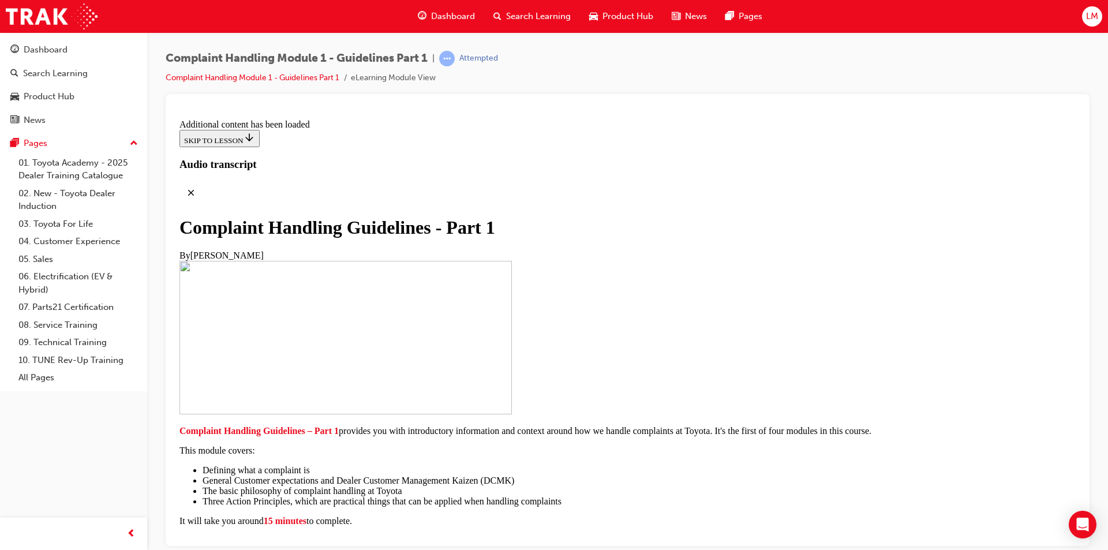
scroll to position [5338, 0]
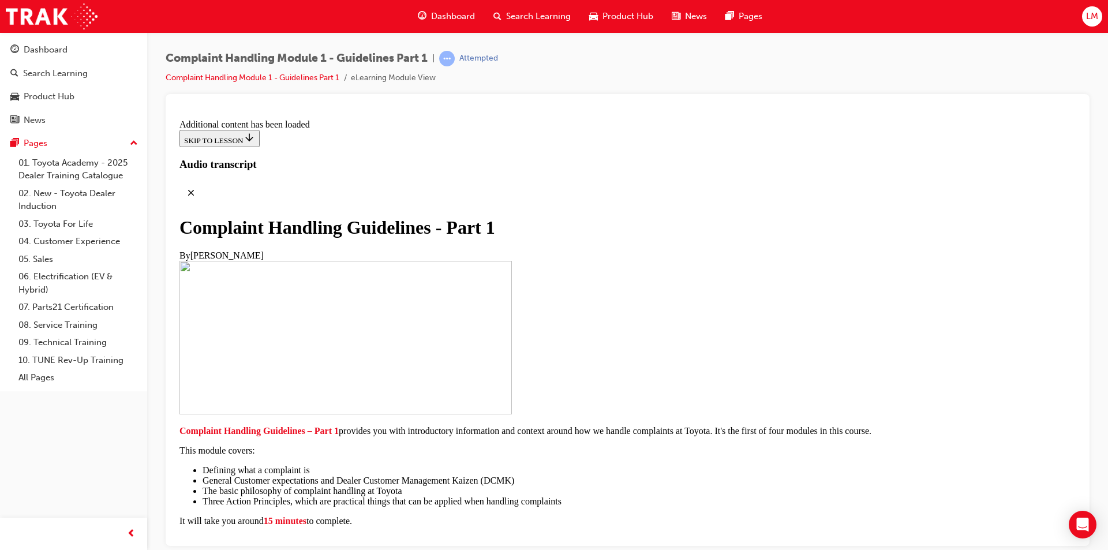
scroll to position [7199, 0]
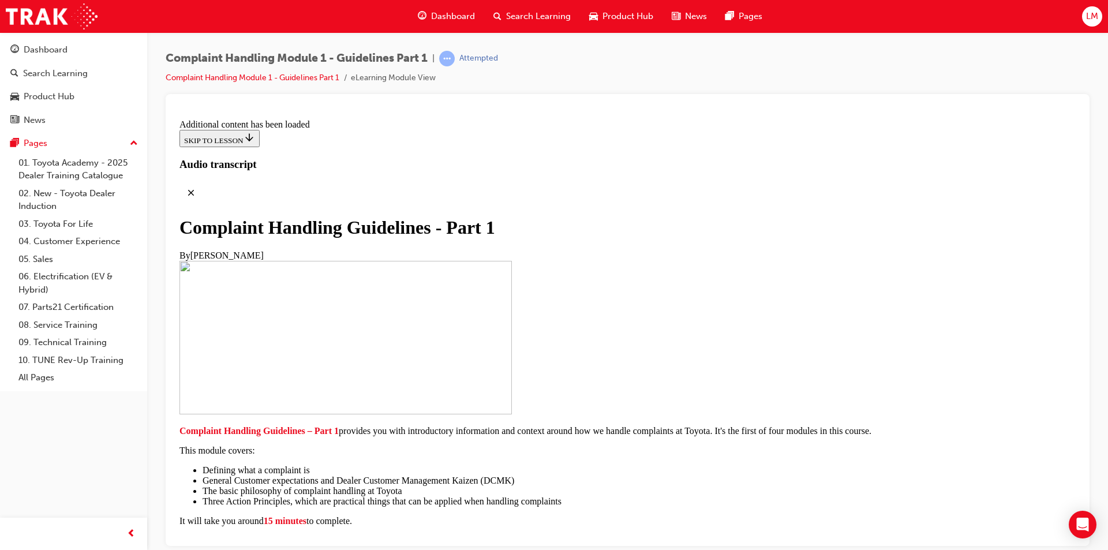
radio input "true"
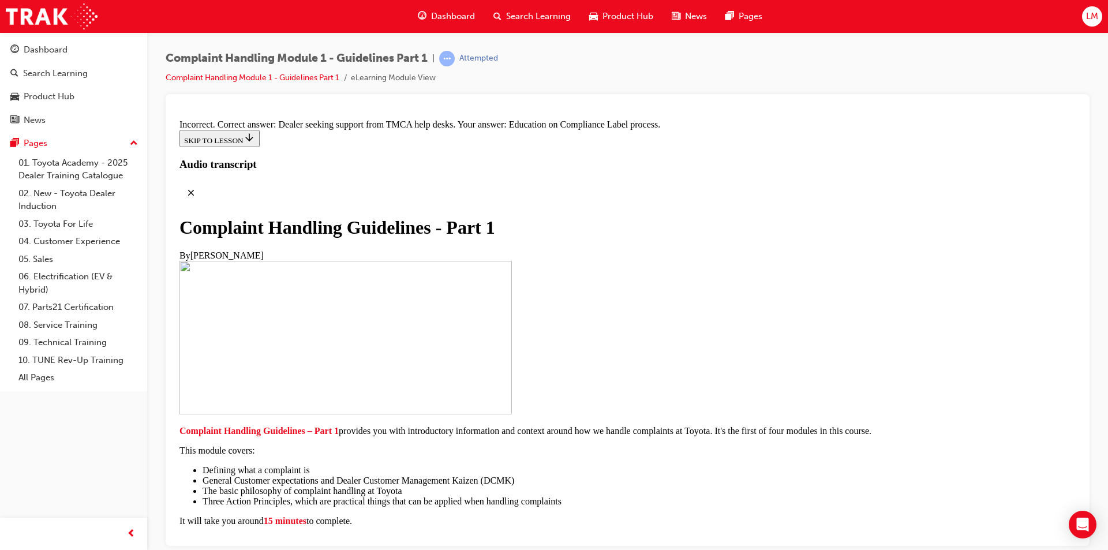
radio input "true"
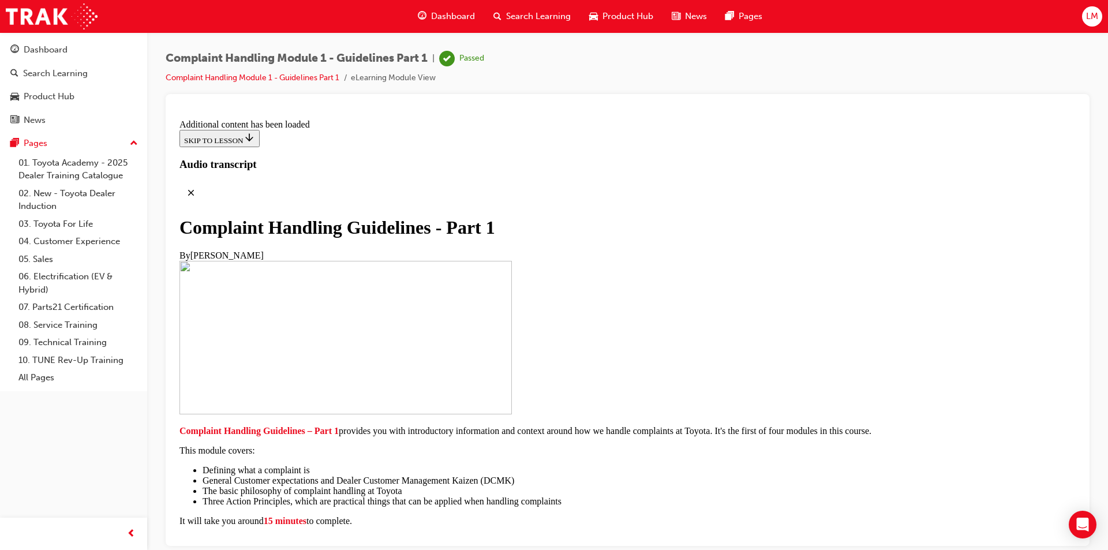
click at [132, 531] on span "prev-icon" at bounding box center [131, 534] width 9 height 14
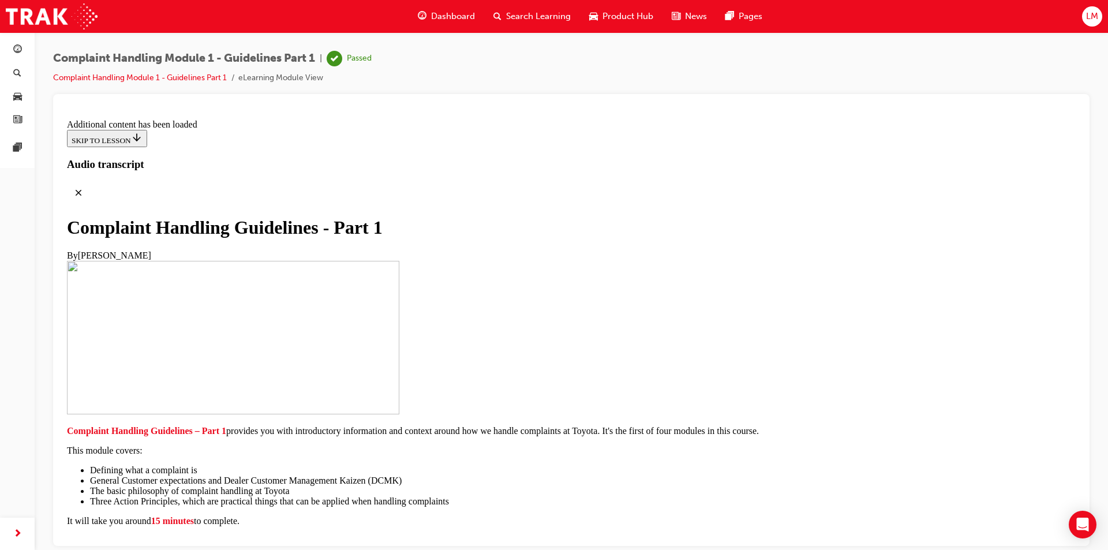
drag, startPoint x: 194, startPoint y: 645, endPoint x: 132, endPoint y: 529, distance: 131.2
click at [14, 534] on span "next-icon" at bounding box center [17, 534] width 9 height 14
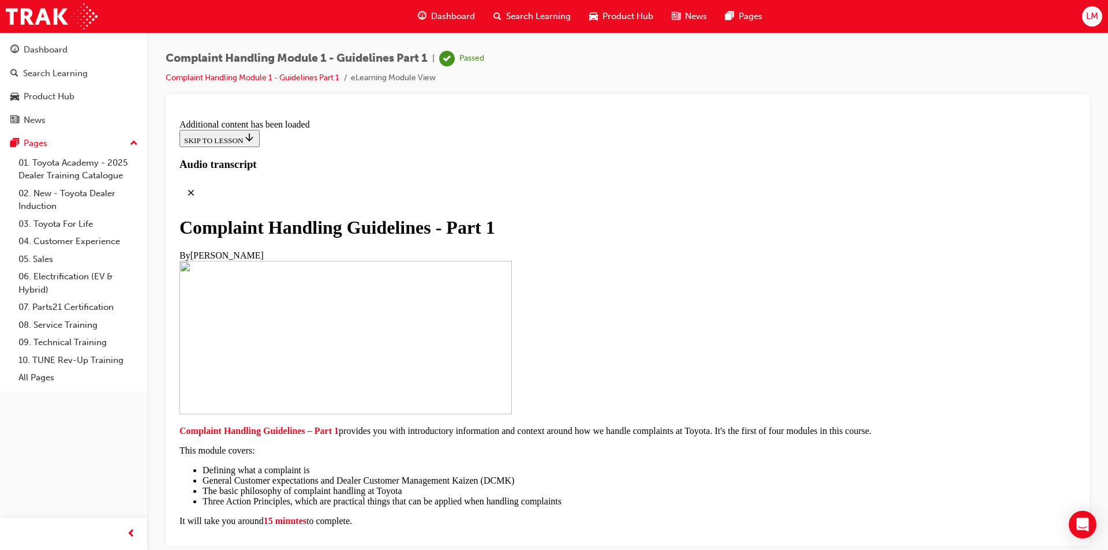
click at [43, 257] on link "05. Sales" at bounding box center [78, 260] width 129 height 18
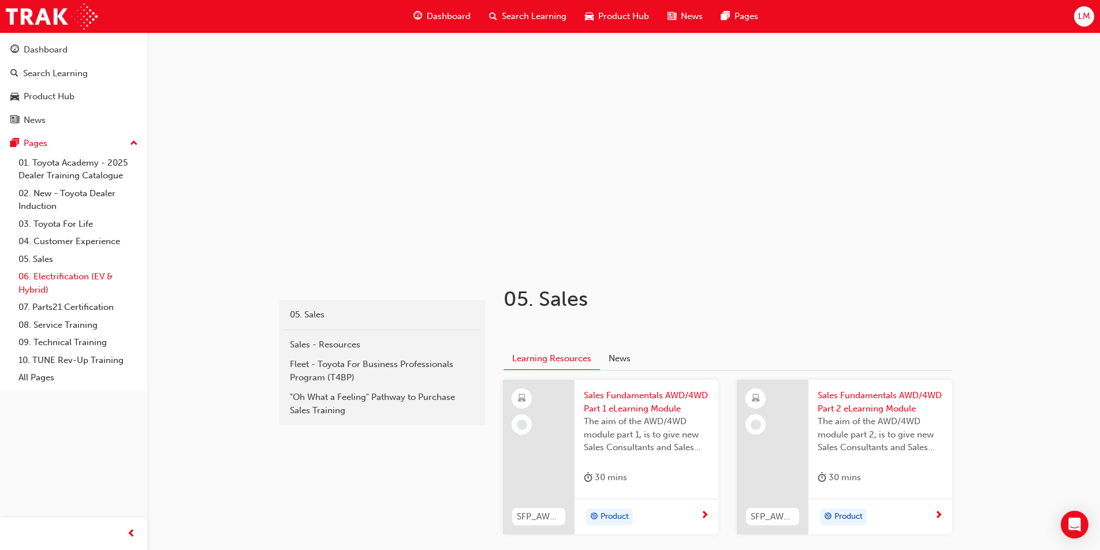
click at [68, 271] on link "06. Electrification (EV & Hybrid)" at bounding box center [78, 283] width 129 height 31
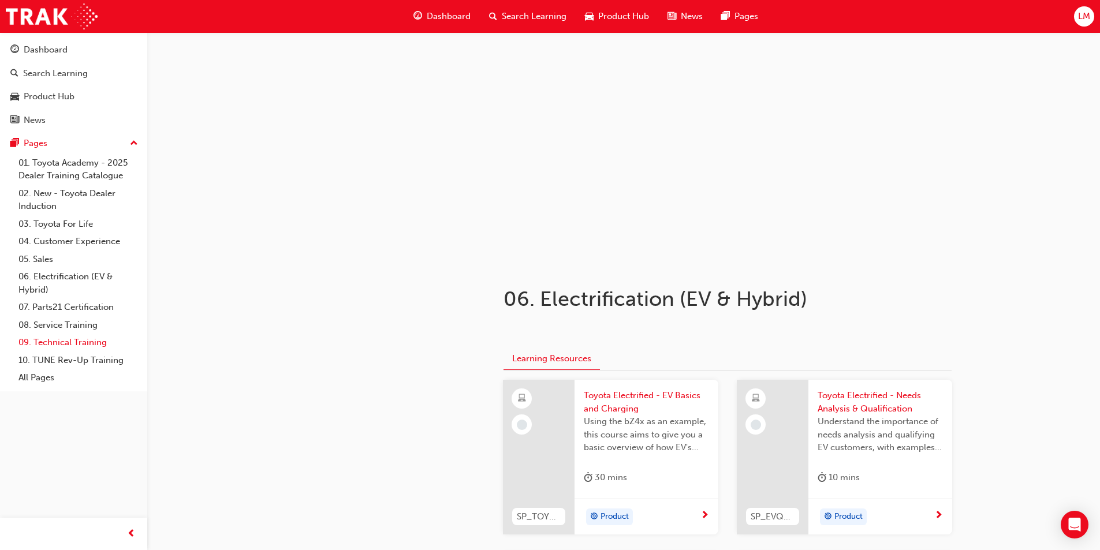
click at [54, 339] on link "09. Technical Training" at bounding box center [78, 343] width 129 height 18
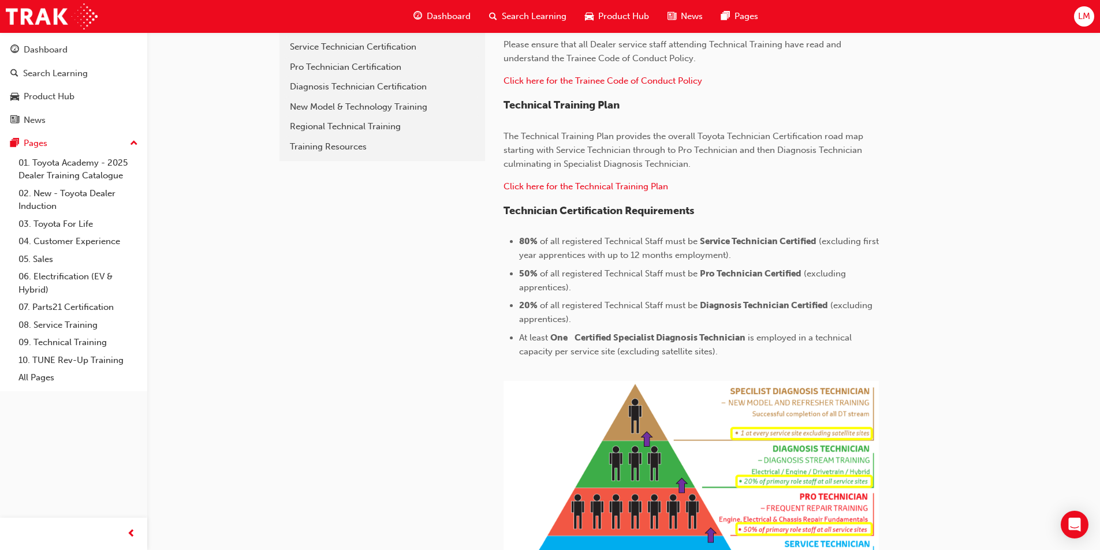
scroll to position [90, 0]
